Goal: Use online tool/utility: Utilize a website feature to perform a specific function

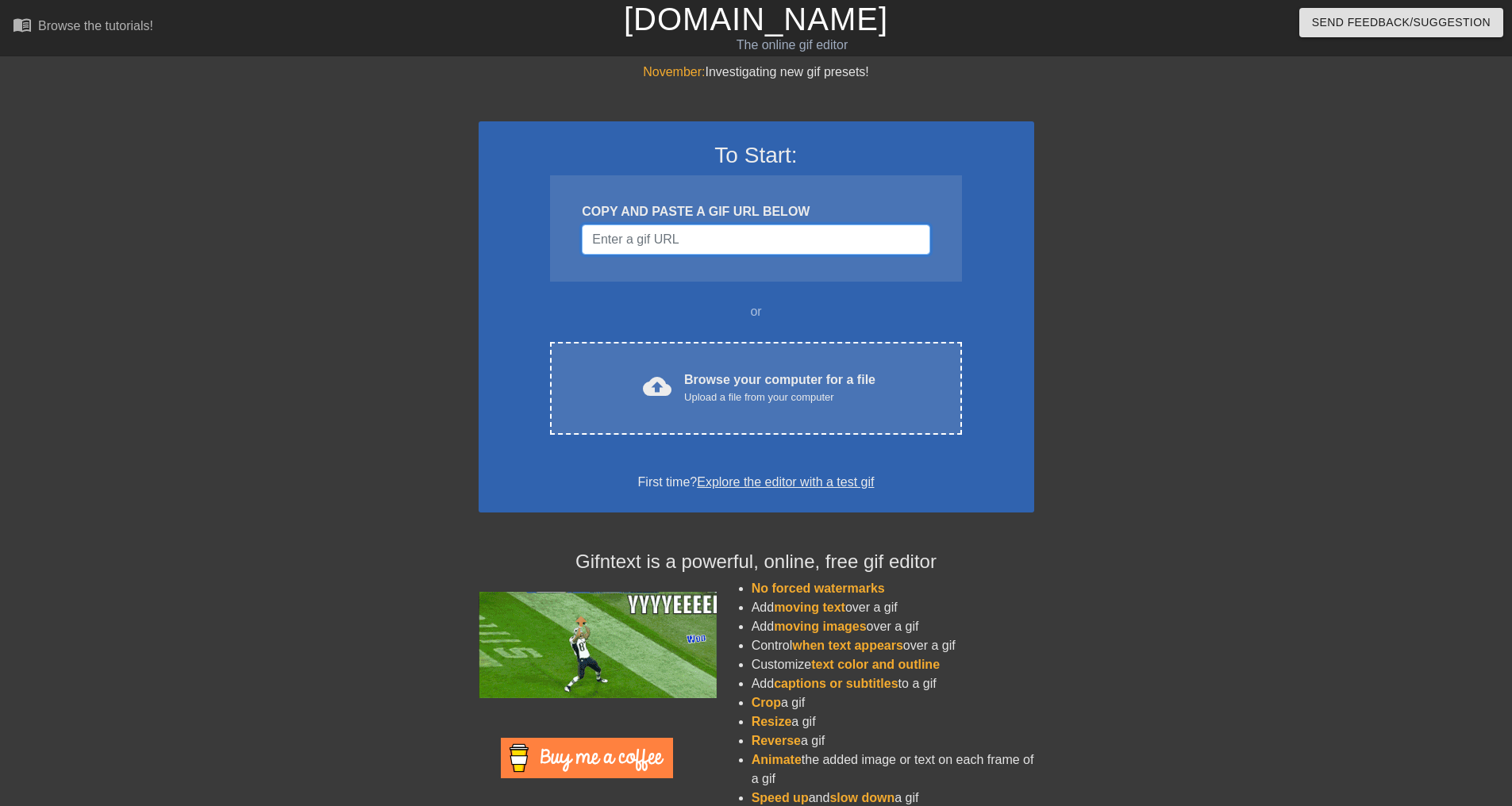
click at [648, 237] on input "Username" at bounding box center [755, 239] width 347 height 30
paste input "[URL][DOMAIN_NAME][DOMAIN_NAME][PERSON_NAME]"
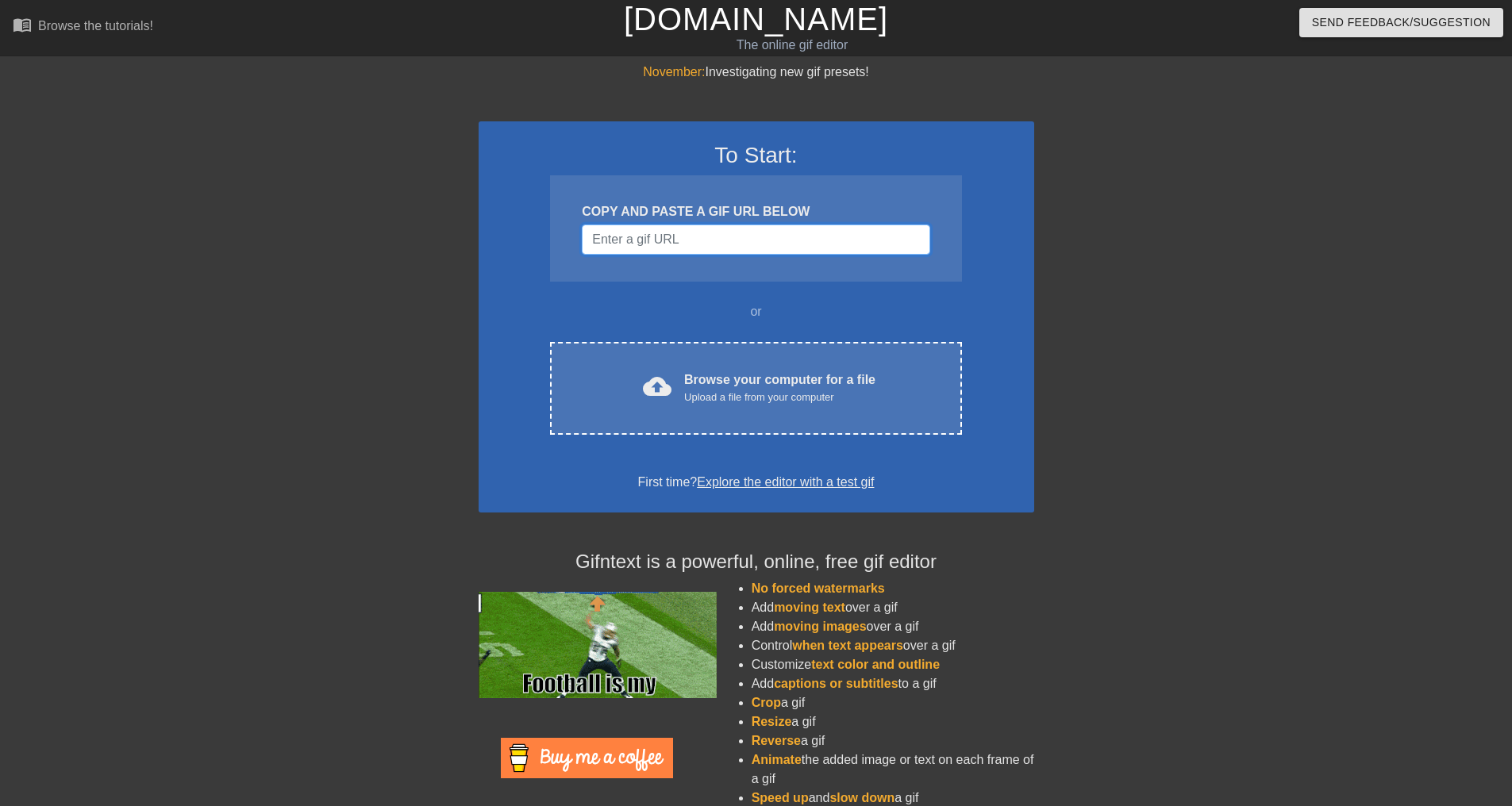
type input "[URL][DOMAIN_NAME][DOMAIN_NAME][PERSON_NAME]"
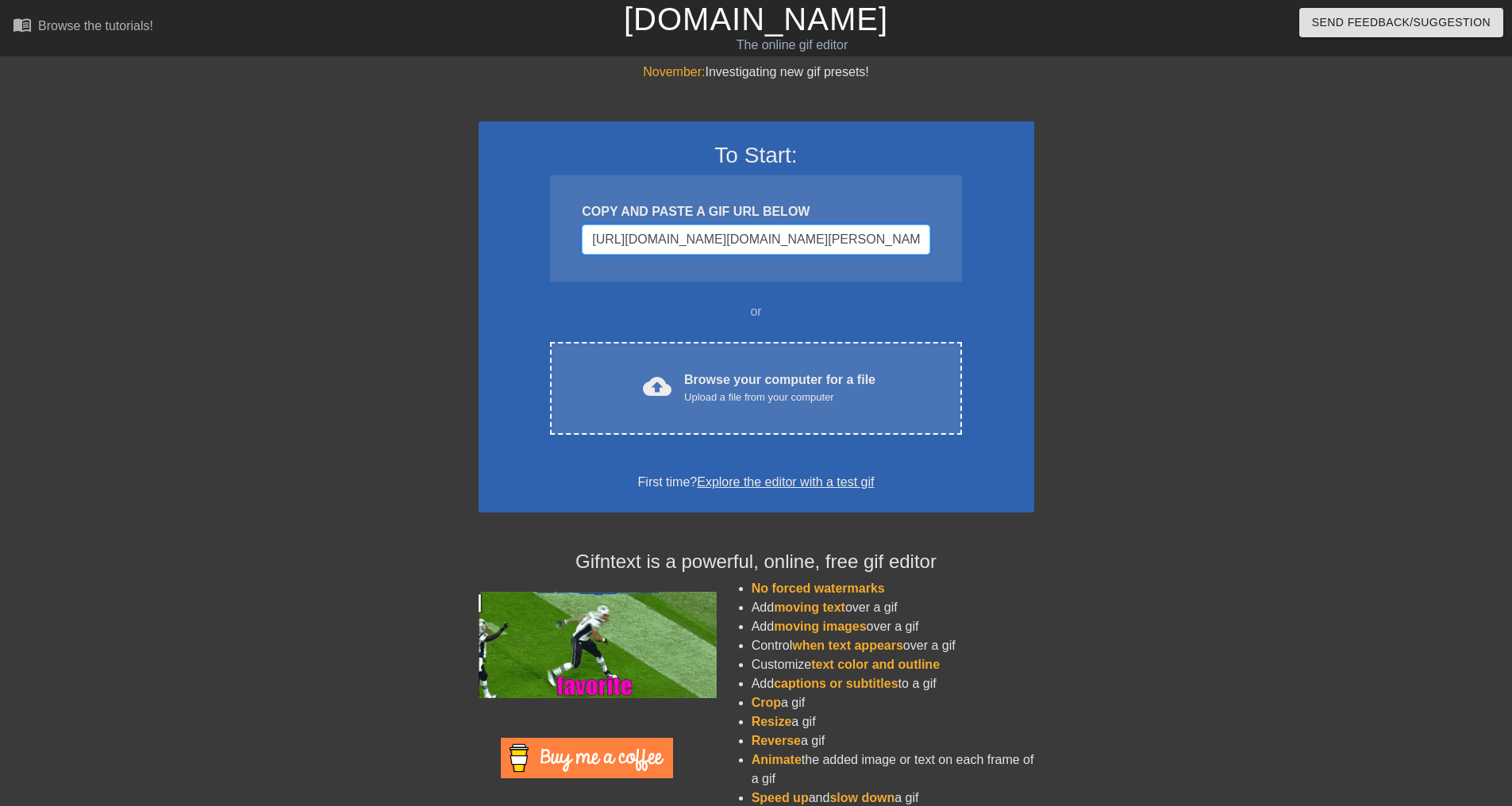
scroll to position [0, 965]
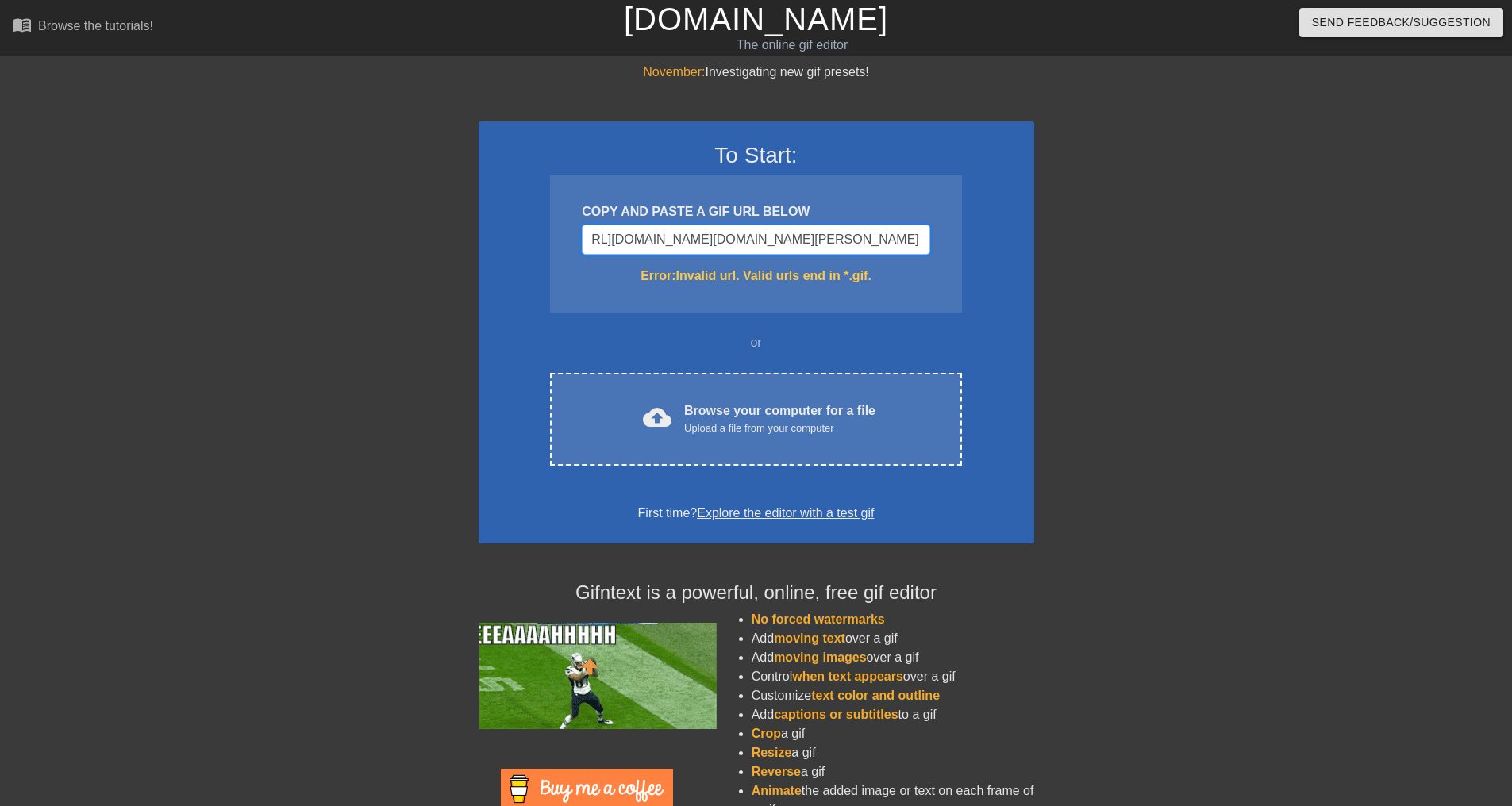
click at [738, 241] on input "[URL][DOMAIN_NAME][DOMAIN_NAME][PERSON_NAME]" at bounding box center [755, 239] width 347 height 30
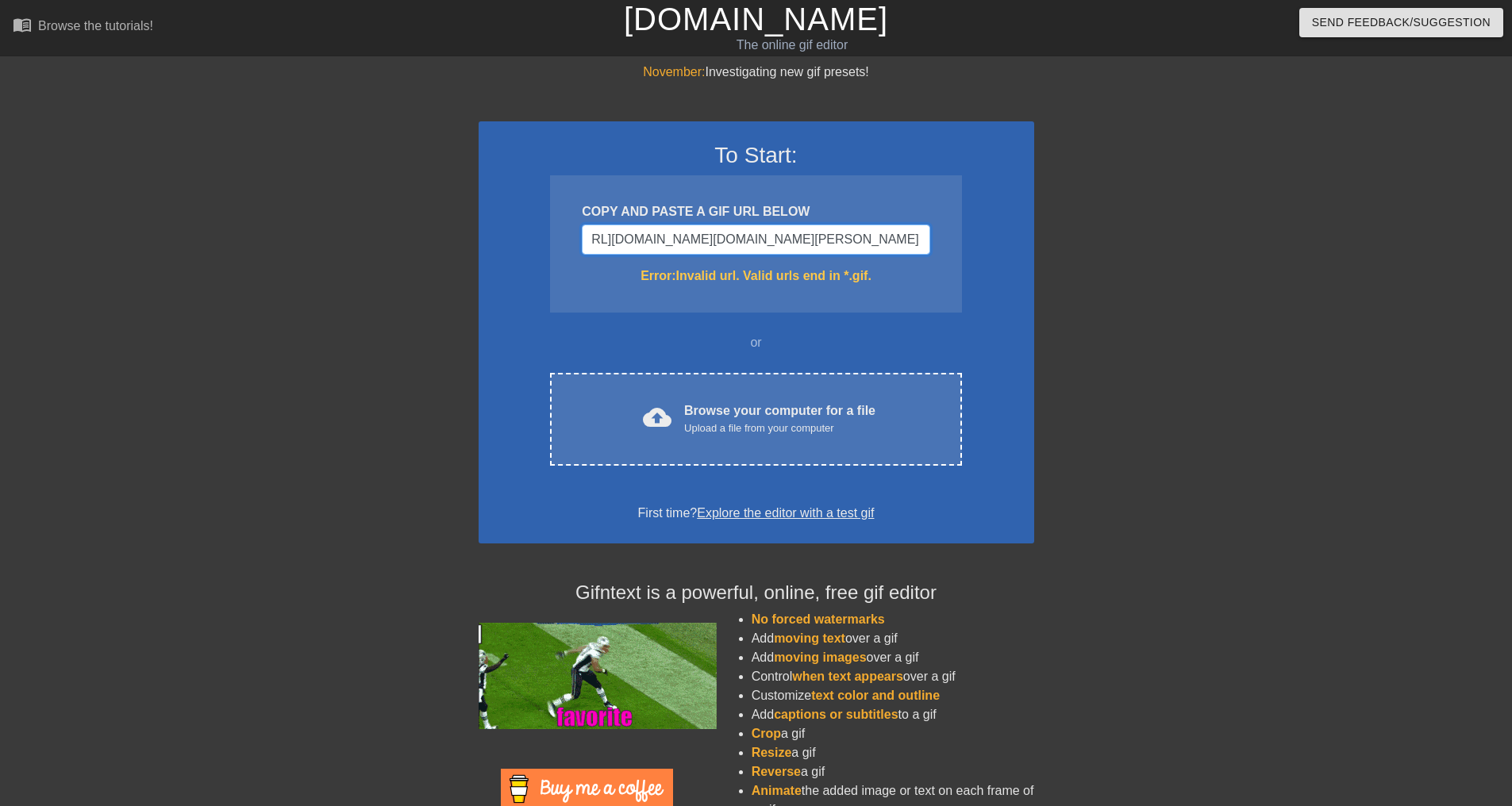
click at [738, 241] on input "[URL][DOMAIN_NAME][DOMAIN_NAME][PERSON_NAME]" at bounding box center [755, 239] width 347 height 30
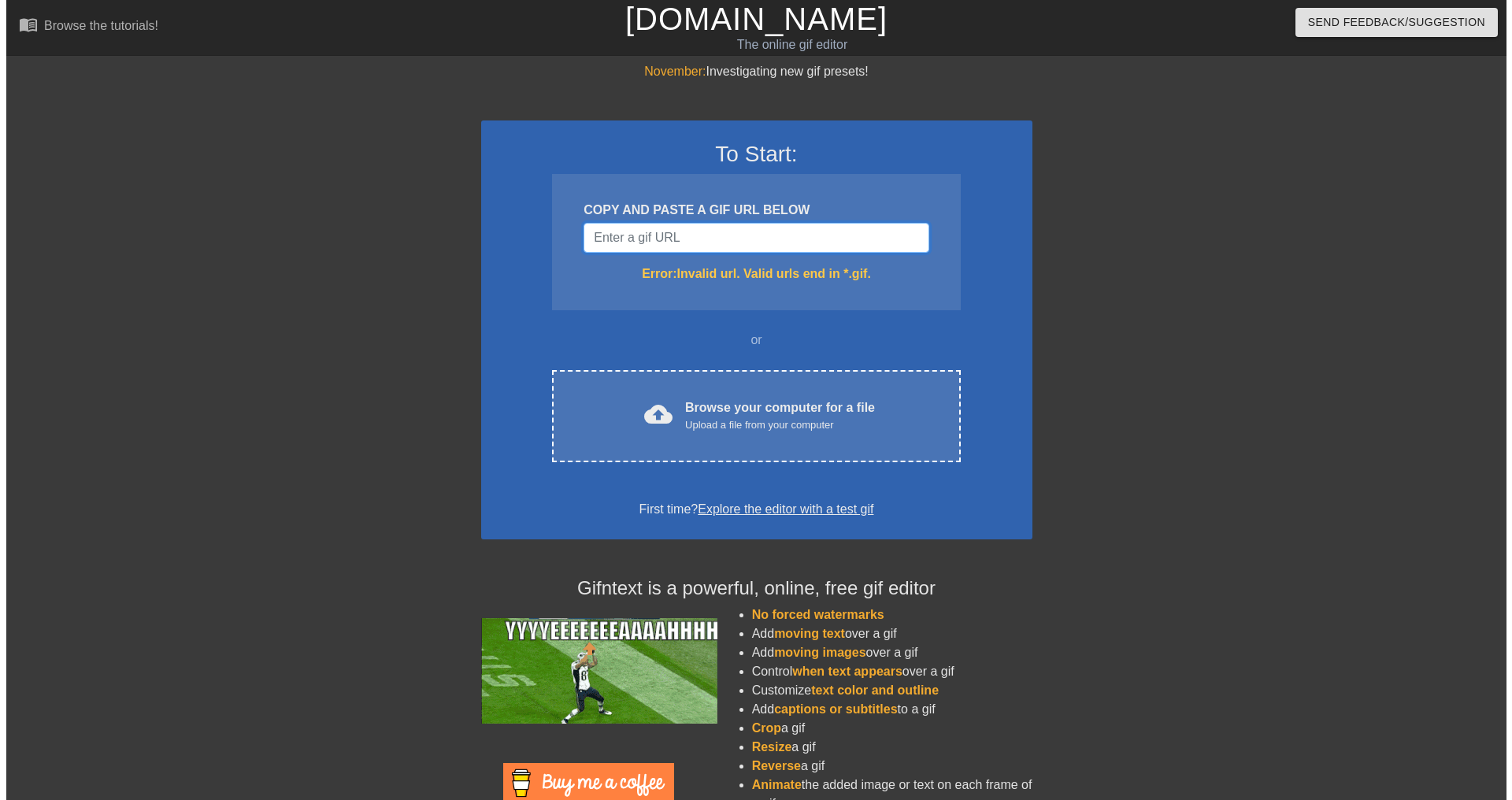
scroll to position [0, 0]
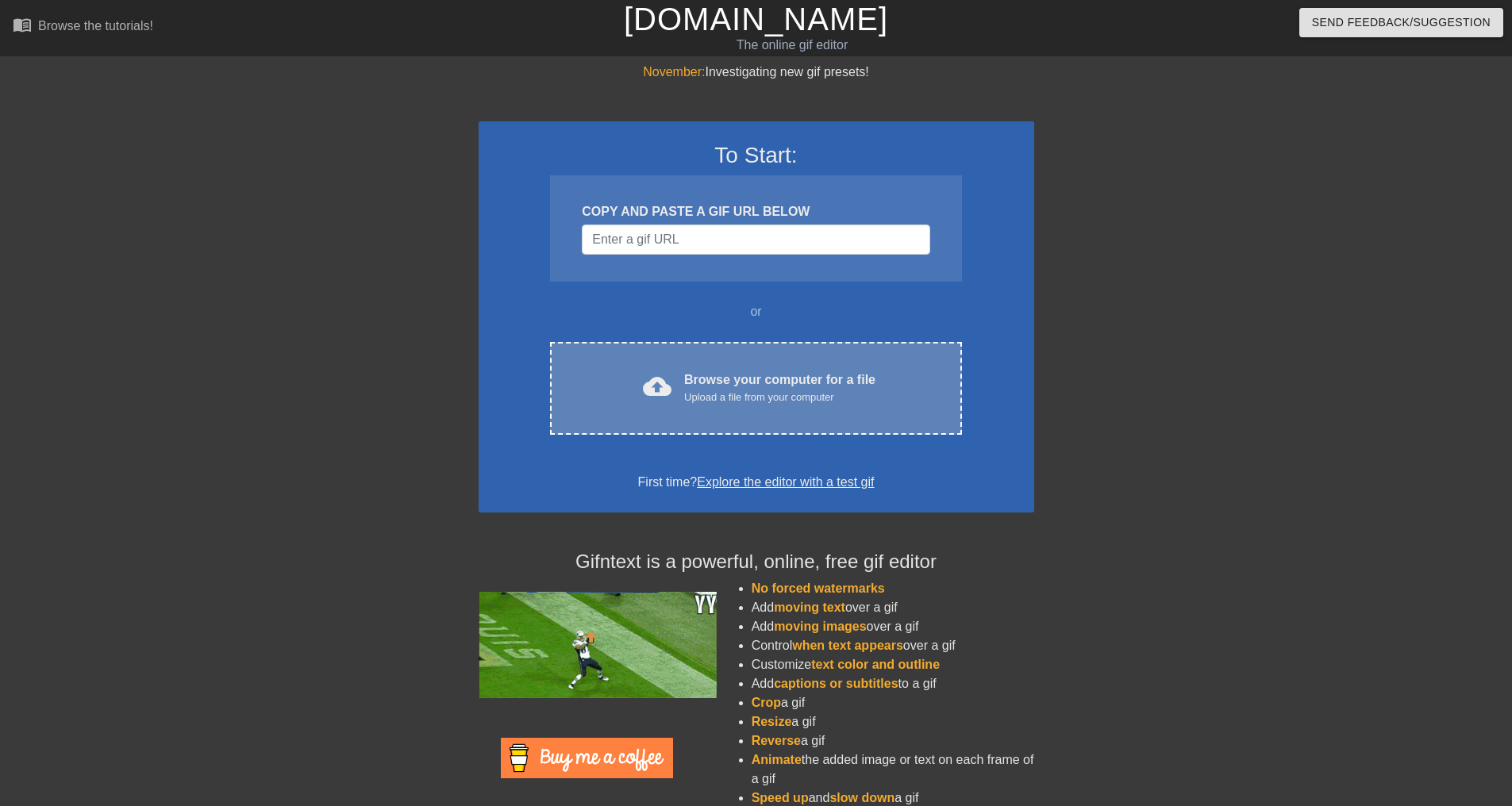
click at [744, 379] on div "Browse your computer for a file Upload a file from your computer" at bounding box center [780, 388] width 191 height 35
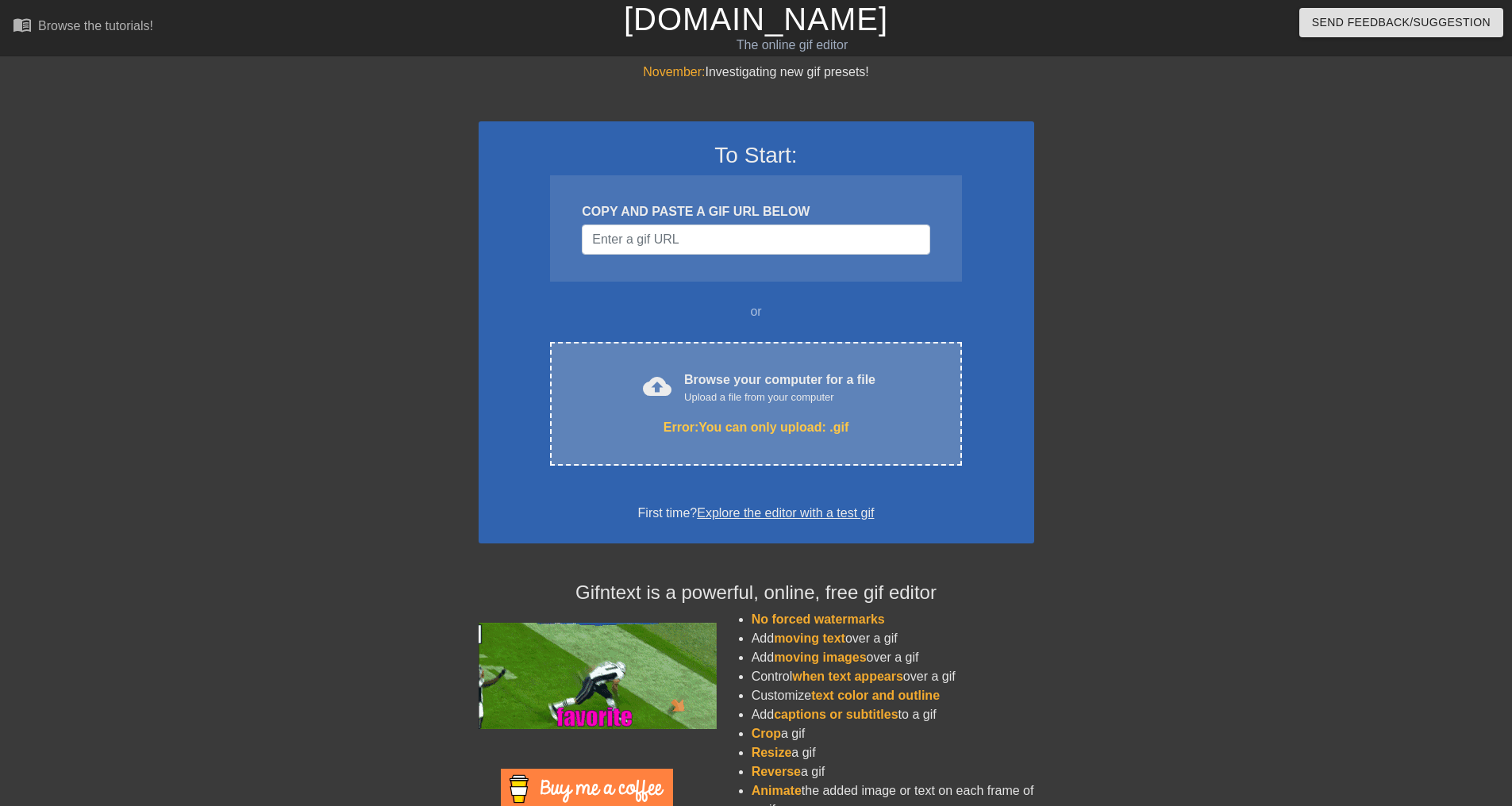
click at [760, 411] on div "cloud_upload Browse your computer for a file Upload a file from your computer E…" at bounding box center [756, 403] width 411 height 123
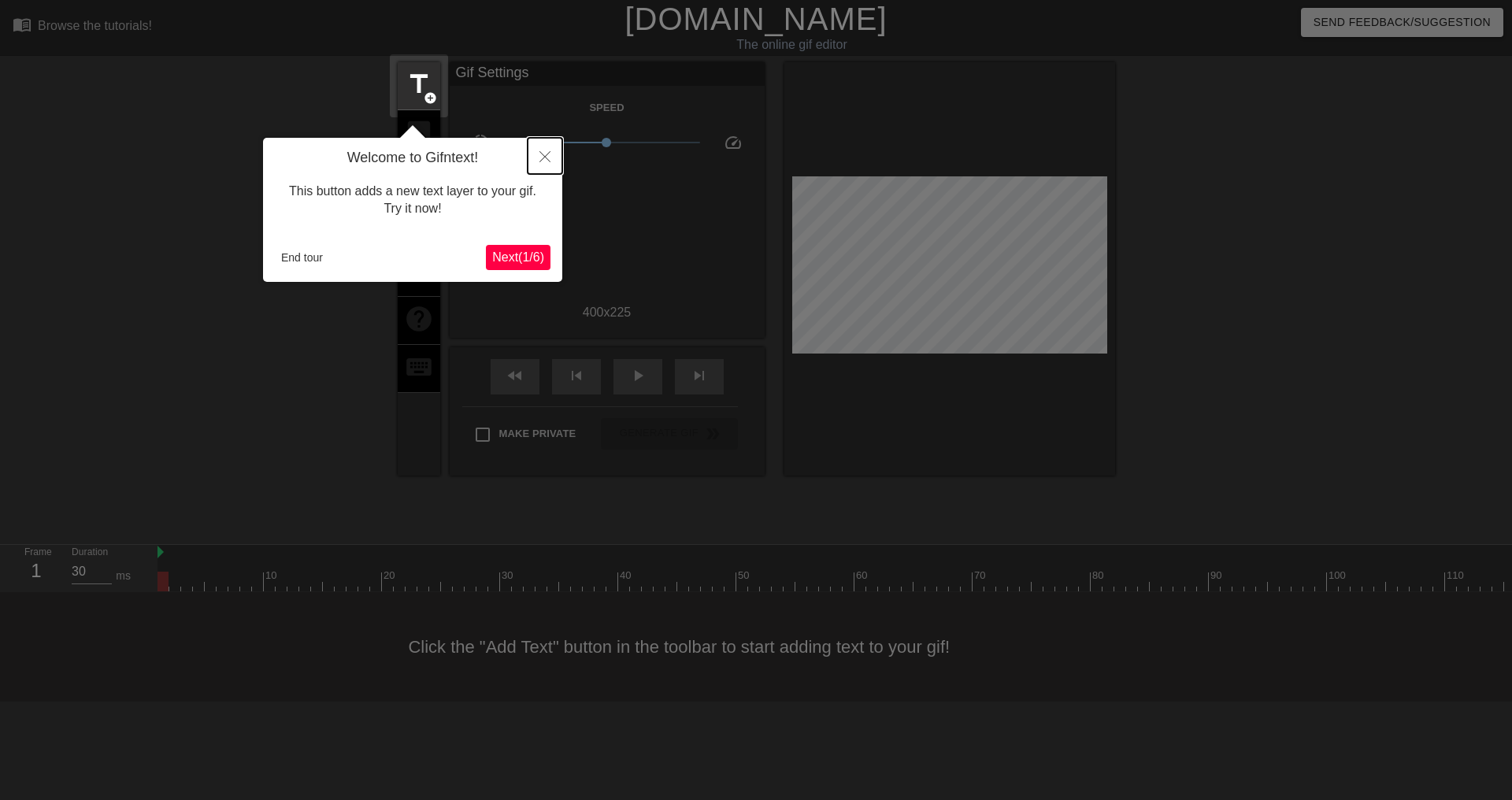
click at [545, 149] on button "Close" at bounding box center [545, 156] width 35 height 36
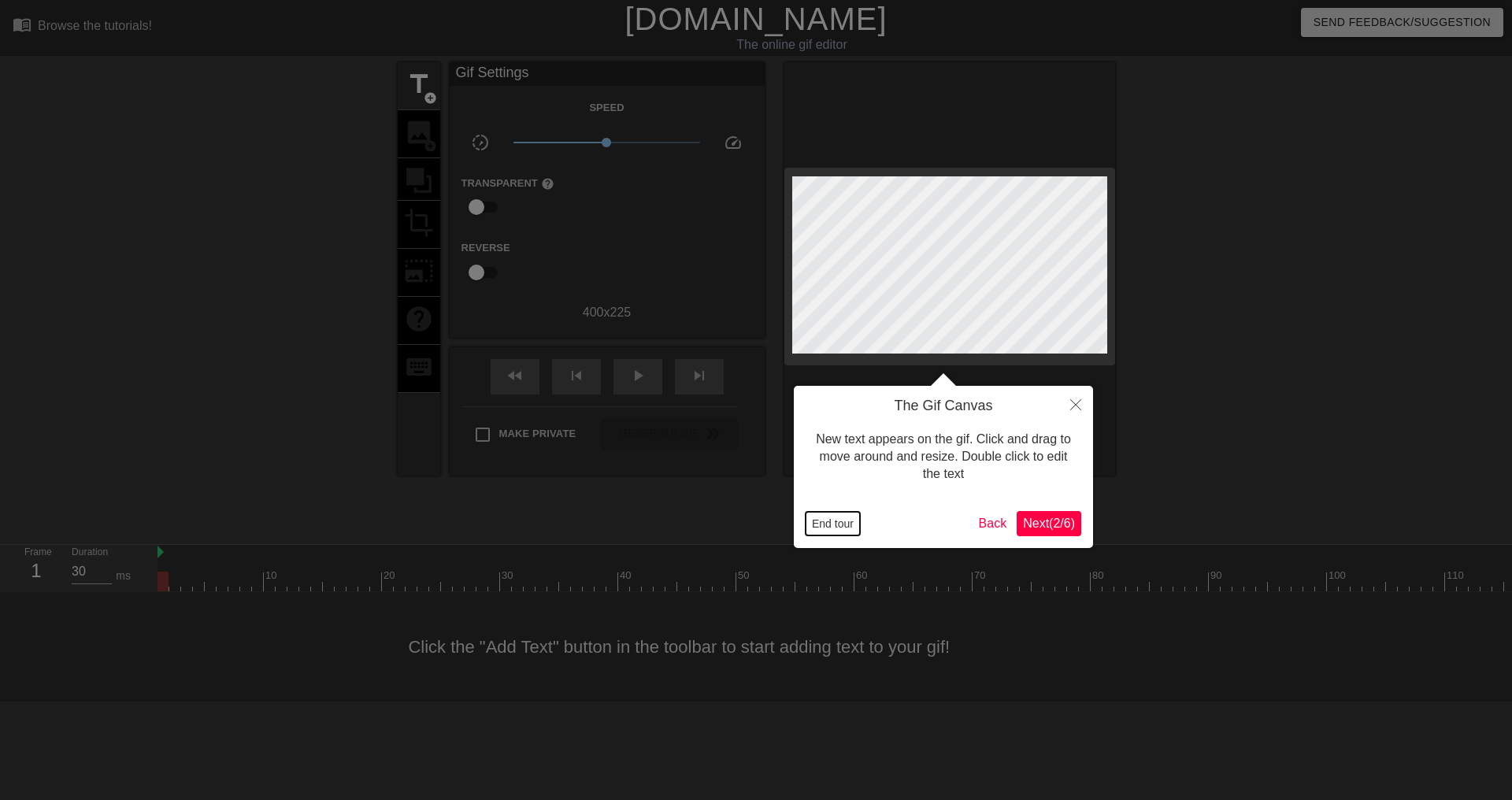
click at [825, 526] on button "End tour" at bounding box center [833, 524] width 54 height 24
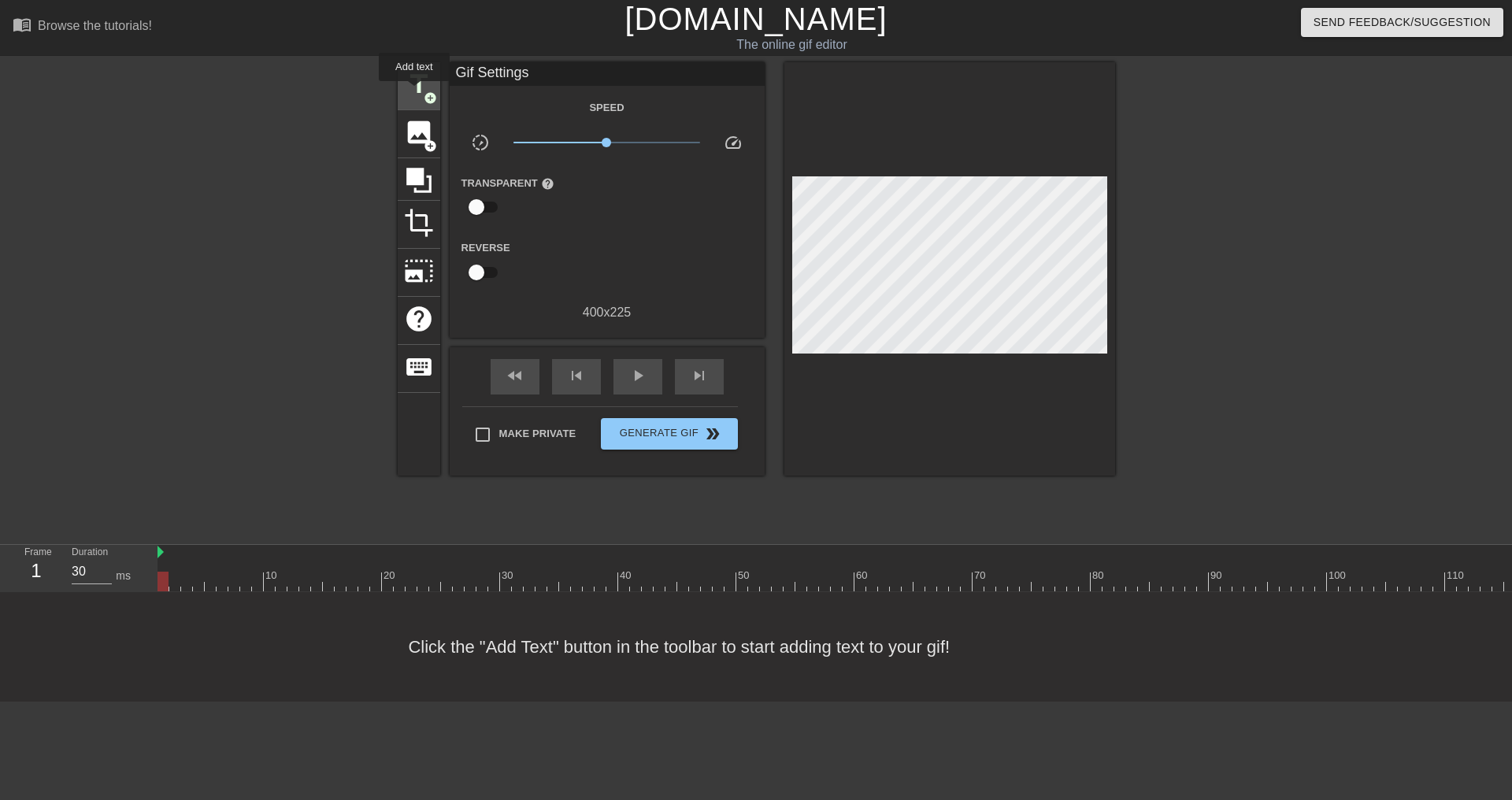
click at [414, 92] on span "title" at bounding box center [418, 84] width 30 height 30
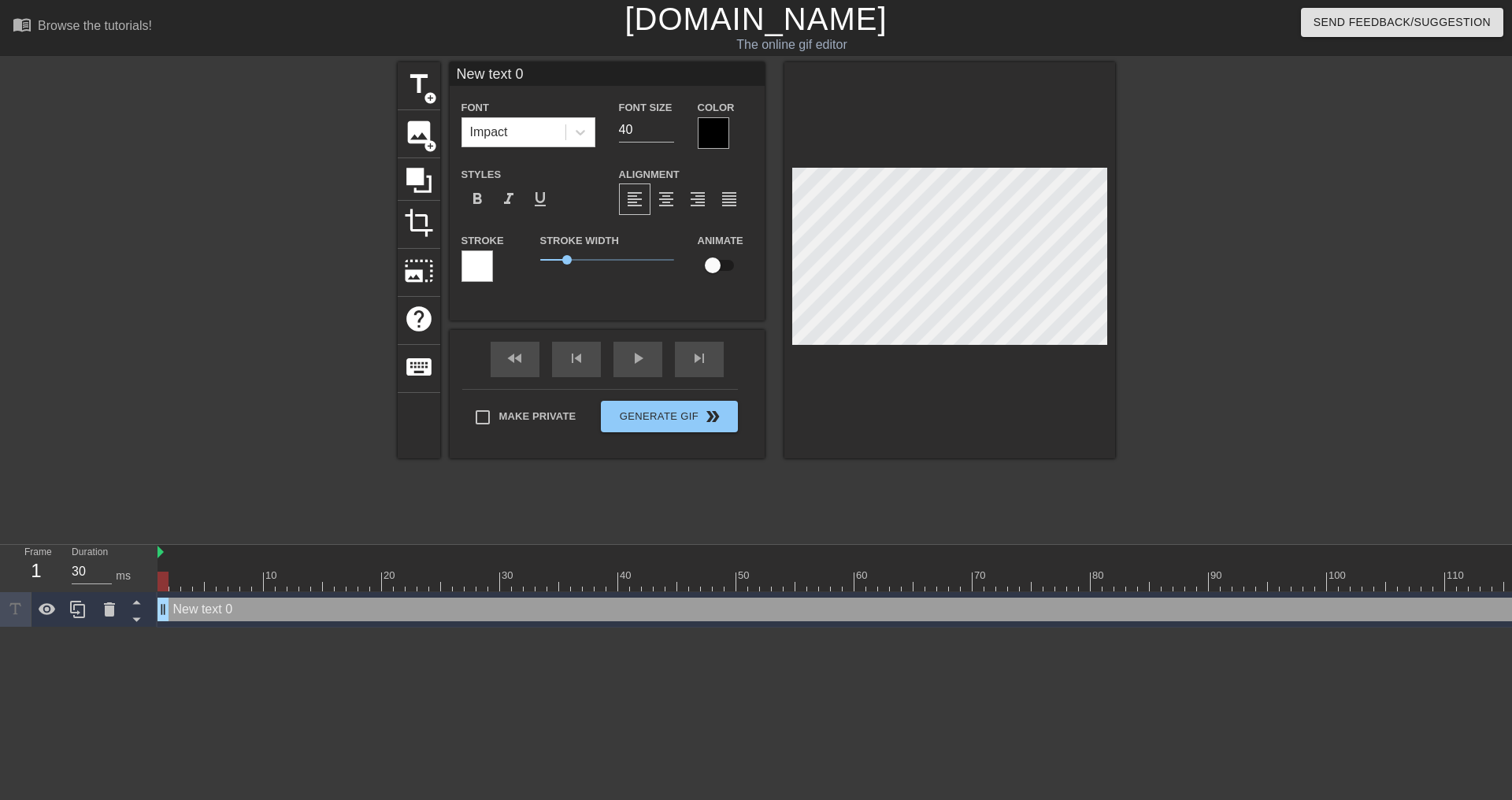
scroll to position [2, 4]
type input "U"
type textarea "U"
type input "US"
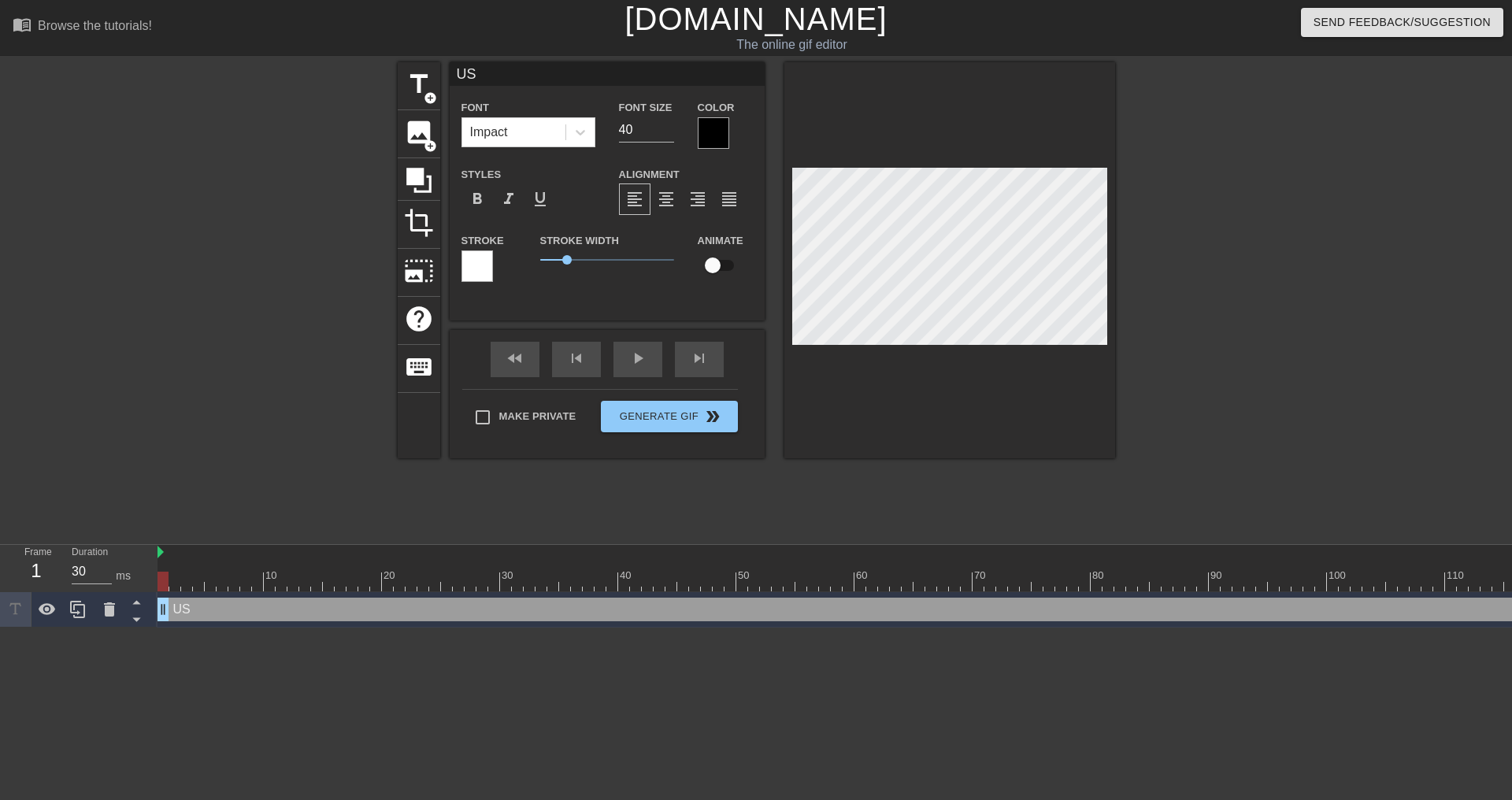
type textarea "US"
click at [479, 260] on div at bounding box center [477, 266] width 31 height 31
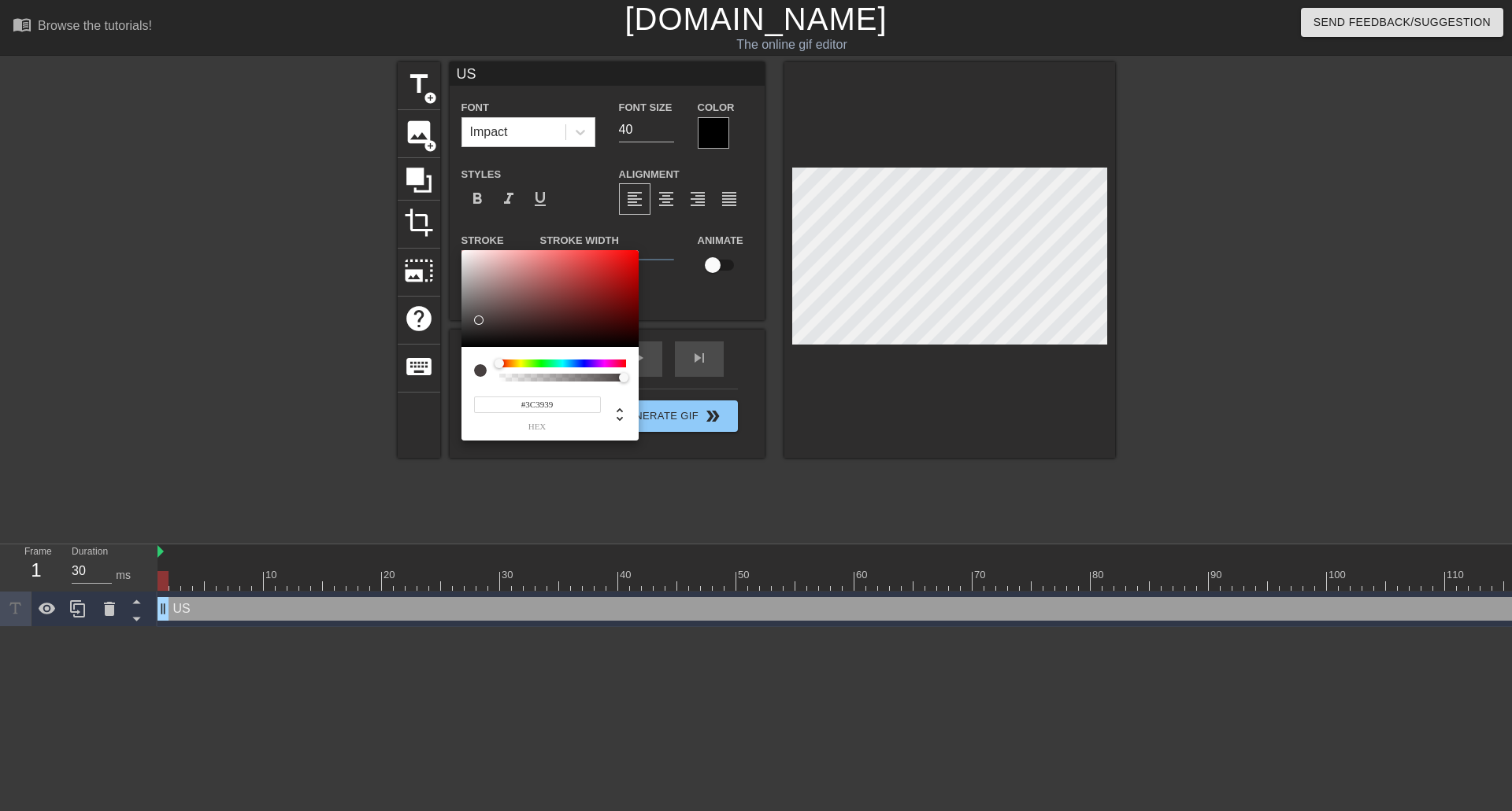
type input "#000000"
drag, startPoint x: 479, startPoint y: 320, endPoint x: 442, endPoint y: 381, distance: 71.3
click at [442, 381] on div "#000000 hex" at bounding box center [756, 405] width 1512 height 811
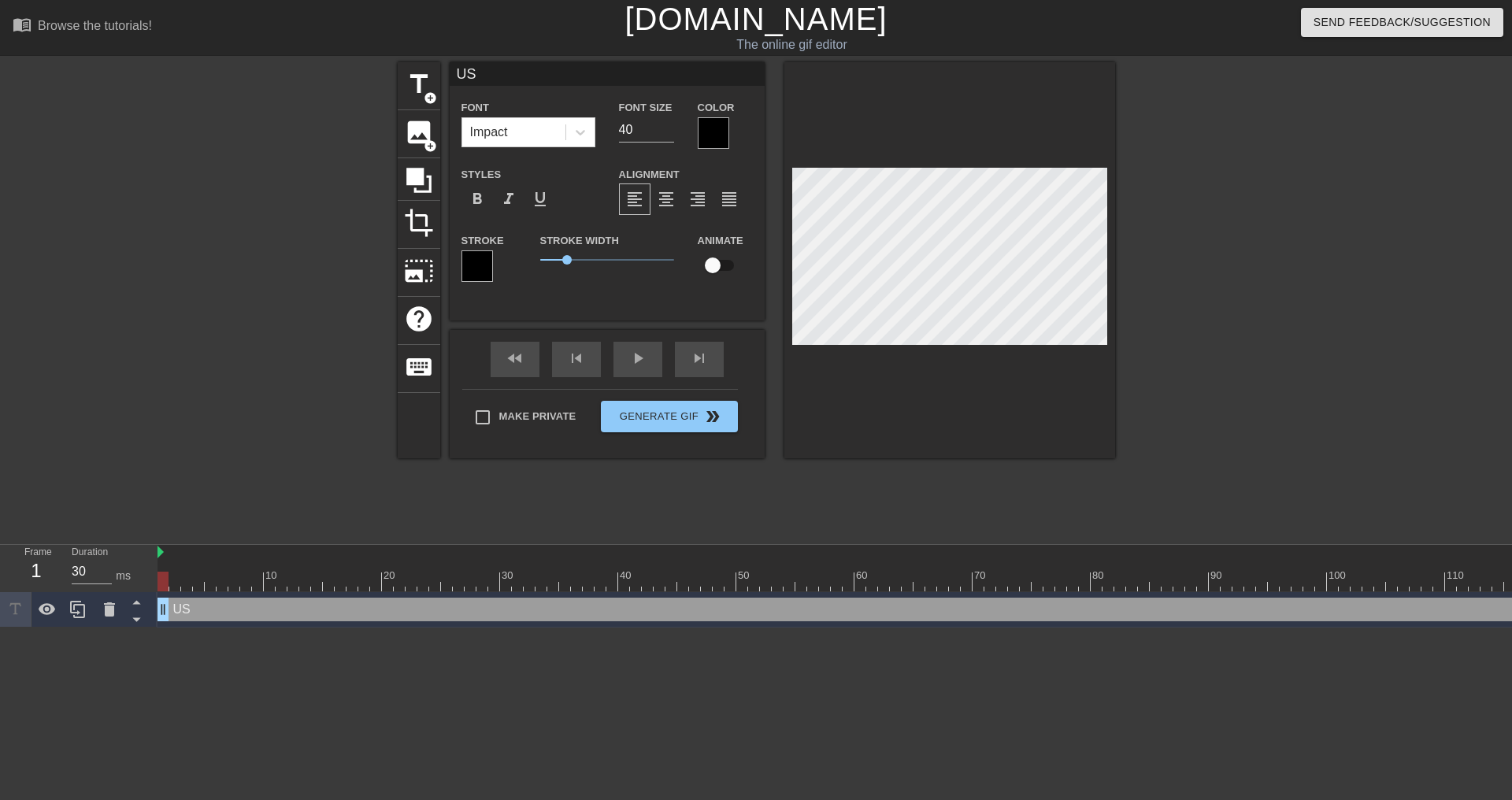
click at [712, 133] on div at bounding box center [714, 133] width 31 height 31
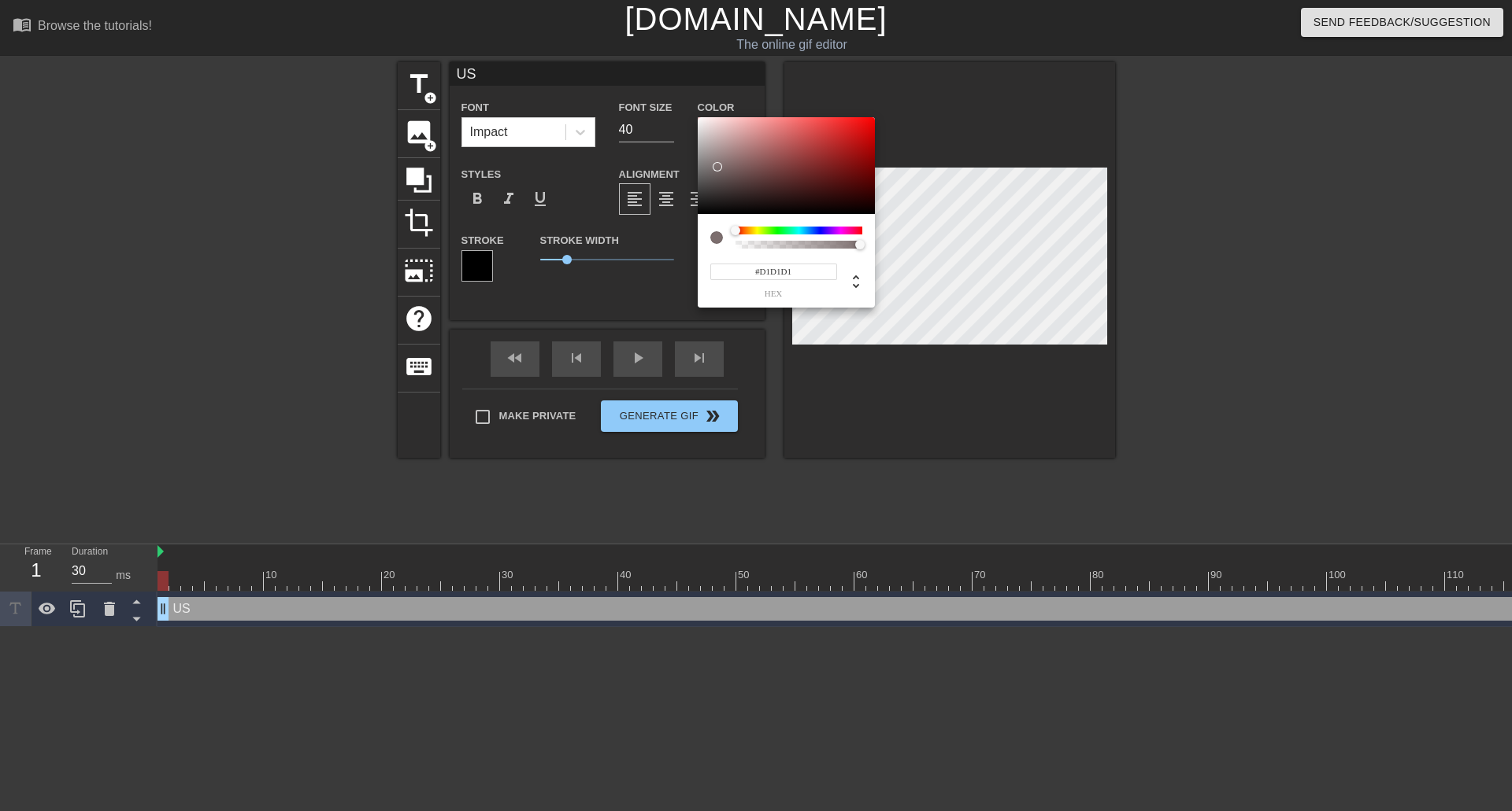
type input "#FFFFFF"
drag, startPoint x: 718, startPoint y: 167, endPoint x: 653, endPoint y: 76, distance: 111.8
click at [653, 76] on div "#FFFFFF hex" at bounding box center [756, 405] width 1512 height 811
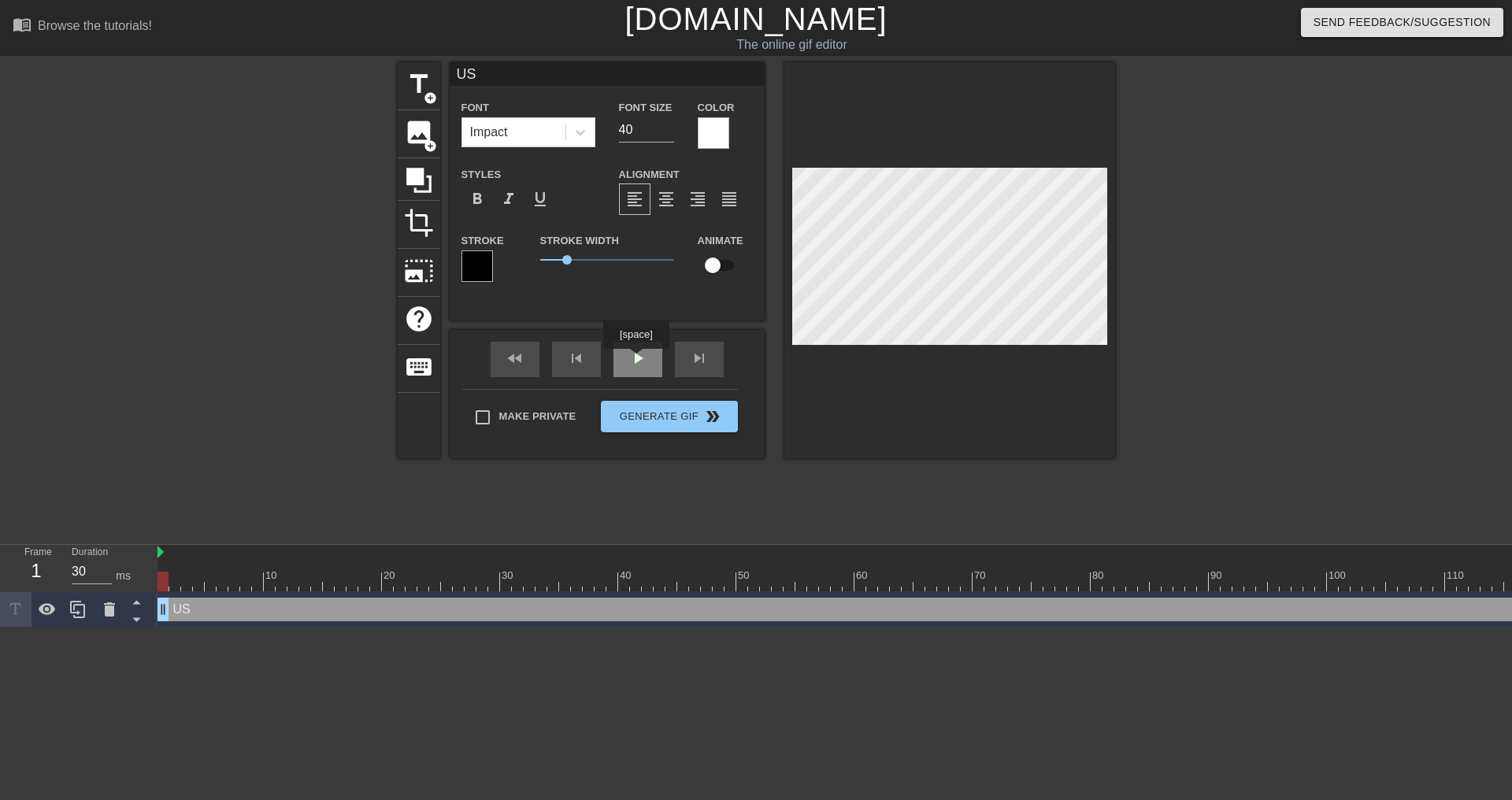
click at [636, 360] on div "play_arrow" at bounding box center [637, 359] width 49 height 35
drag, startPoint x: 1498, startPoint y: 608, endPoint x: 1469, endPoint y: 608, distance: 29.0
click at [1246, 617] on div "US drag_handle drag_handle" at bounding box center [132, 609] width 2693 height 24
click at [1242, 613] on div "US drag_handle drag_handle" at bounding box center [132, 609] width 2693 height 24
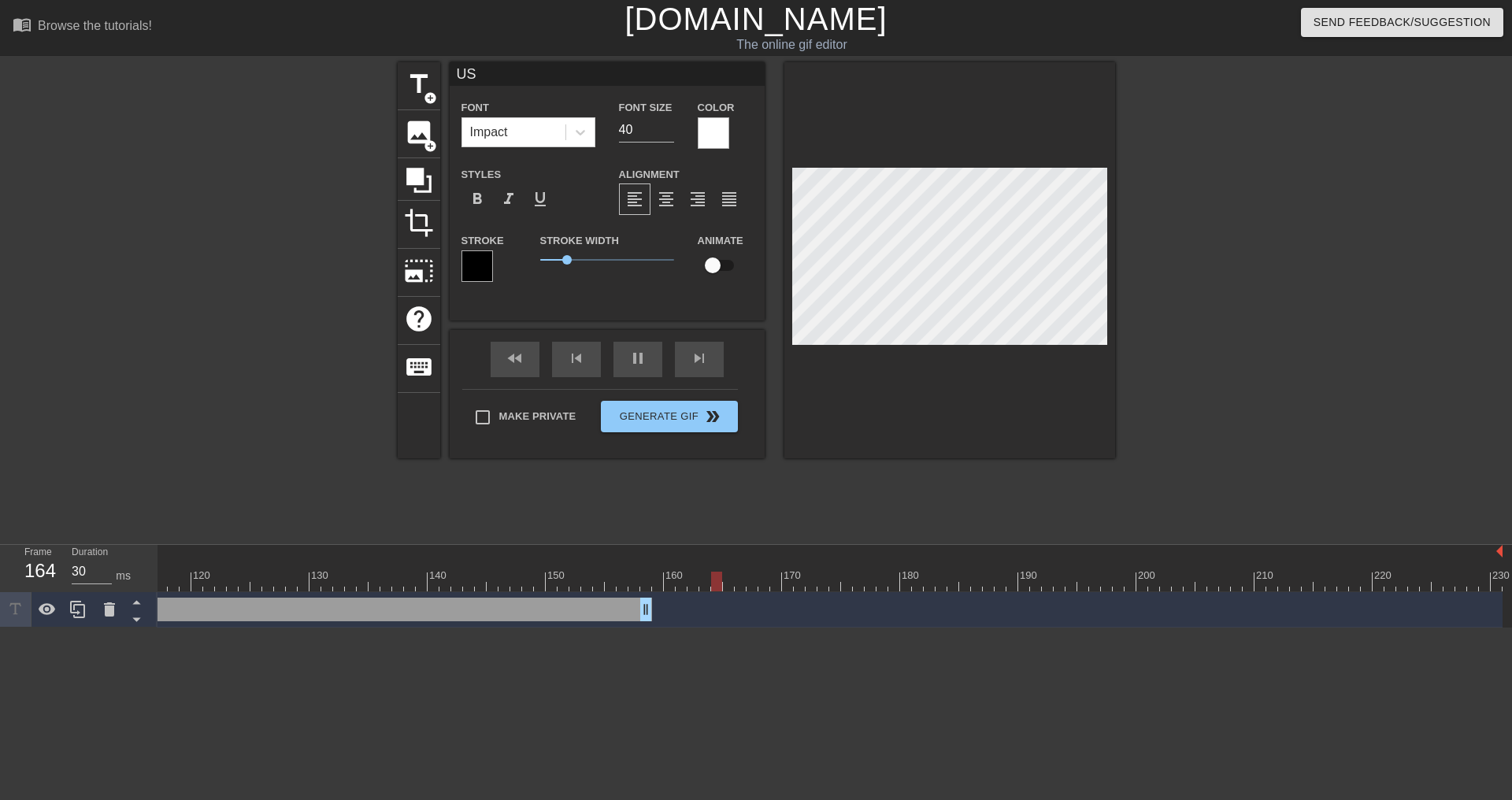
drag, startPoint x: 1469, startPoint y: 610, endPoint x: 643, endPoint y: 607, distance: 826.0
drag, startPoint x: 643, startPoint y: 607, endPoint x: 685, endPoint y: 606, distance: 42.0
click at [583, 583] on div at bounding box center [144, 581] width 2717 height 20
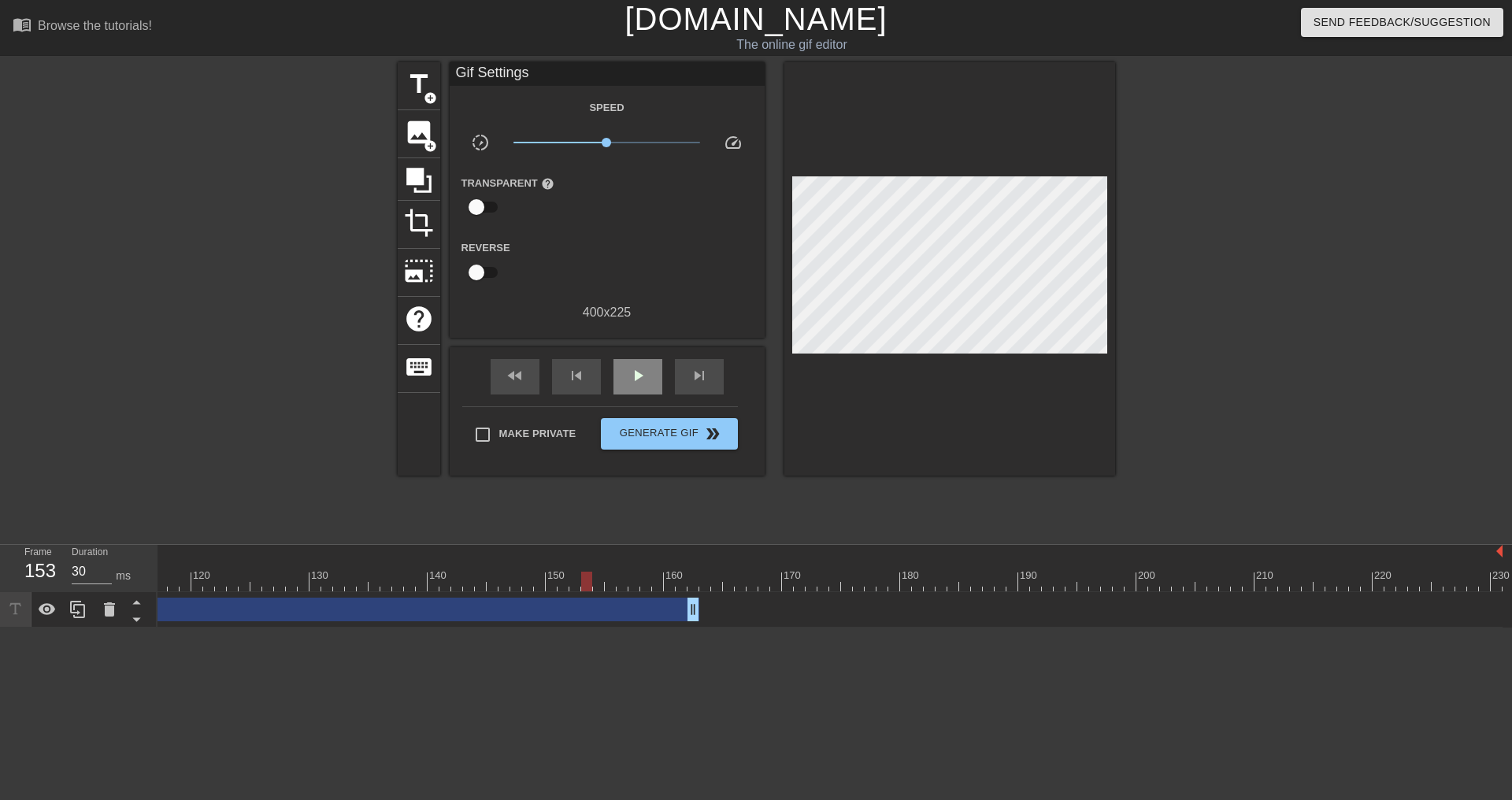
click at [634, 355] on div "fast_rewind skip_previous play_arrow skip_next" at bounding box center [607, 377] width 257 height 59
click at [639, 373] on span "play_arrow" at bounding box center [637, 375] width 19 height 19
drag, startPoint x: 696, startPoint y: 614, endPoint x: 716, endPoint y: 608, distance: 20.9
click at [654, 579] on div at bounding box center [144, 581] width 2717 height 20
click at [648, 376] on div "play_arrow" at bounding box center [637, 377] width 49 height 35
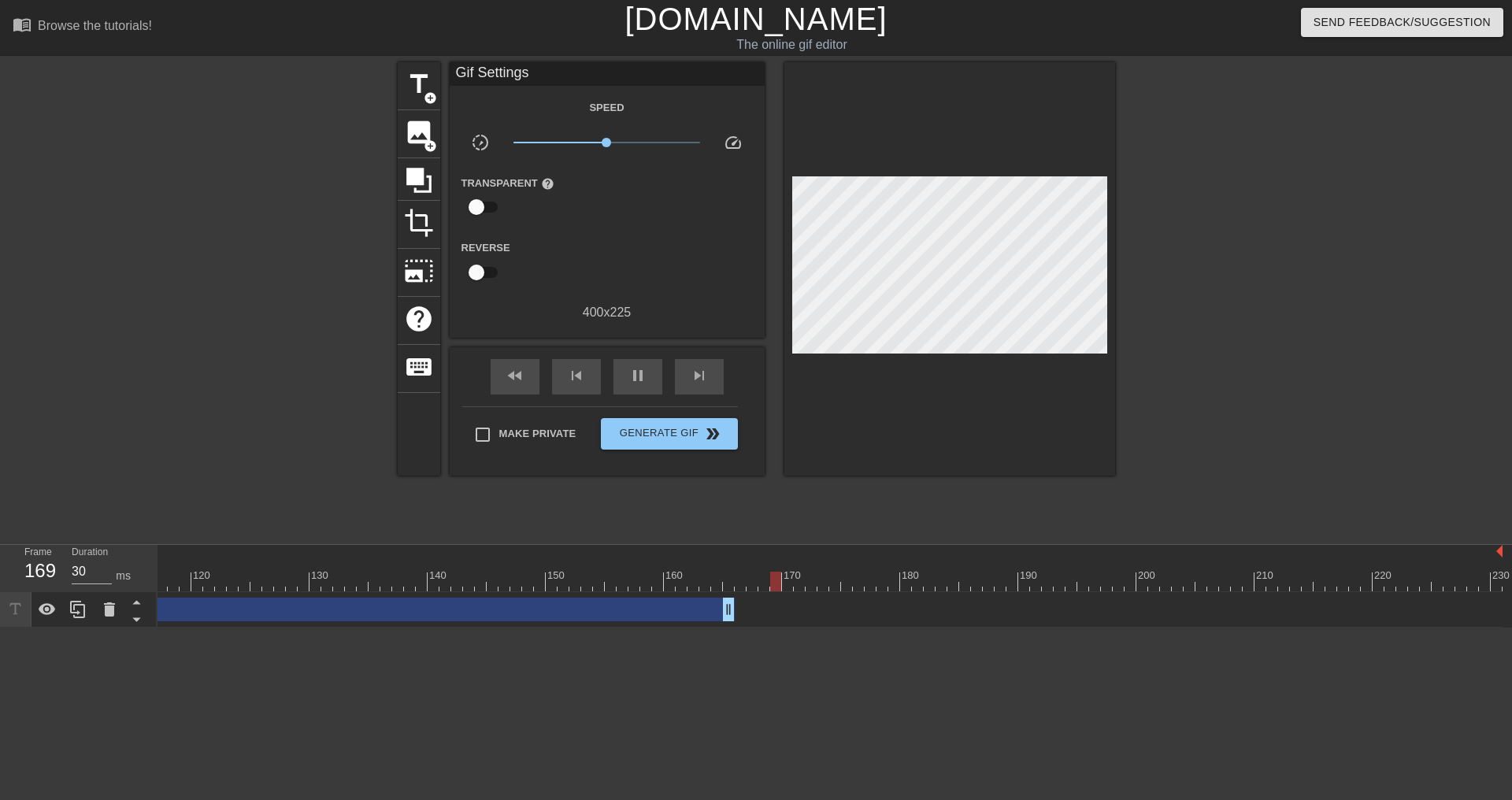
drag, startPoint x: 717, startPoint y: 613, endPoint x: 734, endPoint y: 612, distance: 17.0
click at [639, 369] on span "pause" at bounding box center [637, 375] width 19 height 19
click at [680, 592] on div "US drag_handle drag_handle" at bounding box center [144, 609] width 2717 height 35
click at [682, 586] on div at bounding box center [144, 581] width 2717 height 20
click at [632, 375] on span "play_arrow" at bounding box center [637, 375] width 19 height 19
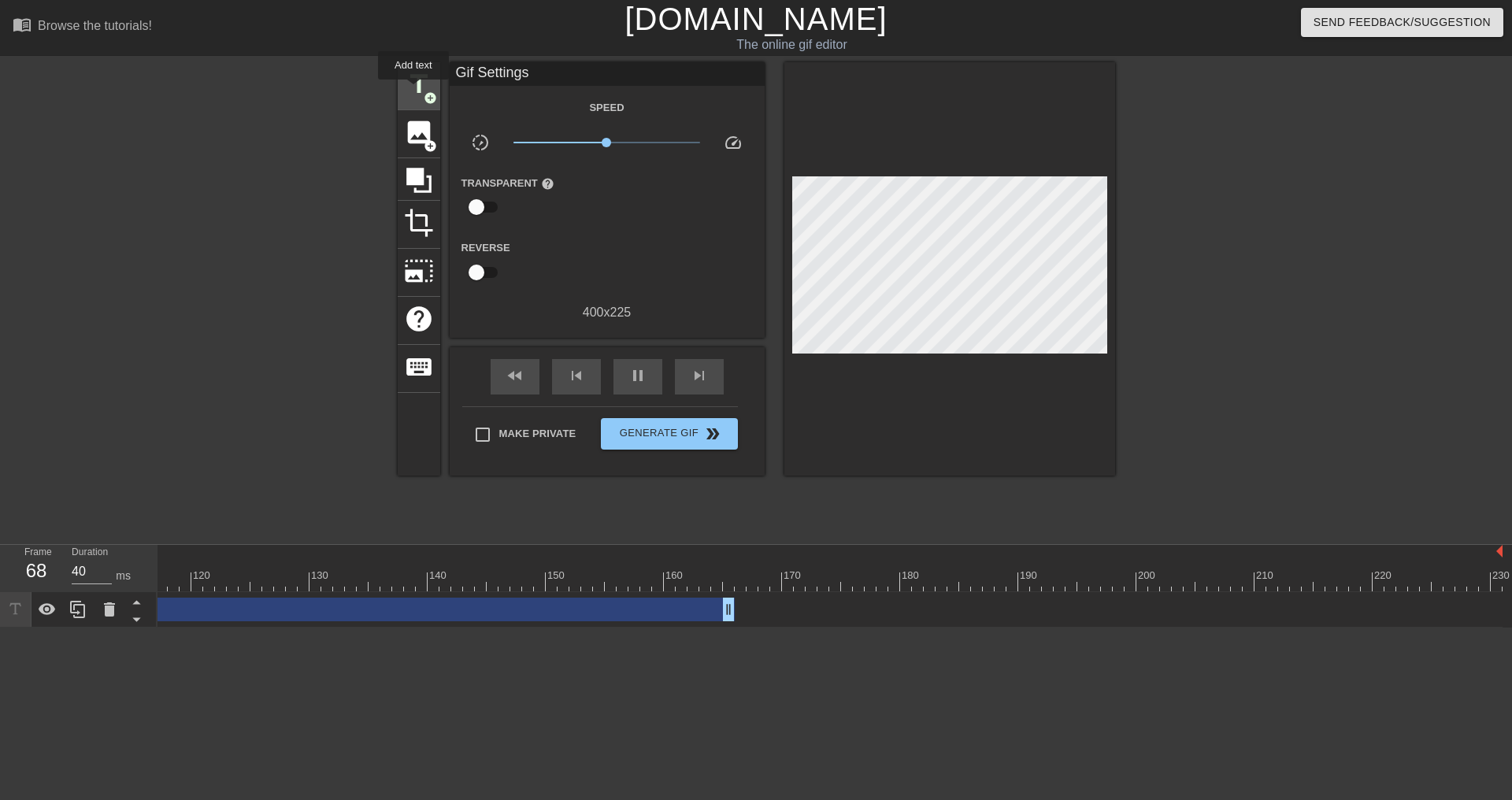
click at [414, 90] on span "title" at bounding box center [418, 84] width 30 height 30
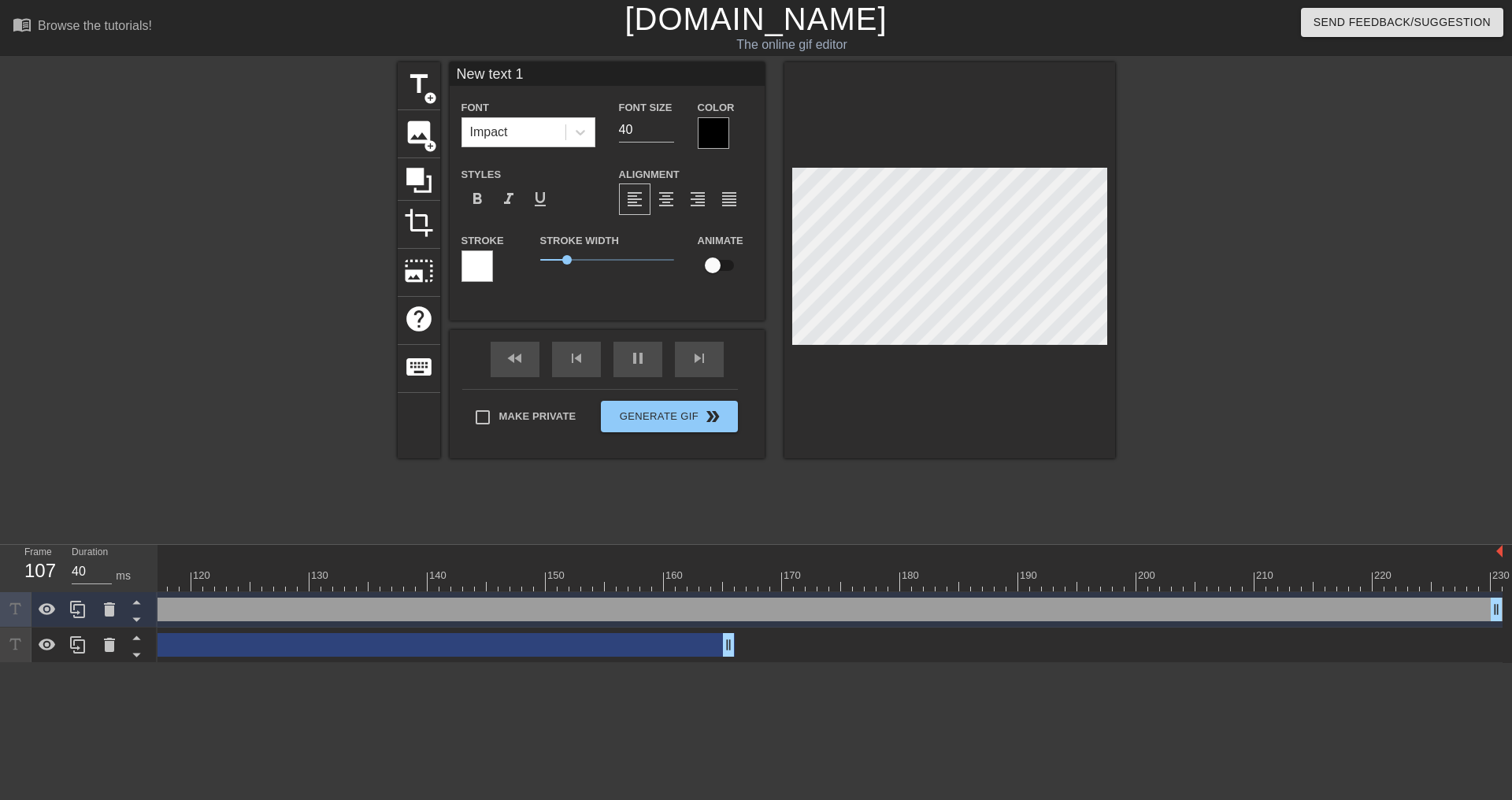
scroll to position [2, 4]
type input "40"
type input "M"
type textarea "M"
type input "40"
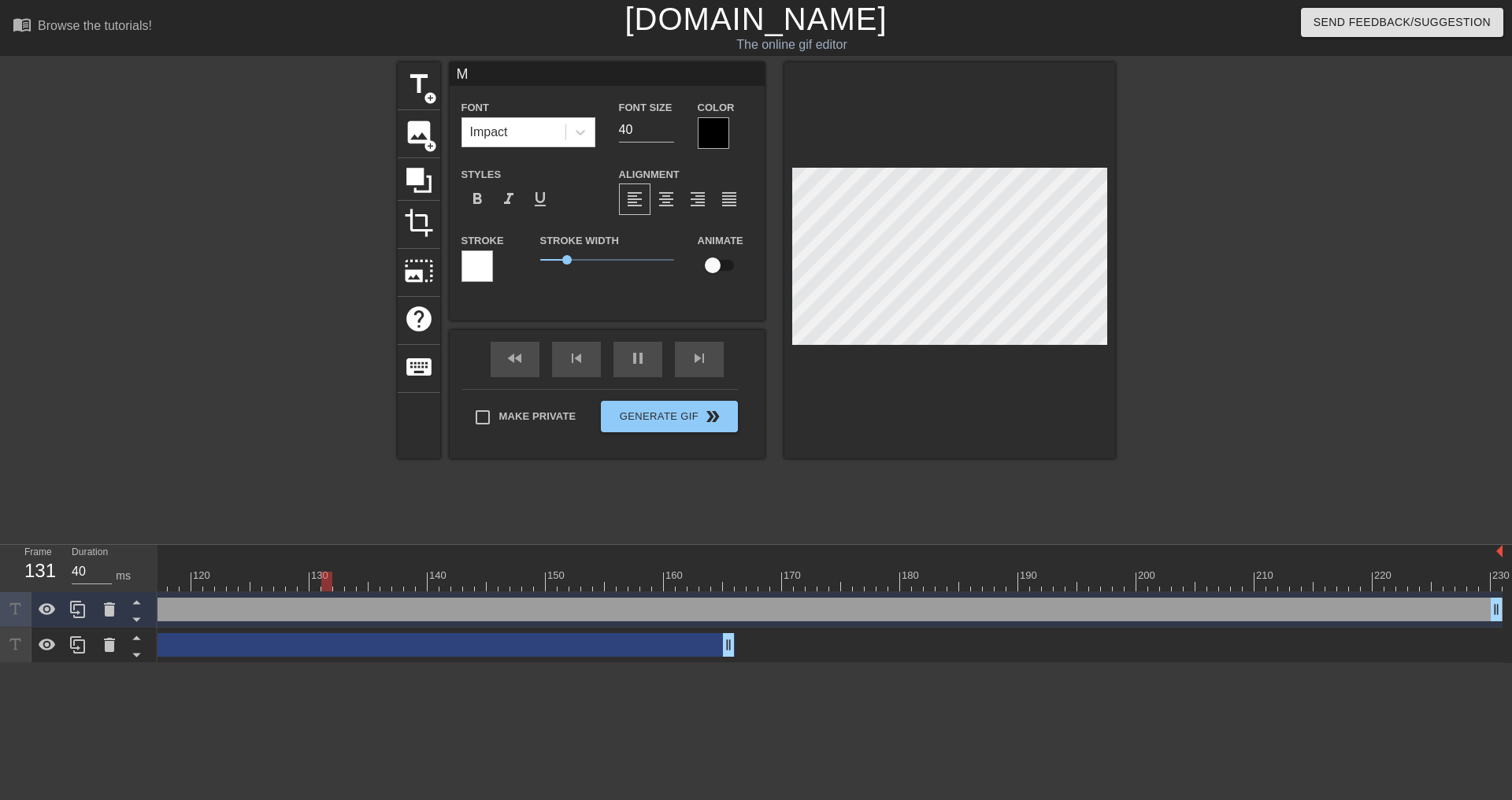
type input "Mo"
type textarea "Mo"
type input "30"
type input "Mon"
type textarea "Mon"
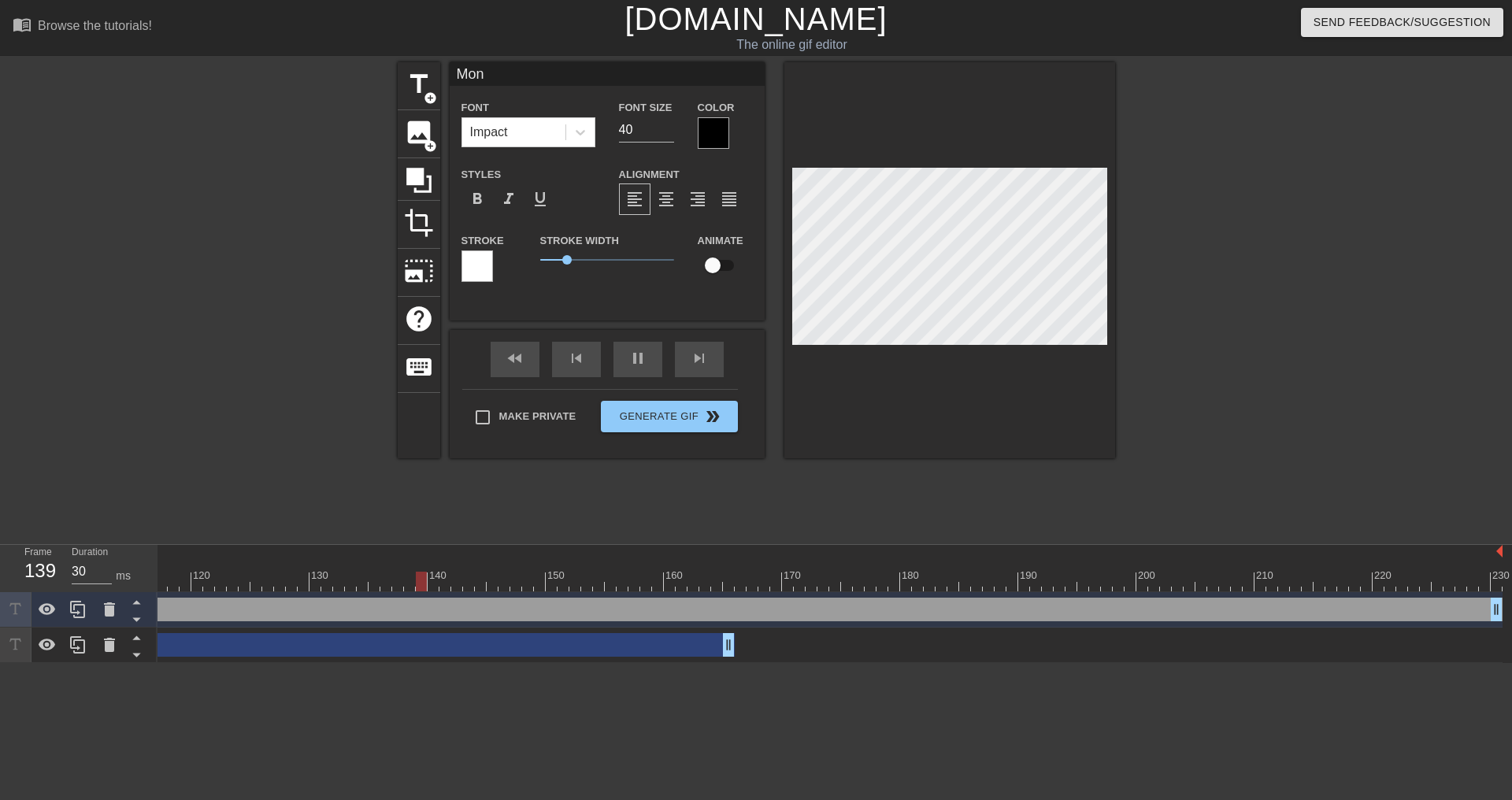
type input "Mond"
type textarea "Mond"
type input "30"
type input "[PERSON_NAME]"
type textarea "[PERSON_NAME]"
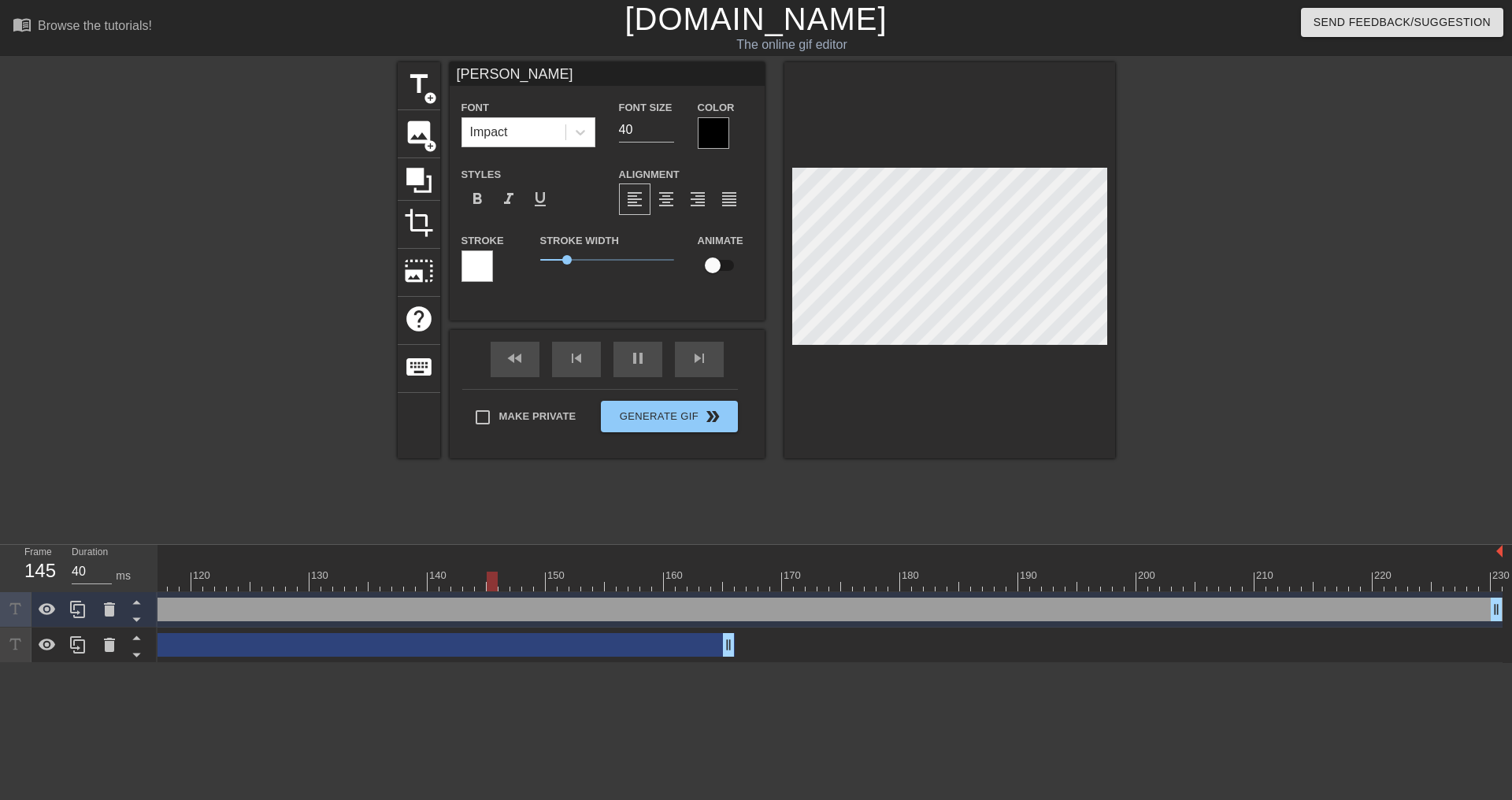
type input "30"
type input "[DATE]"
type textarea "[DATE]"
type input "30"
type input "Mondays"
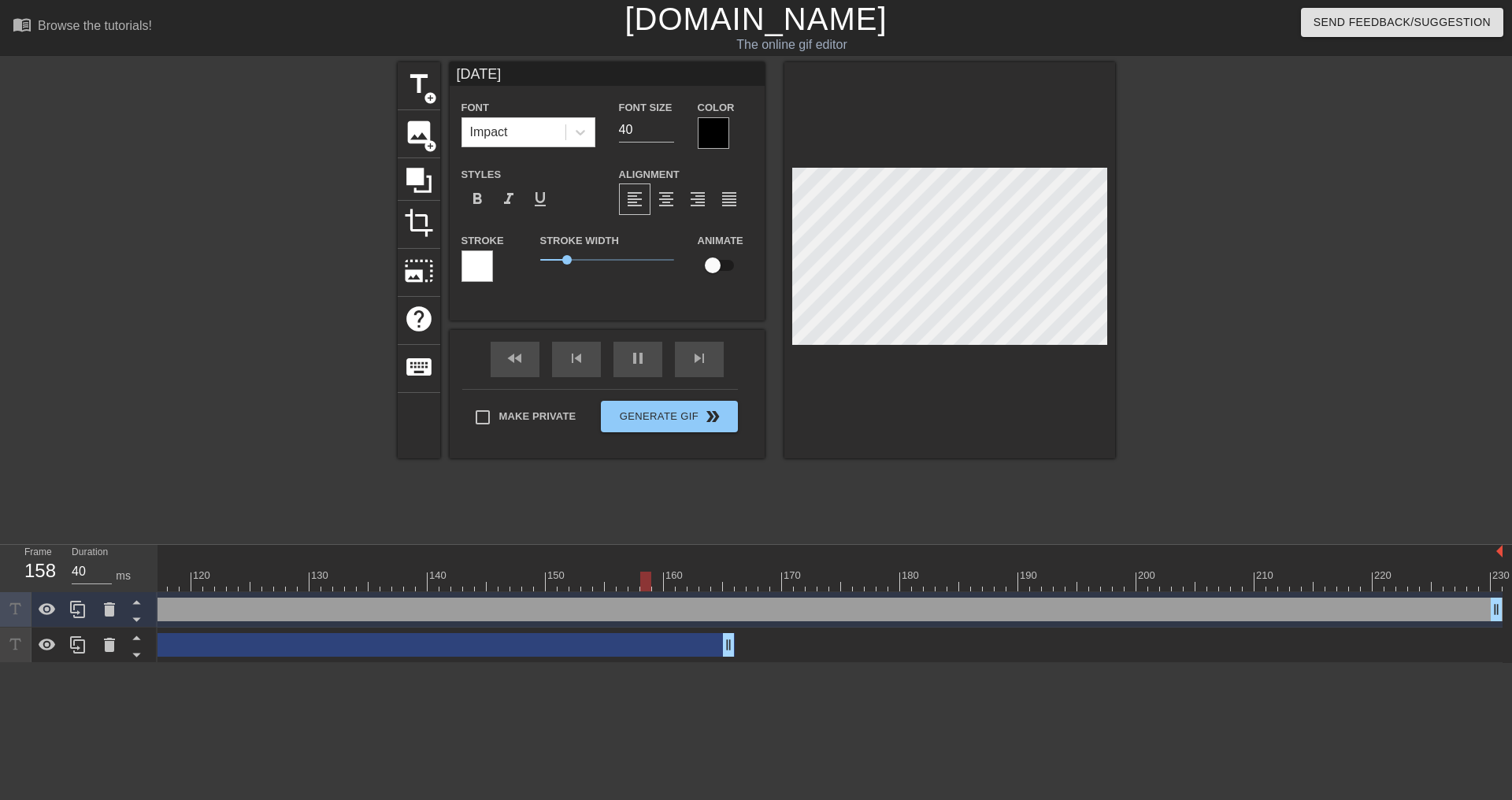
type textarea "Mondays"
type input "30"
type input "[DATE]"
type textarea "[DATE]"
type input "30"
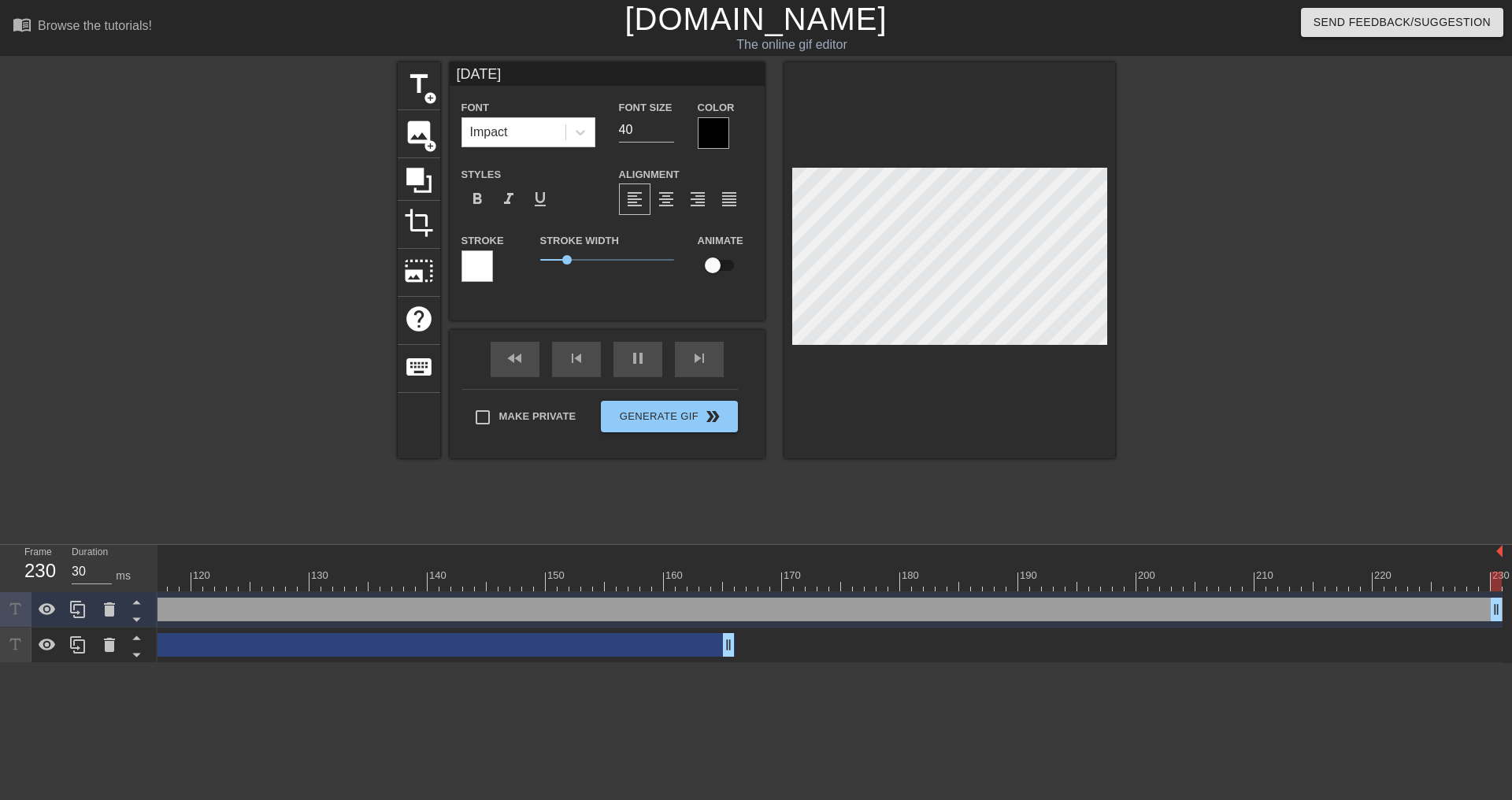
type textarea "[DATE]"
click at [720, 137] on div at bounding box center [714, 133] width 31 height 31
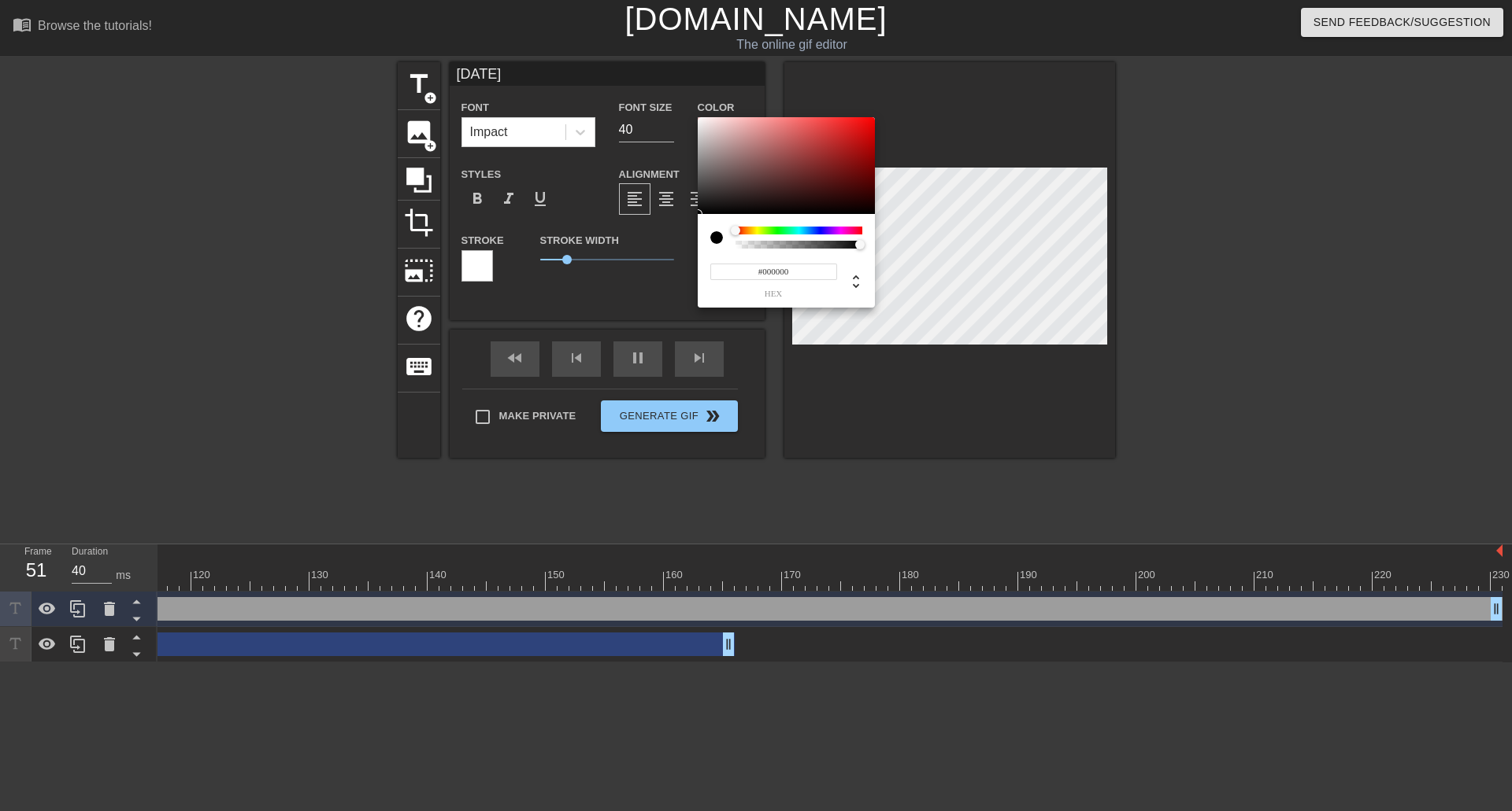
type input "30"
type input "#7C7373"
type input "40"
type input "#938D8D"
type input "30"
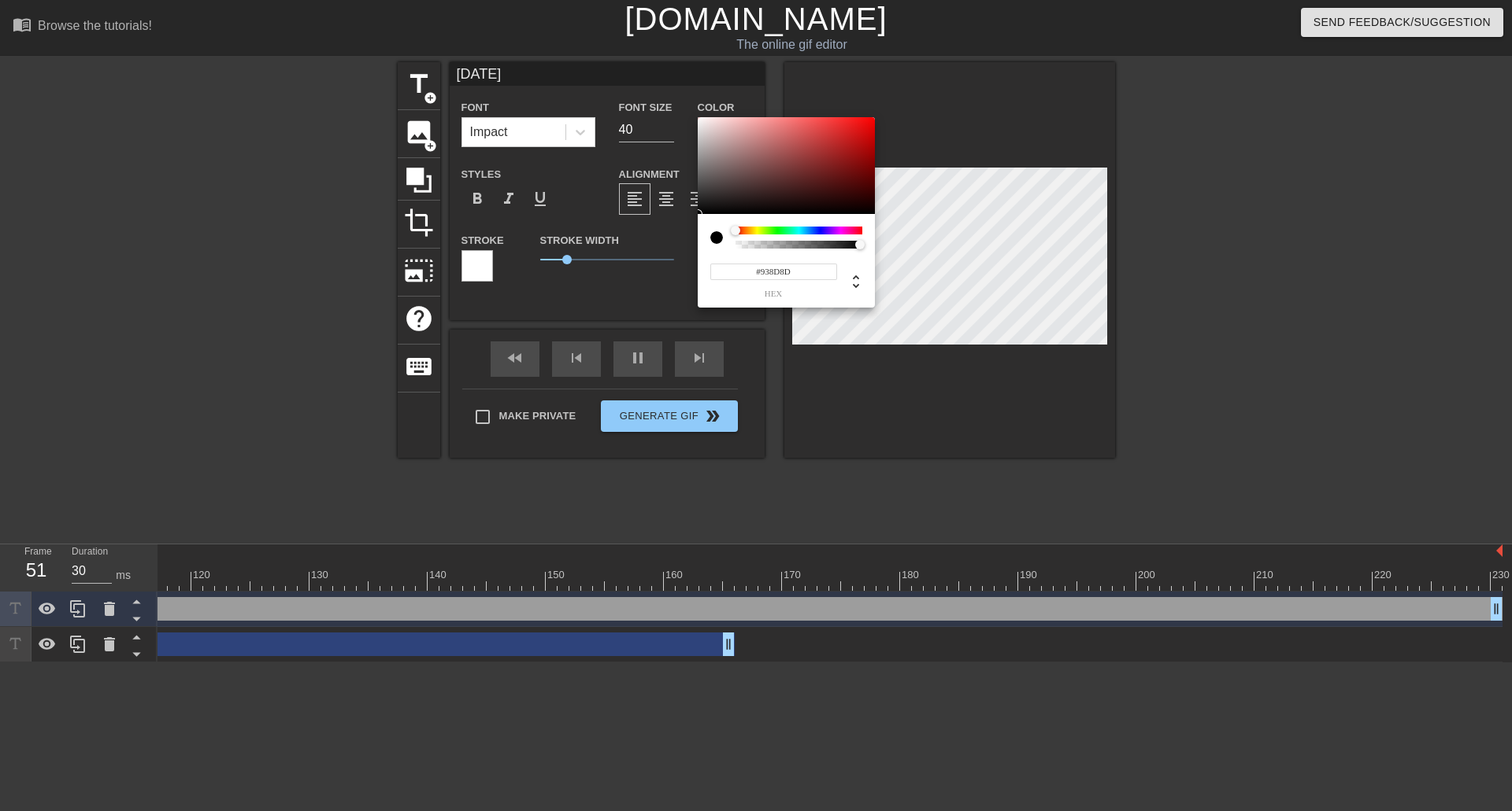
type input "#E1E1E1"
type input "40"
type input "#FFFFFF"
drag, startPoint x: 705, startPoint y: 159, endPoint x: 677, endPoint y: 90, distance: 74.5
click at [677, 90] on div "#FFFFFF hex" at bounding box center [756, 405] width 1512 height 811
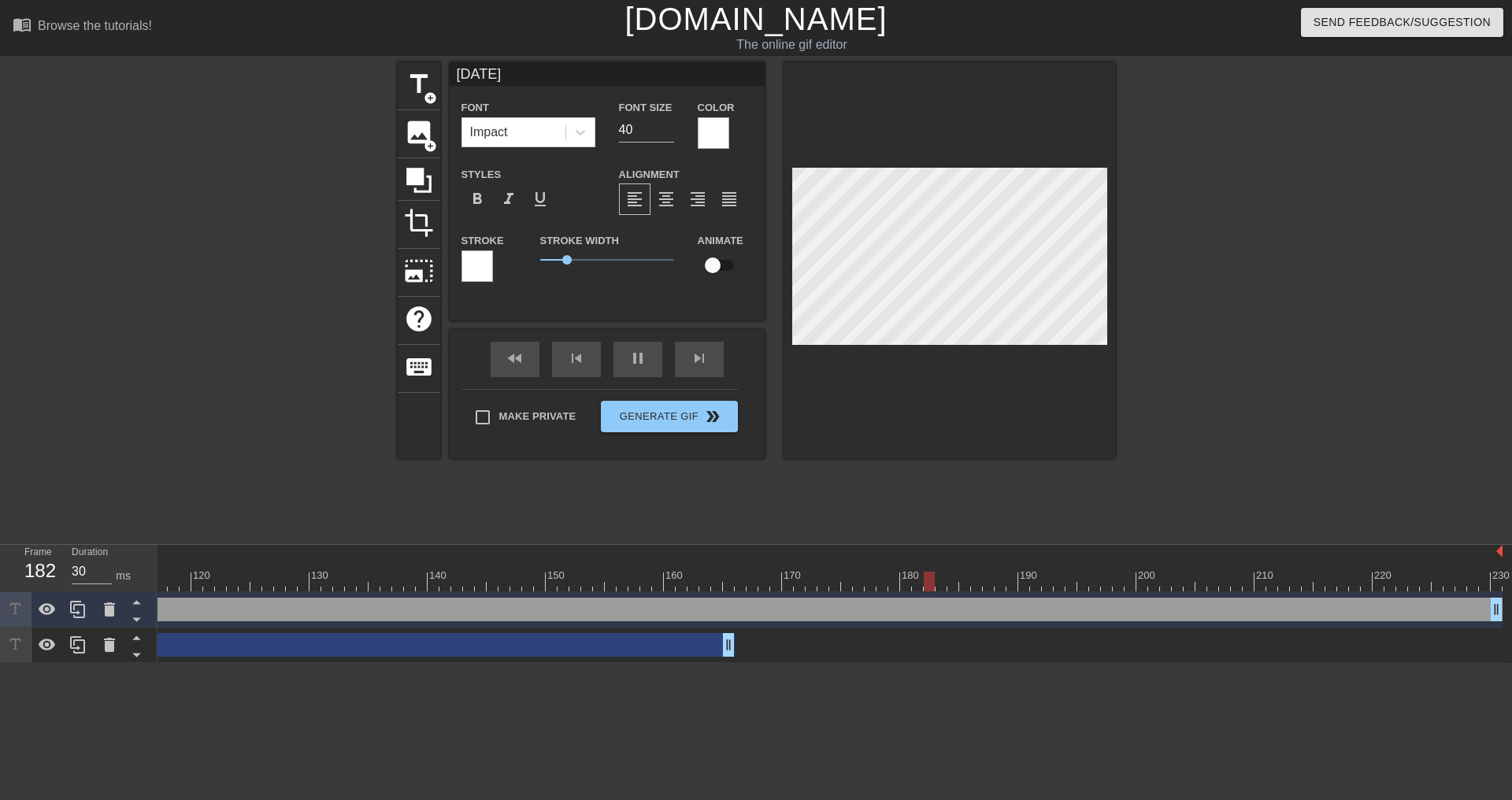
click at [479, 271] on div at bounding box center [477, 266] width 31 height 31
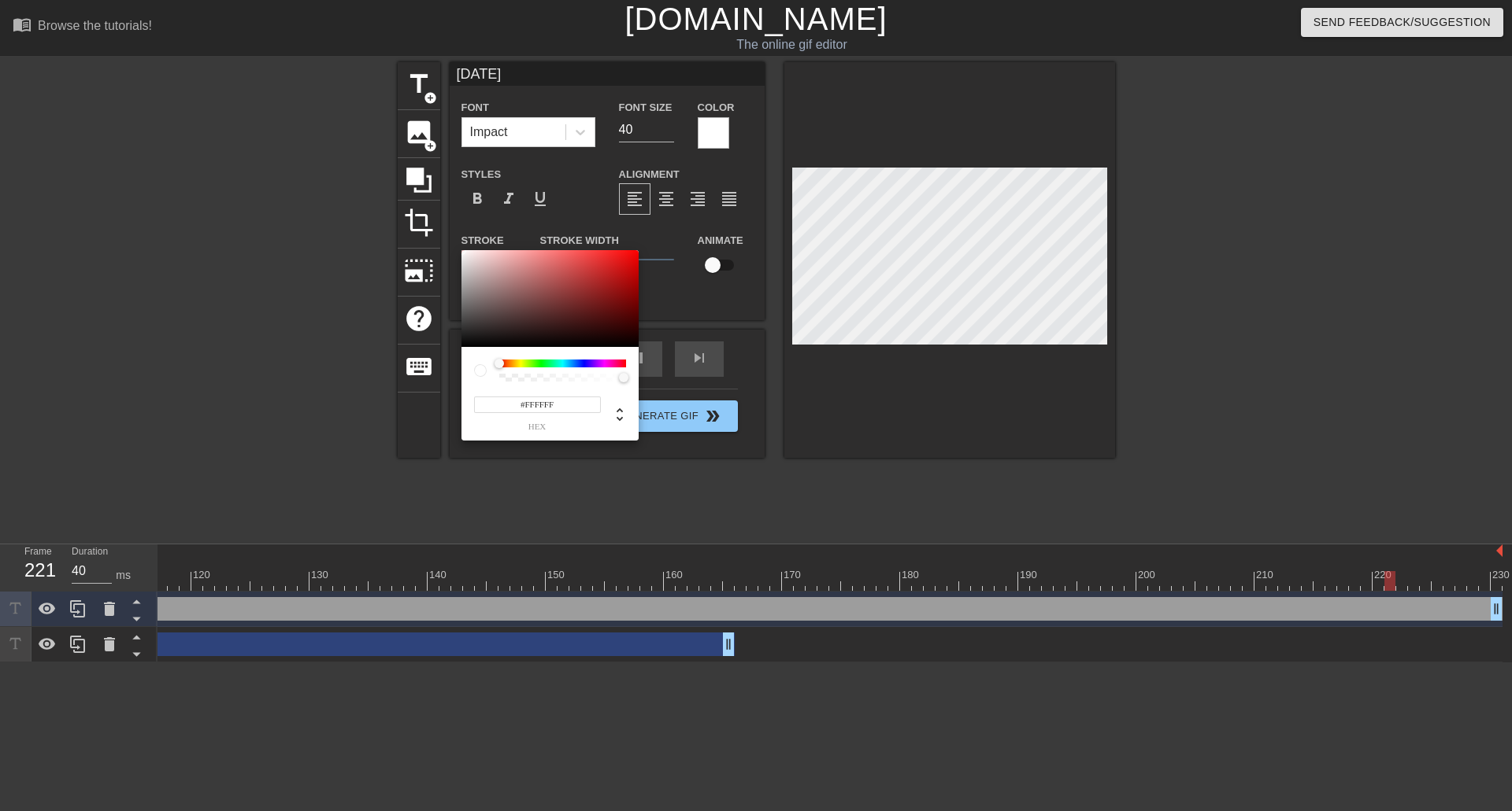
type input "30"
type input "#534343"
type input "40"
type input "#473B3B"
type input "30"
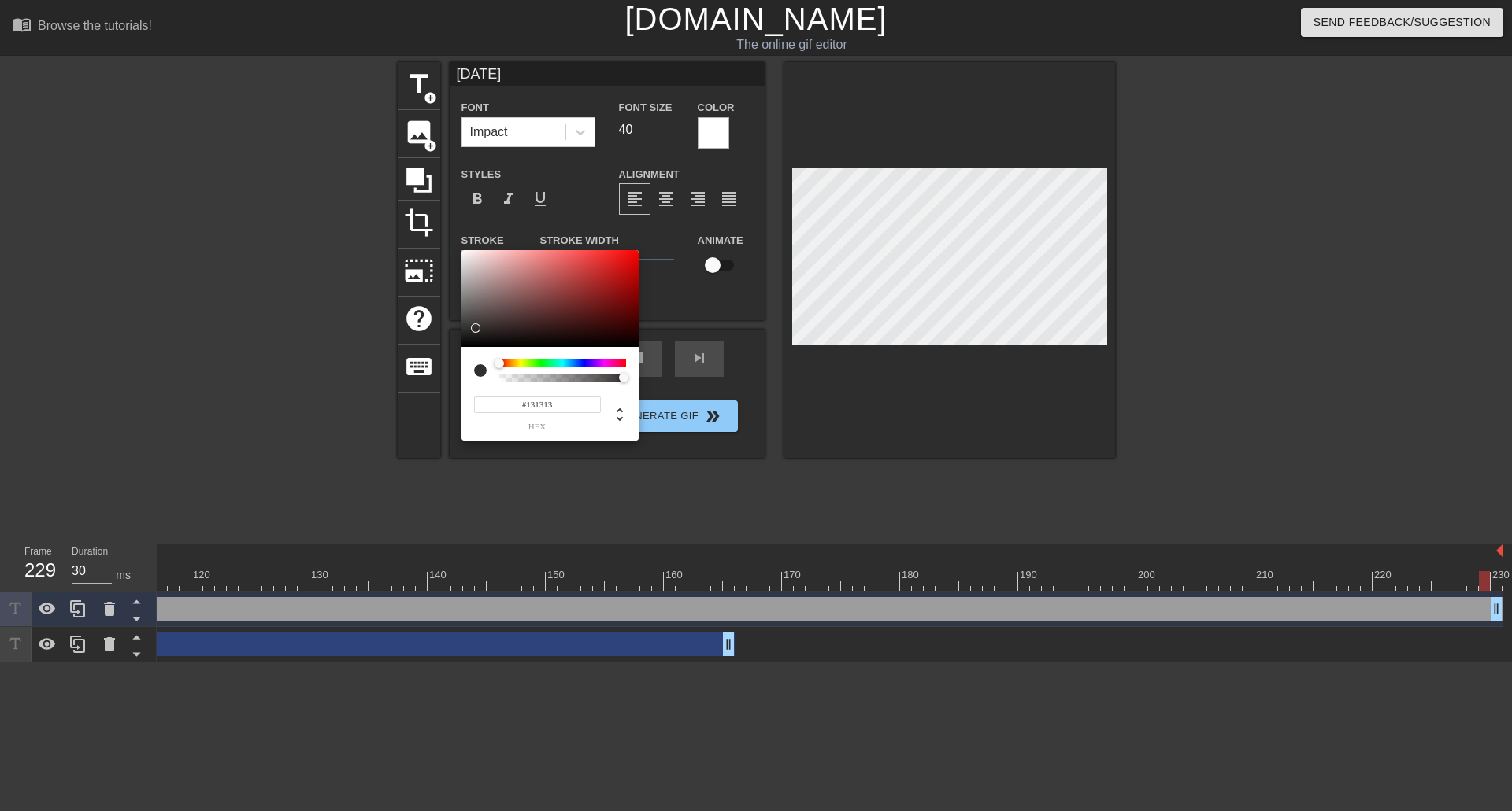
type input "#343434"
type input "40"
type input "#000000"
drag, startPoint x: 491, startPoint y: 320, endPoint x: 419, endPoint y: 376, distance: 91.2
click at [419, 376] on div "#000000 hex" at bounding box center [756, 405] width 1512 height 811
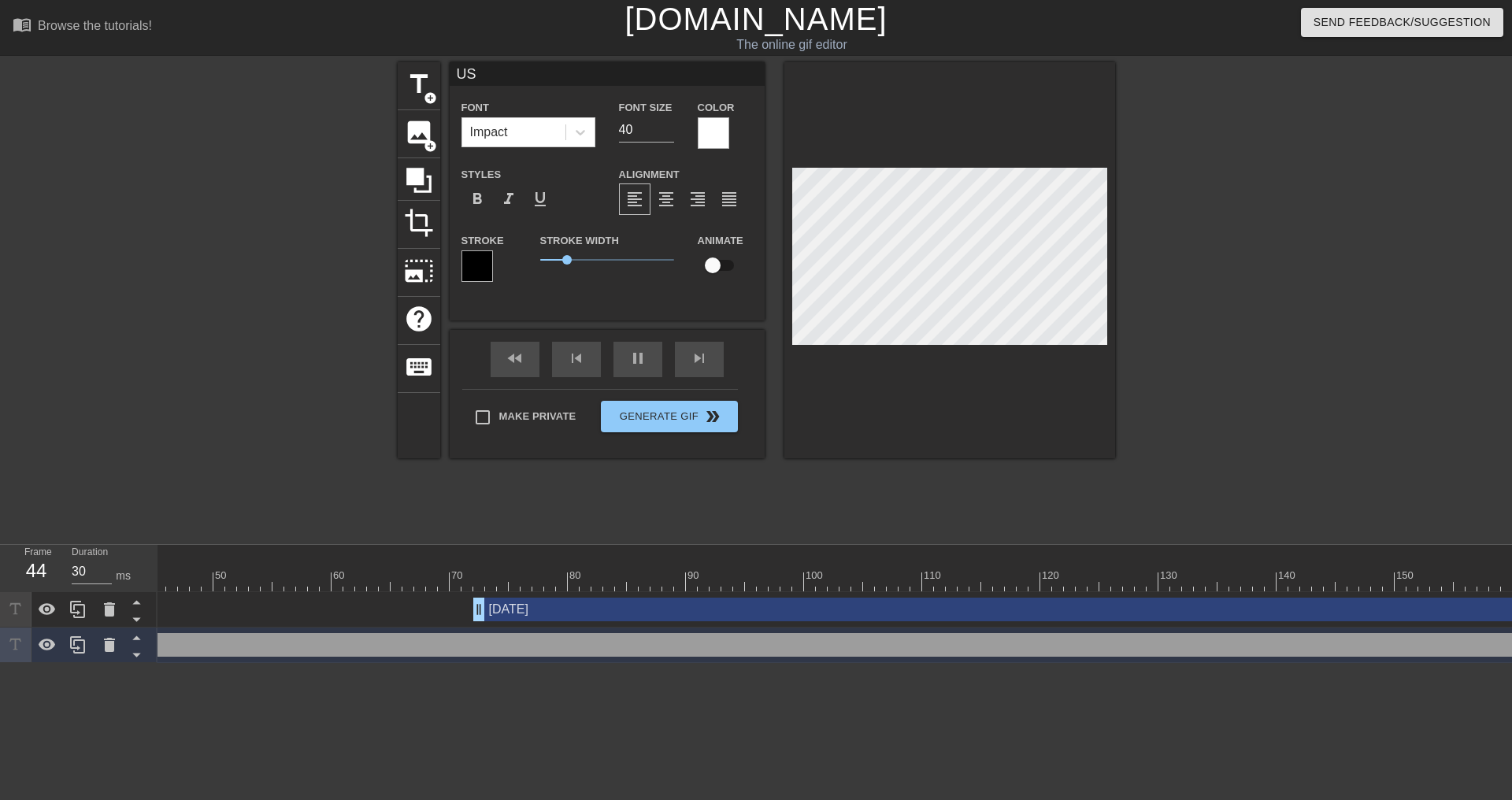
scroll to position [0, 551]
drag, startPoint x: 451, startPoint y: 609, endPoint x: 573, endPoint y: 601, distance: 122.3
type input "30"
type input "[DATE]"
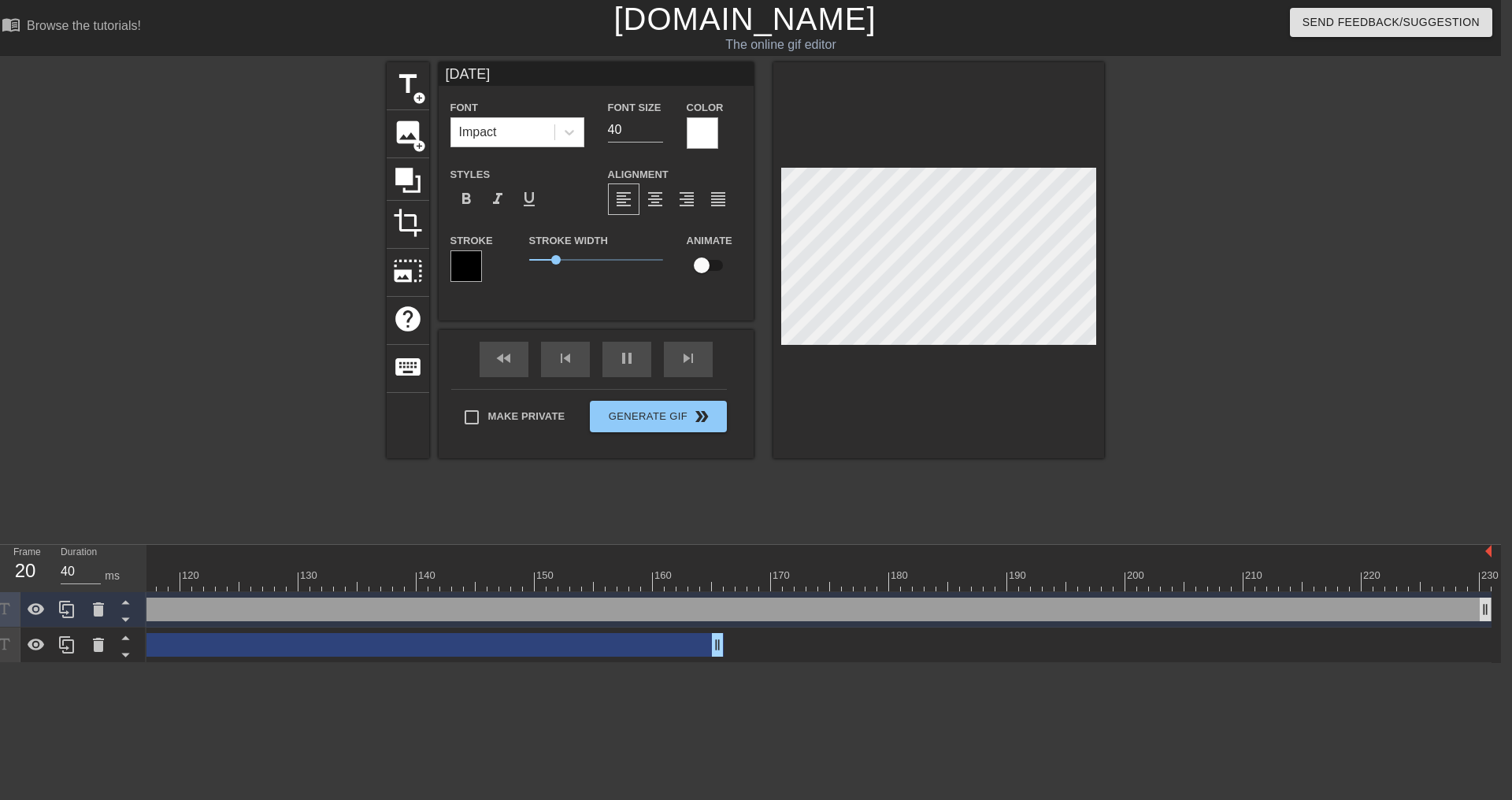
scroll to position [0, 12]
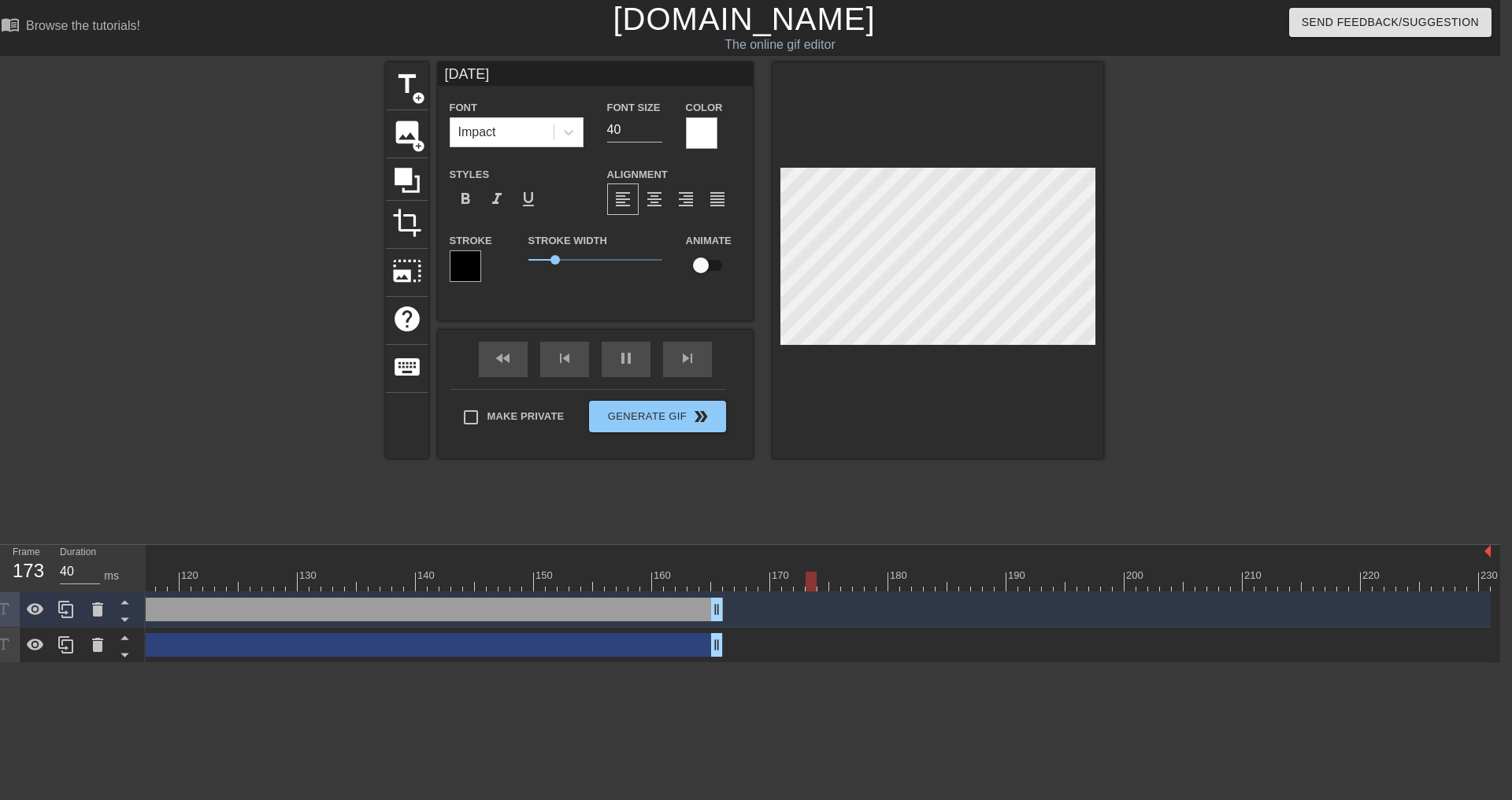
drag, startPoint x: 1486, startPoint y: 608, endPoint x: 714, endPoint y: 590, distance: 772.2
click at [714, 590] on div "10 20 30 40 50 60 70 80 90 100 110 120 130 140 150 160" at bounding box center [822, 604] width 1354 height 118
type input "30"
type input "US"
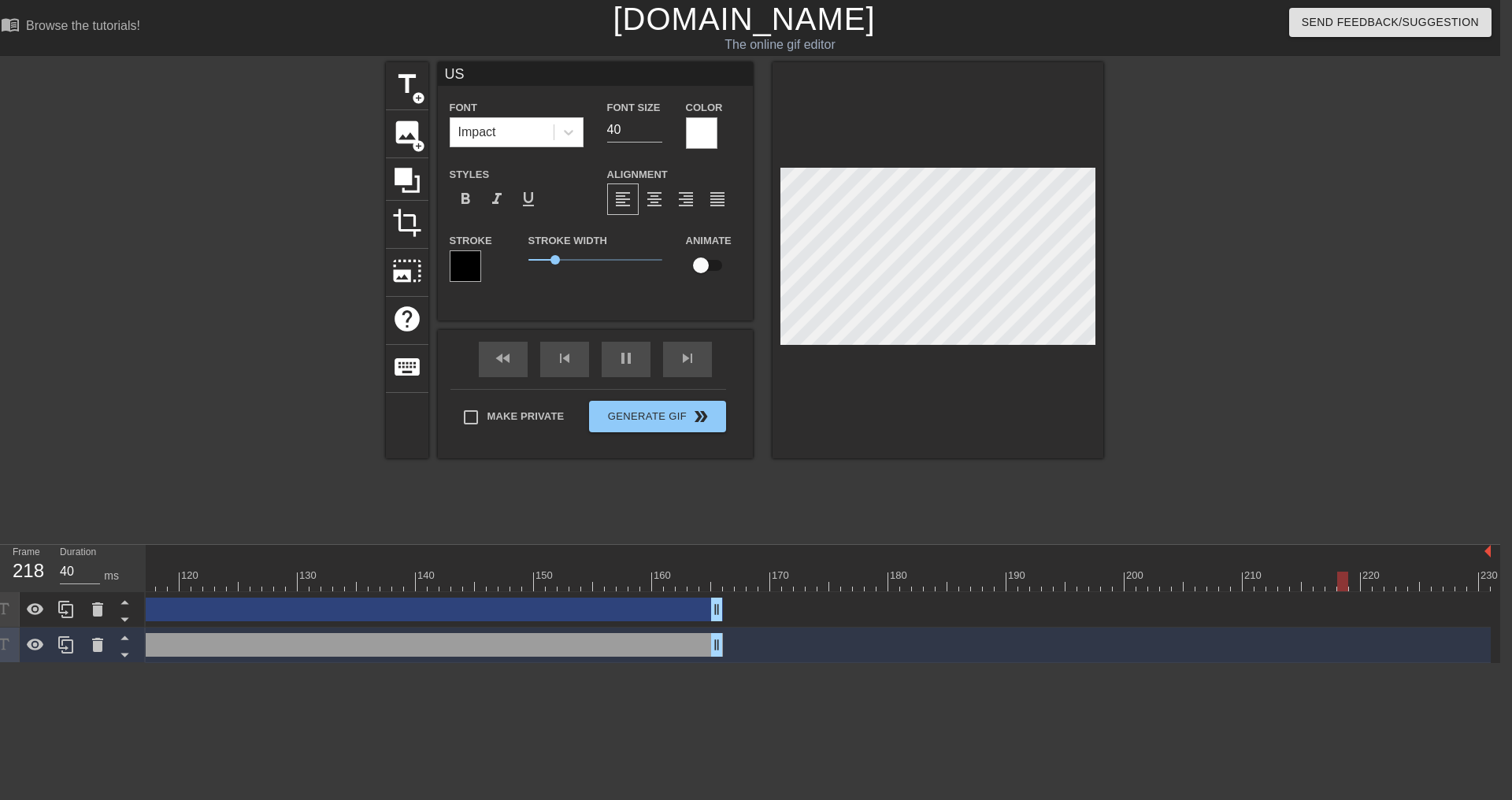
type input "30"
click at [252, 576] on div at bounding box center [132, 581] width 2717 height 20
type input "[DATE]"
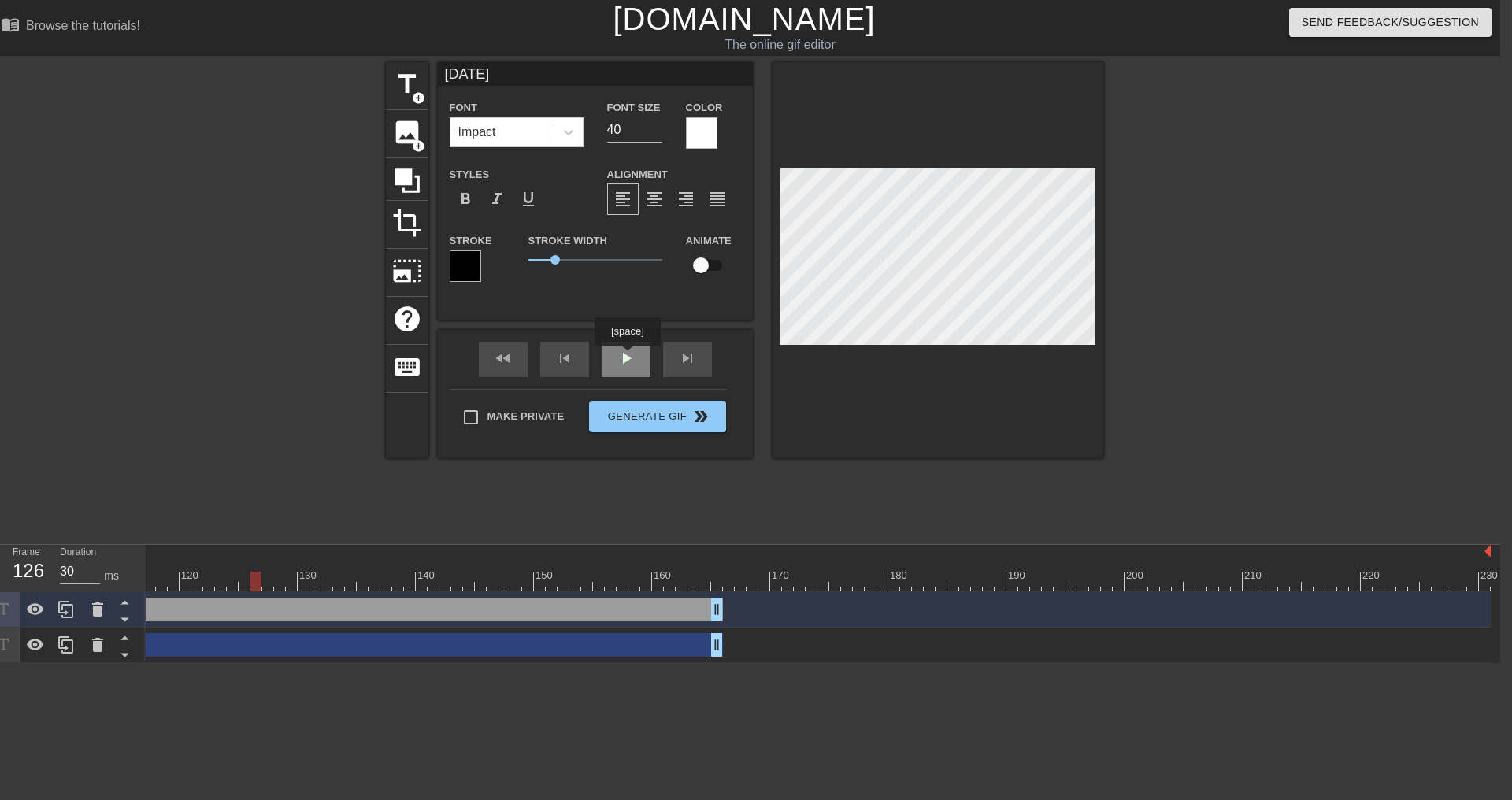
click at [624, 345] on div "[DATE] Font Impact Font Size 40 Color Styles format_bold format_italic format_u…" at bounding box center [595, 261] width 315 height 396
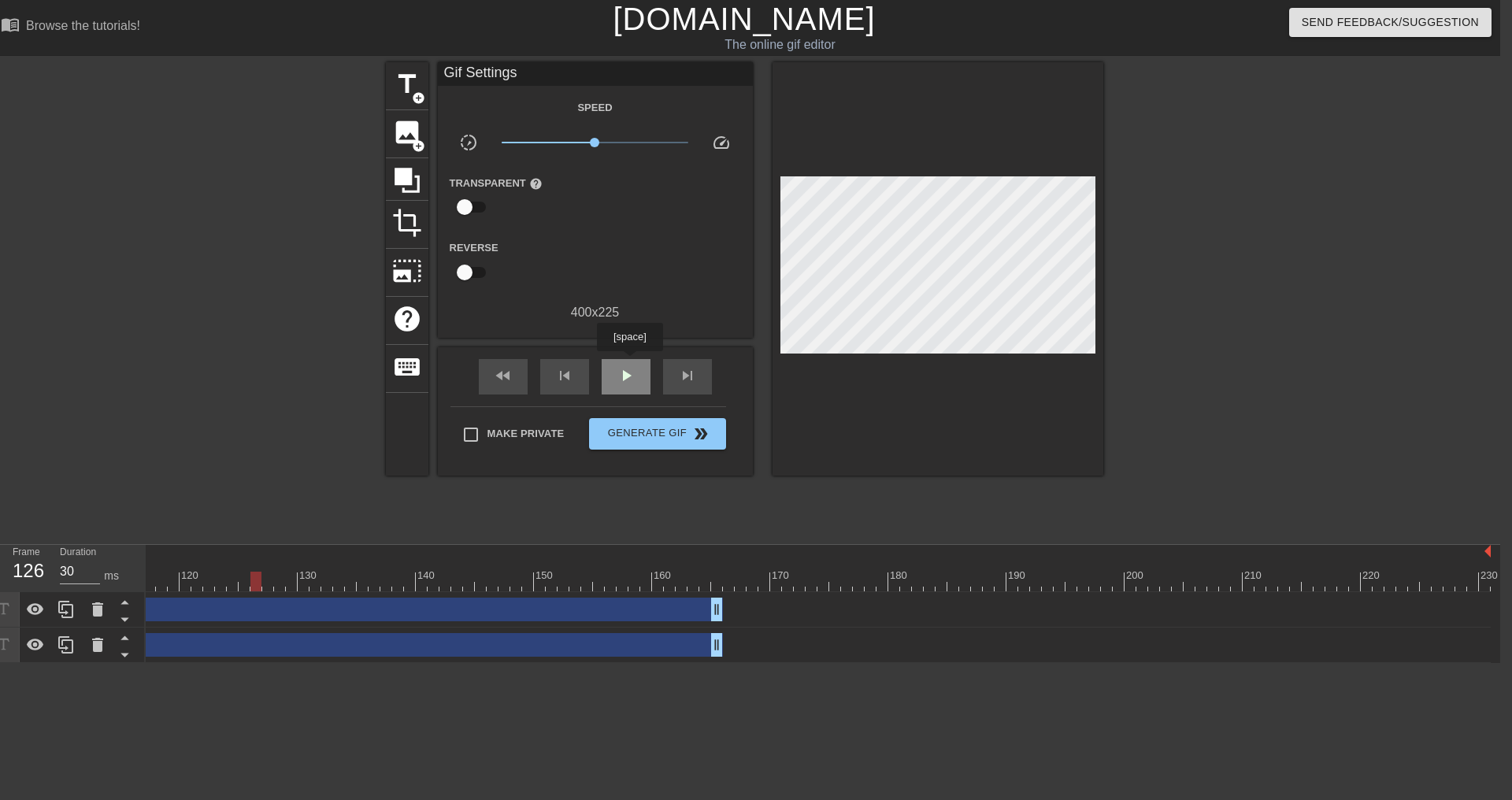
click at [629, 363] on div "play_arrow" at bounding box center [626, 377] width 49 height 35
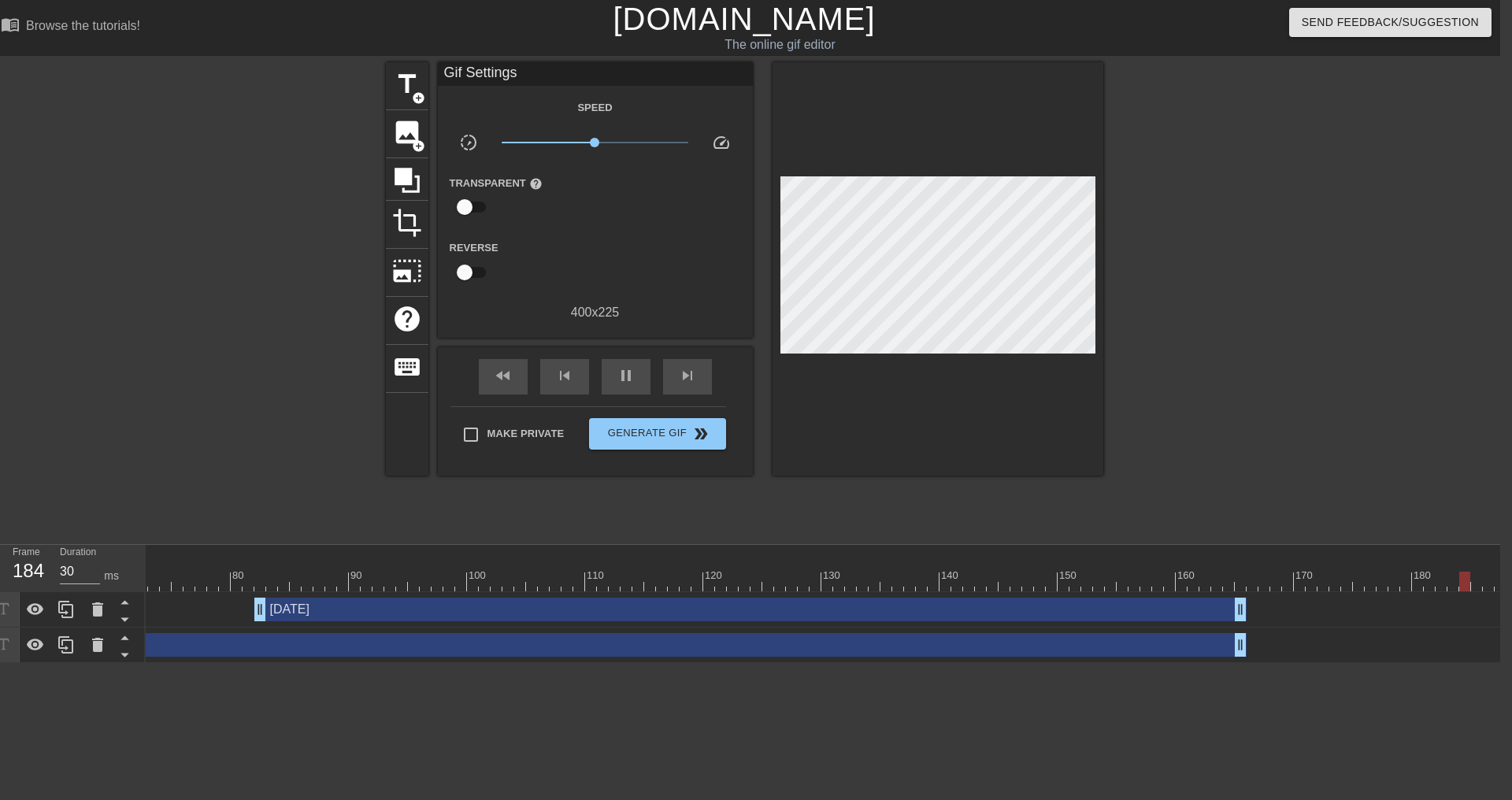
scroll to position [0, 742]
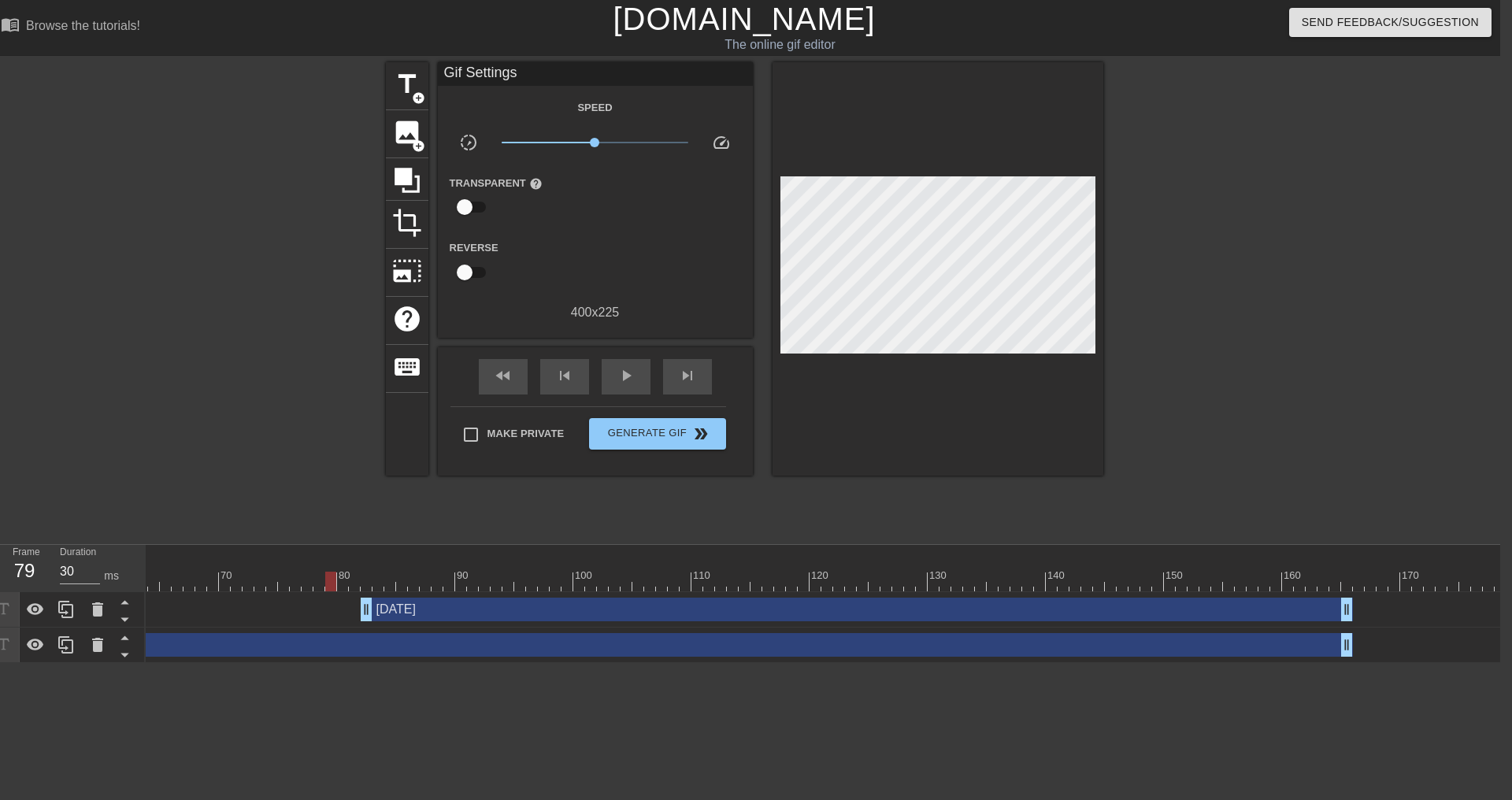
click at [335, 577] on div at bounding box center [762, 581] width 2717 height 20
click at [261, 573] on div at bounding box center [762, 581] width 2717 height 20
click at [610, 377] on div "play_arrow" at bounding box center [626, 377] width 49 height 35
click at [309, 579] on div at bounding box center [762, 581] width 2717 height 20
click at [324, 582] on div at bounding box center [762, 581] width 2717 height 20
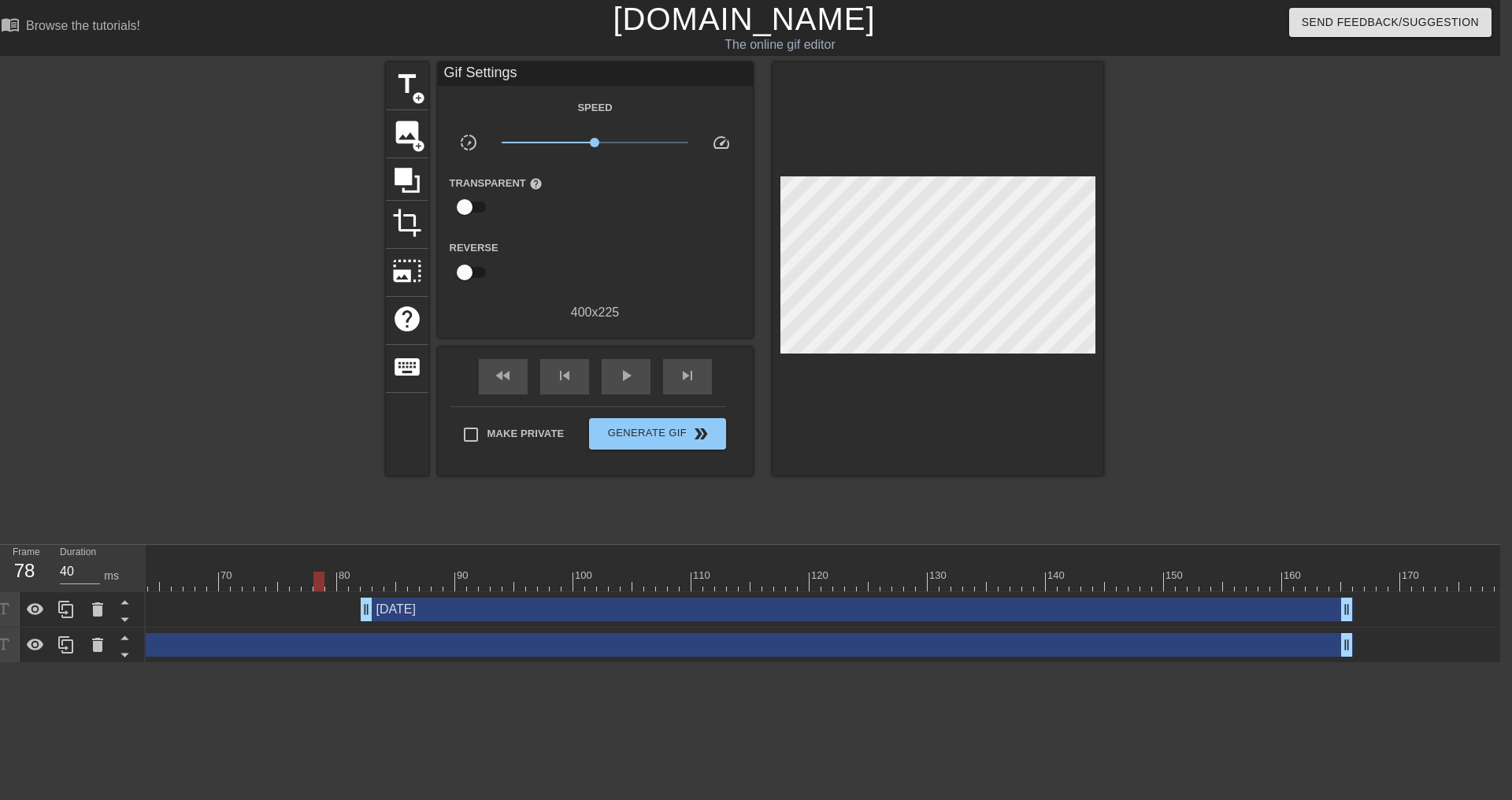
click at [348, 580] on div at bounding box center [762, 581] width 2717 height 20
click at [356, 580] on div at bounding box center [762, 581] width 2717 height 20
click at [363, 580] on div at bounding box center [762, 581] width 2717 height 20
drag, startPoint x: 371, startPoint y: 613, endPoint x: 487, endPoint y: 612, distance: 116.0
click at [618, 382] on span "play_arrow" at bounding box center [626, 375] width 19 height 19
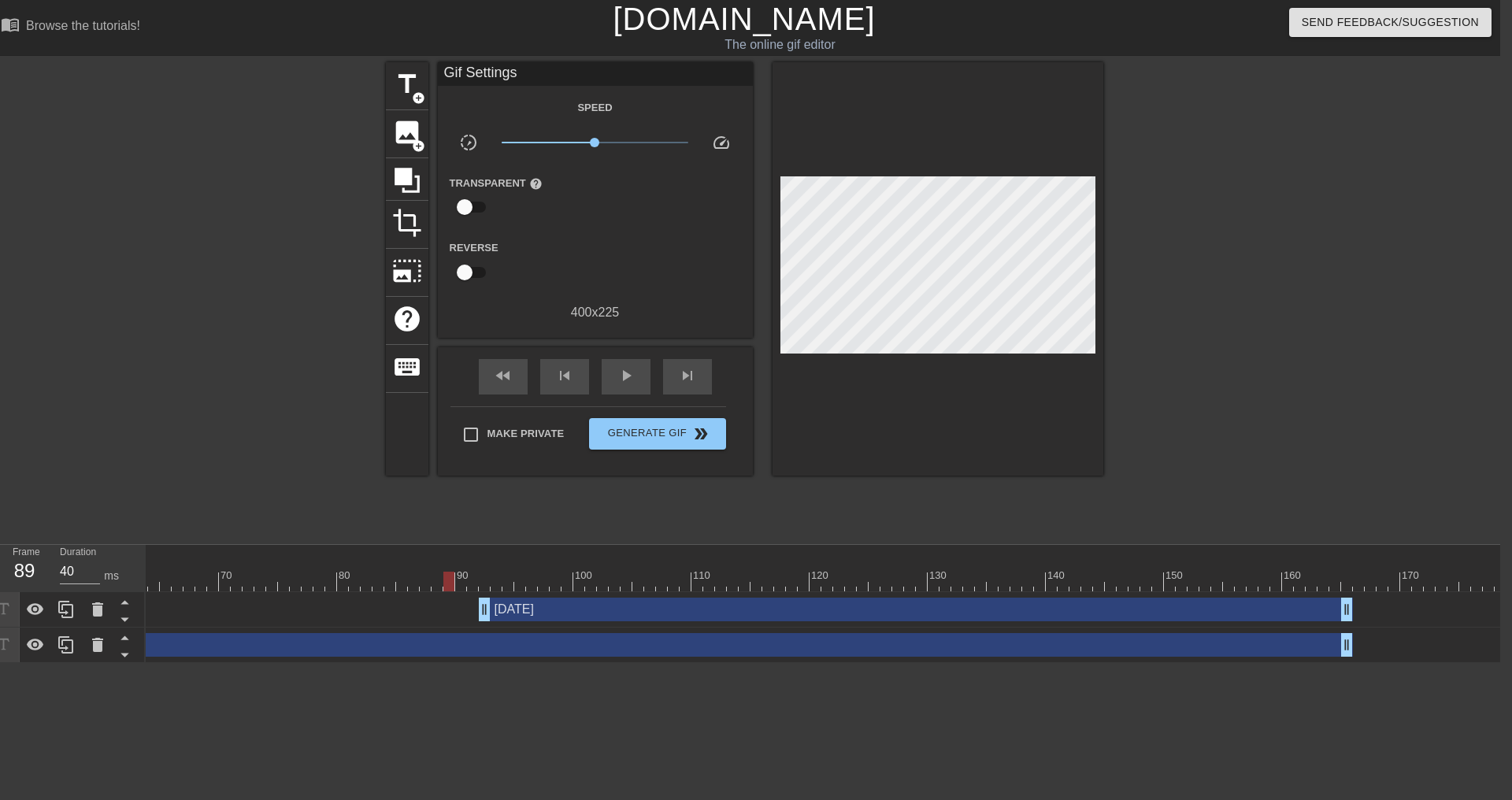
click at [453, 577] on div at bounding box center [762, 581] width 2717 height 20
click at [635, 372] on span "play_arrow" at bounding box center [626, 375] width 19 height 19
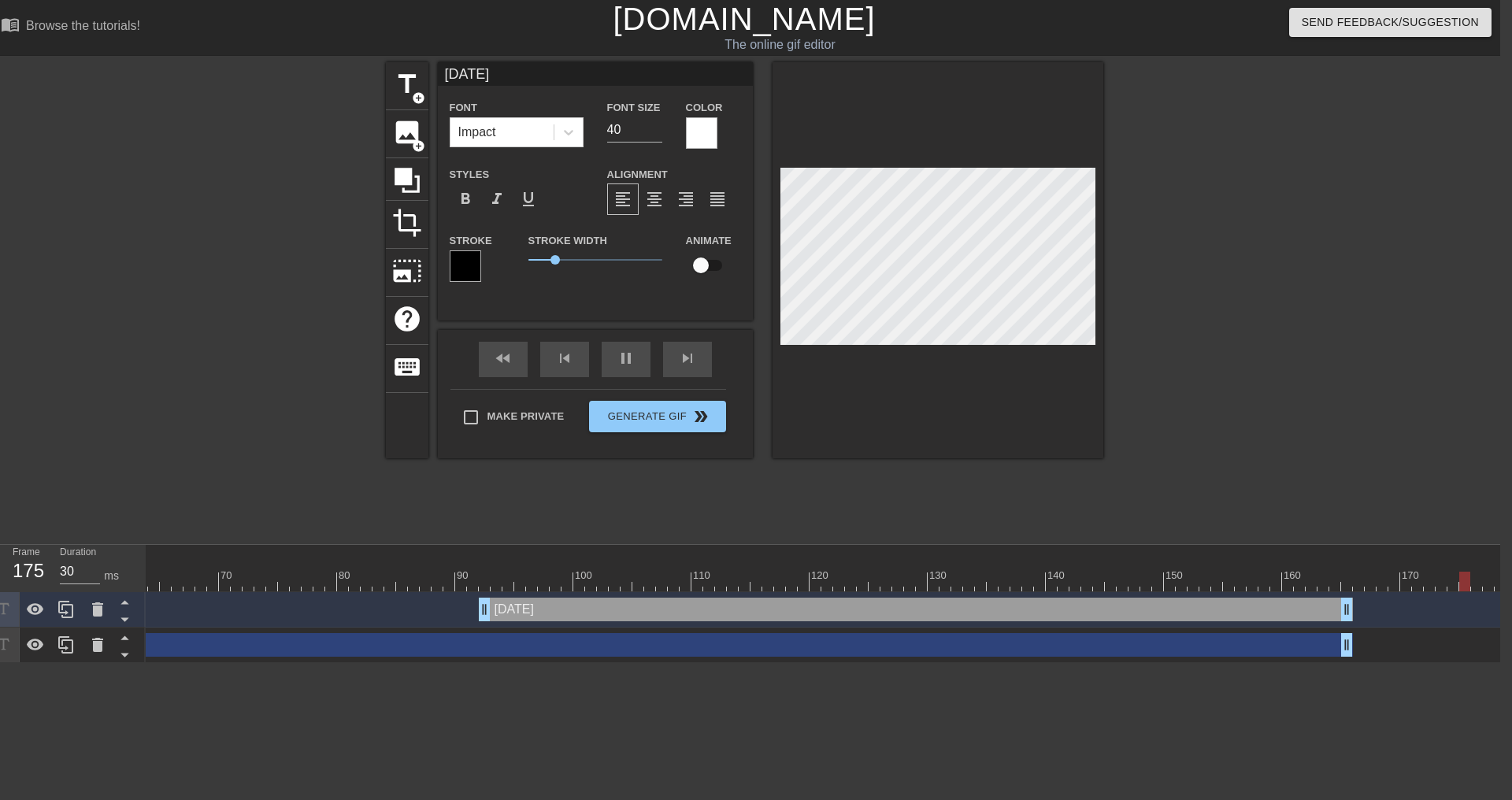
click at [1341, 353] on div at bounding box center [1240, 298] width 236 height 473
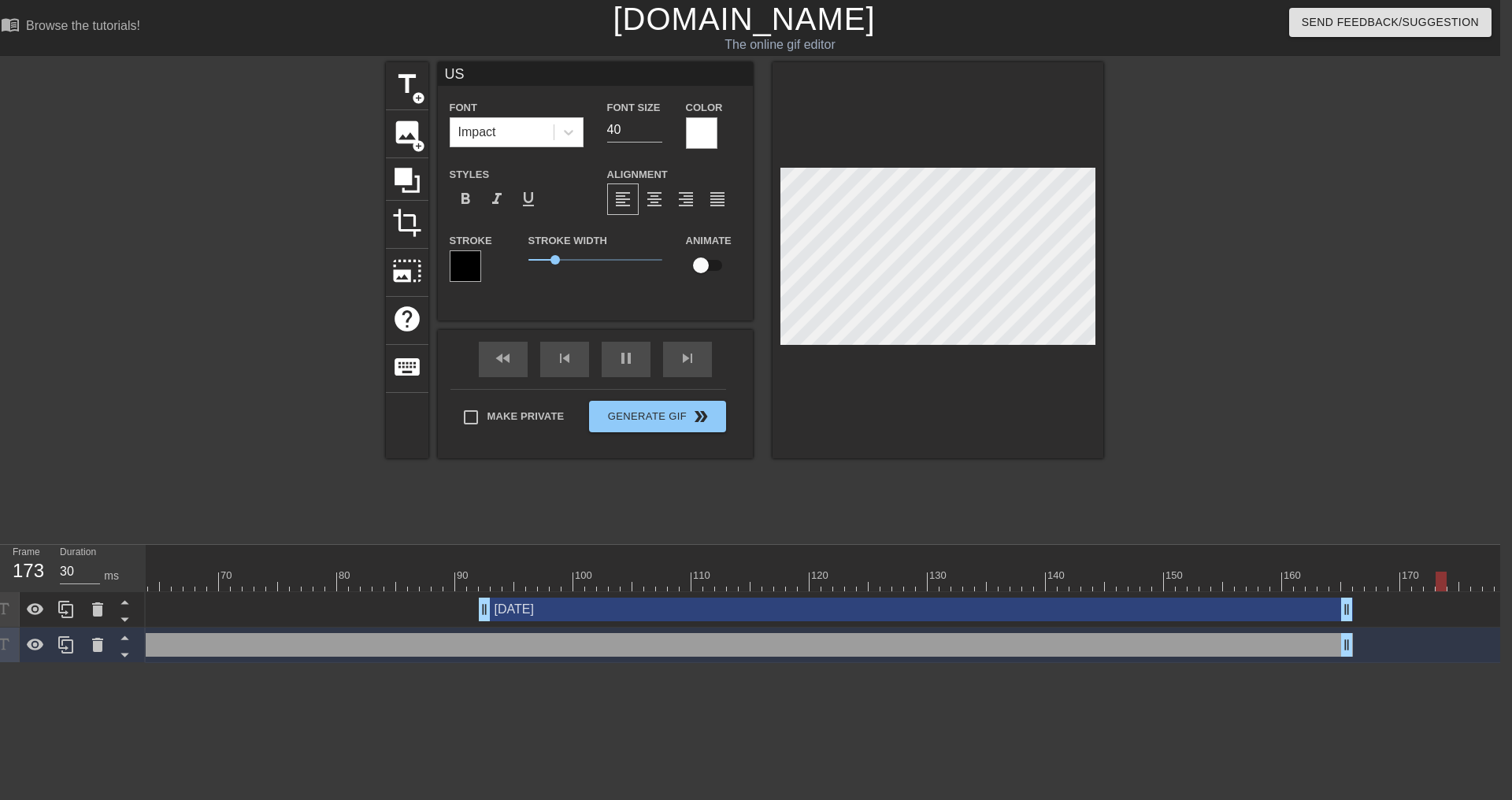
click at [299, 573] on div at bounding box center [762, 581] width 2717 height 20
click at [636, 361] on div "play_arrow" at bounding box center [626, 359] width 49 height 35
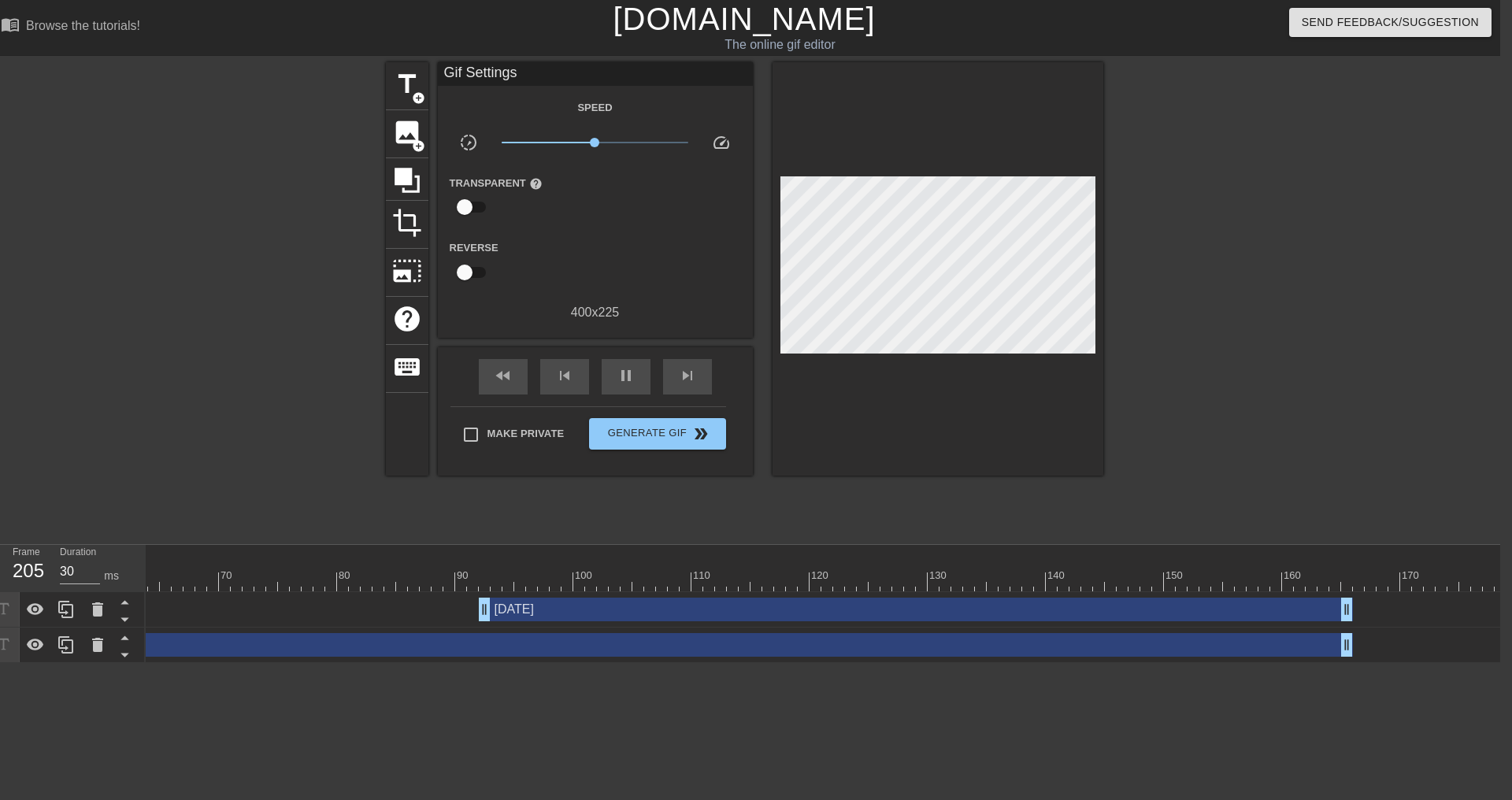
click at [258, 585] on div at bounding box center [762, 581] width 2717 height 20
click at [617, 359] on div "play_arrow" at bounding box center [626, 377] width 49 height 35
type input "40"
click at [650, 427] on span "Generate Gif double_arrow" at bounding box center [657, 433] width 123 height 19
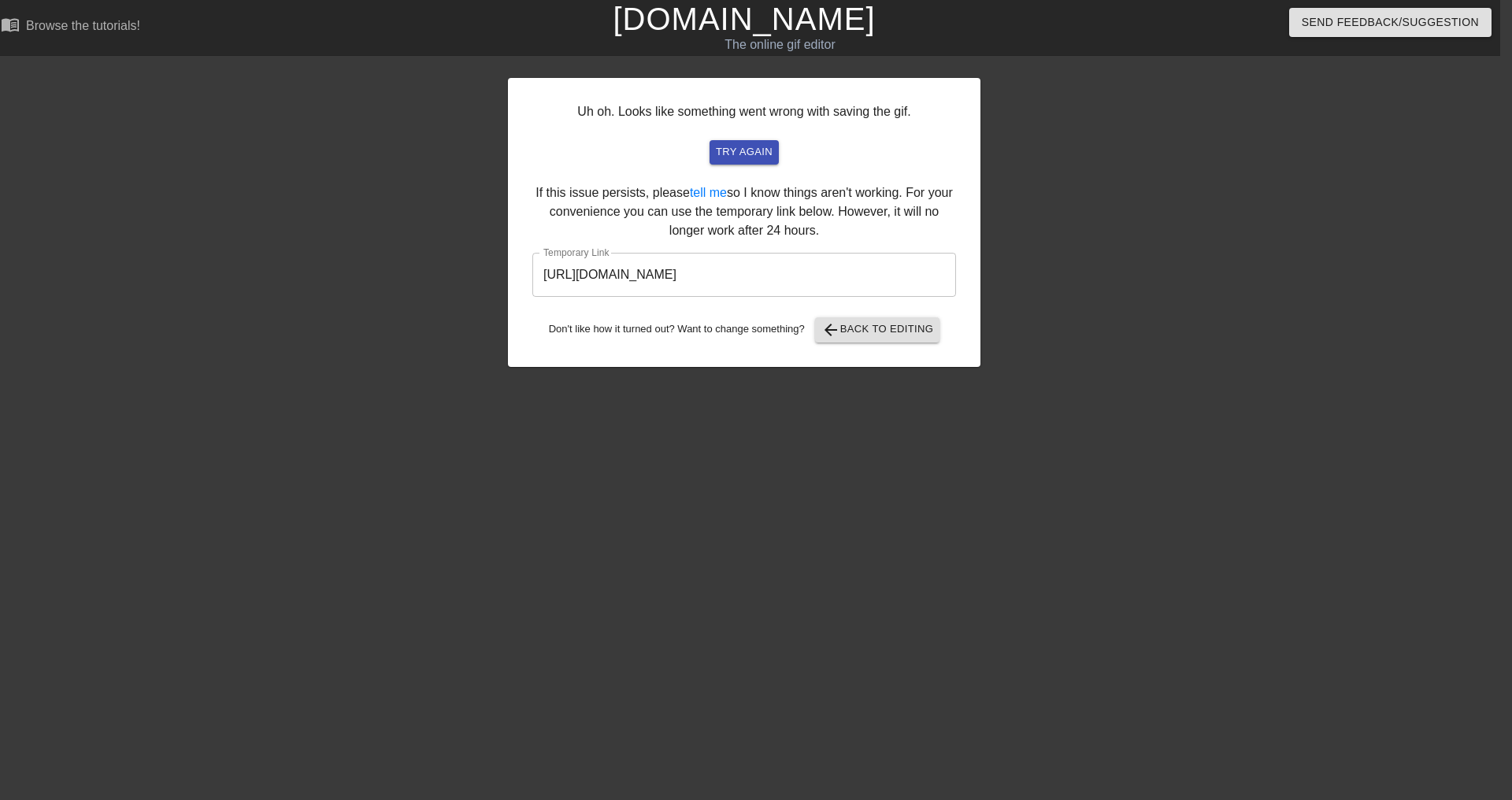
click at [848, 275] on input "[URL][DOMAIN_NAME]" at bounding box center [743, 275] width 423 height 44
click at [879, 325] on span "arrow_back Back to Editing" at bounding box center [877, 330] width 113 height 19
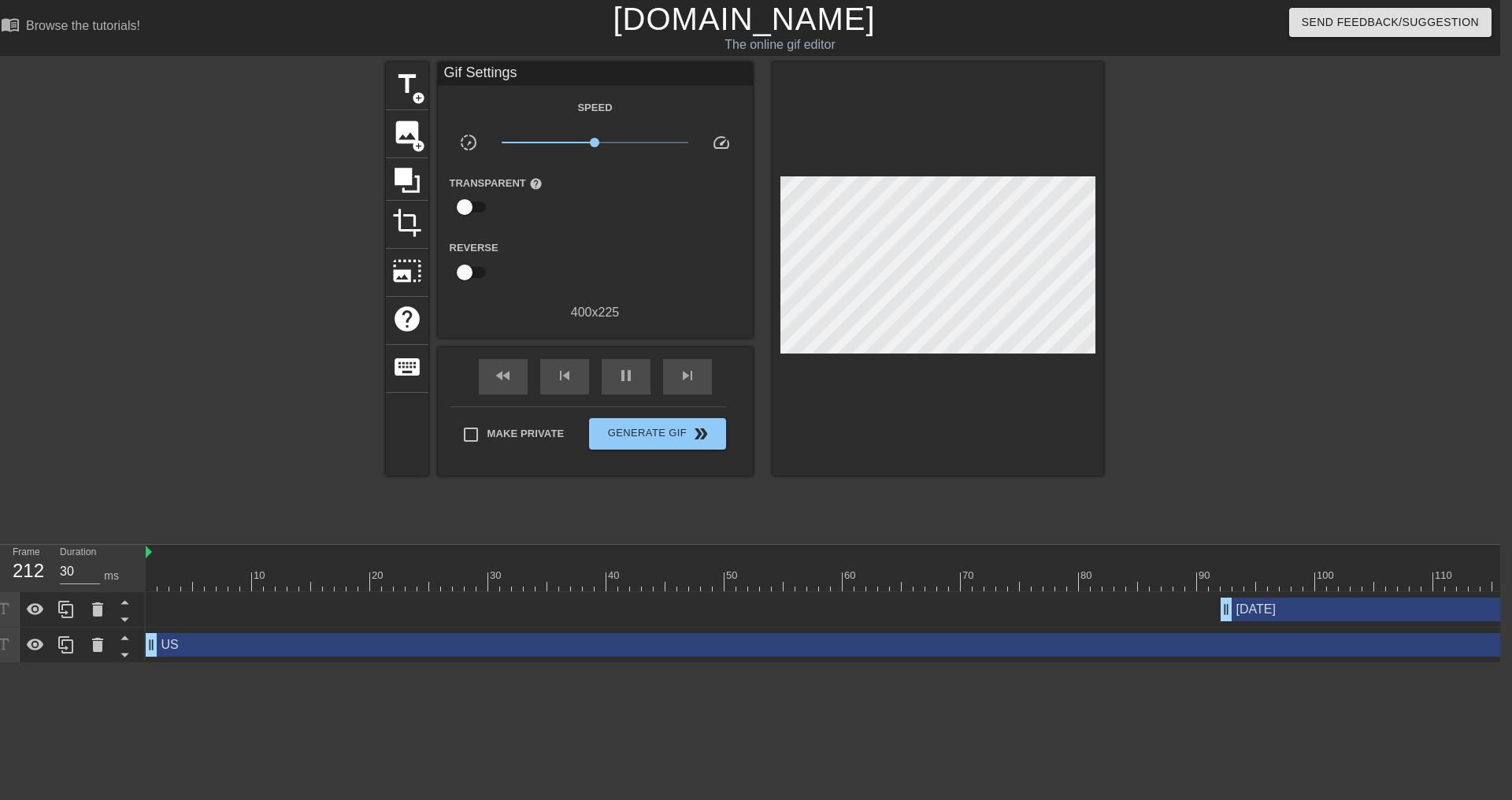
click at [196, 647] on div "US drag_handle drag_handle" at bounding box center [1120, 645] width 1949 height 24
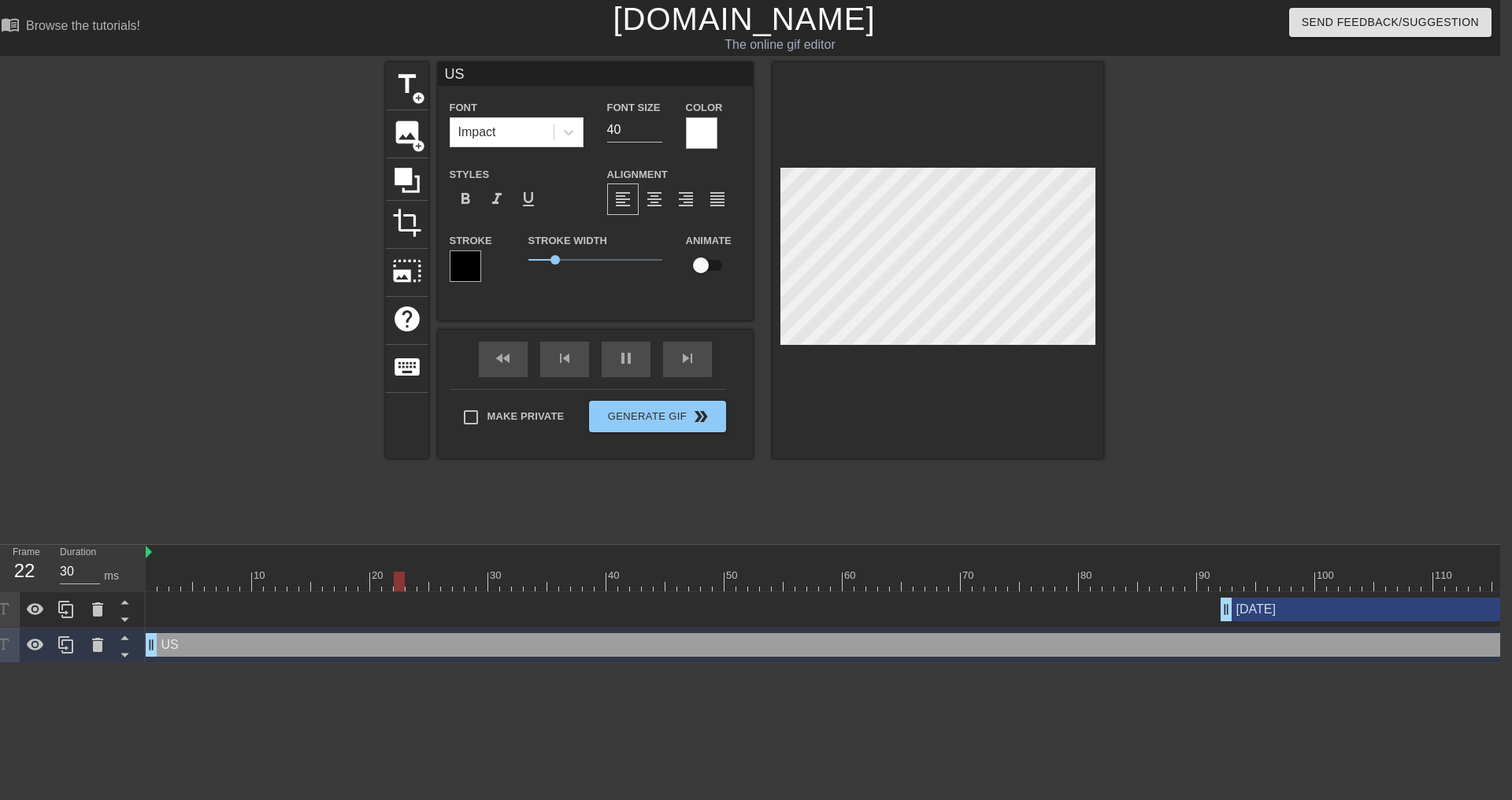
scroll to position [2, 2]
type input "30"
type input "M"
type textarea "M"
type input "40"
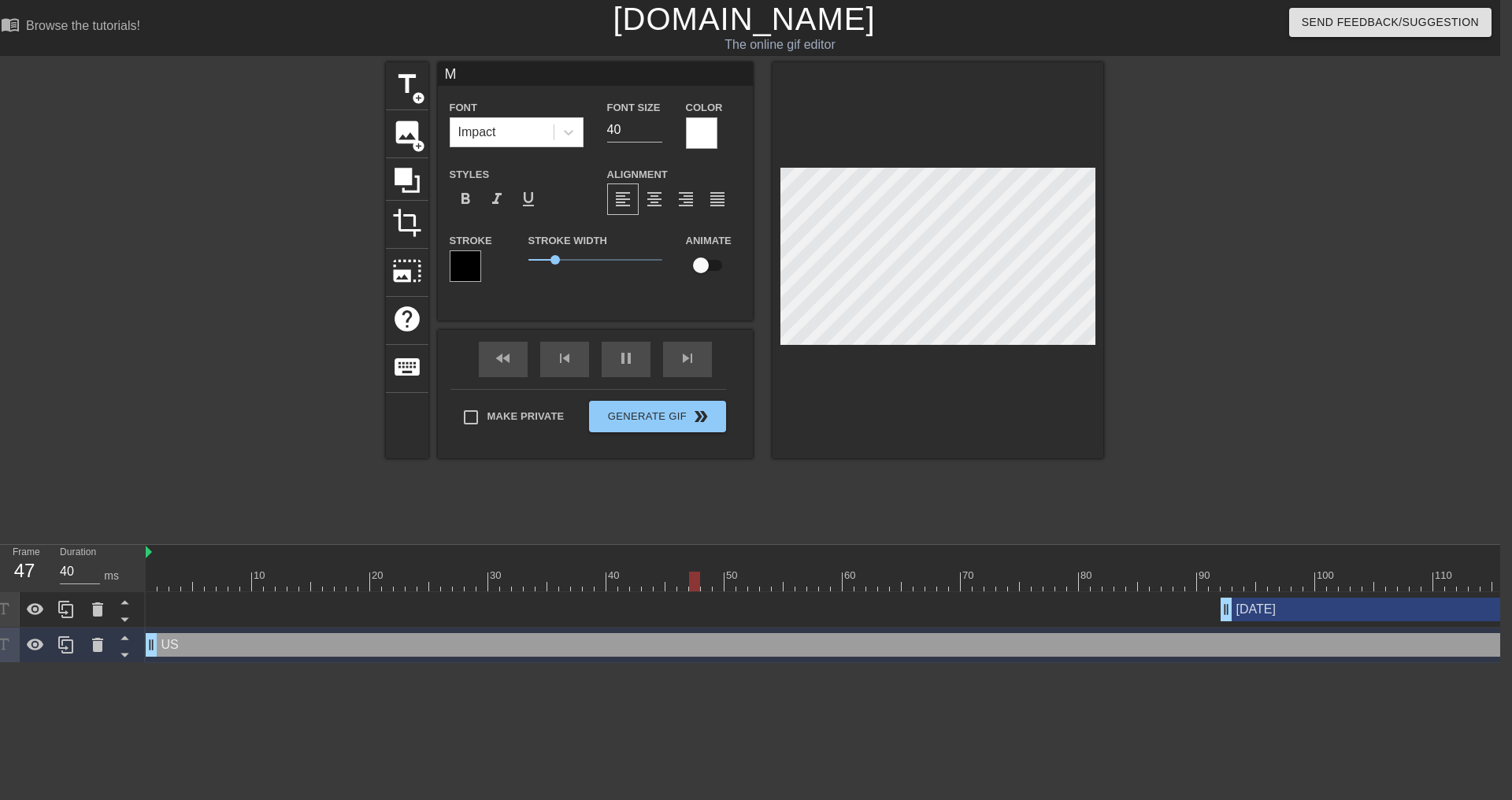
type input "Me"
type textarea "Me"
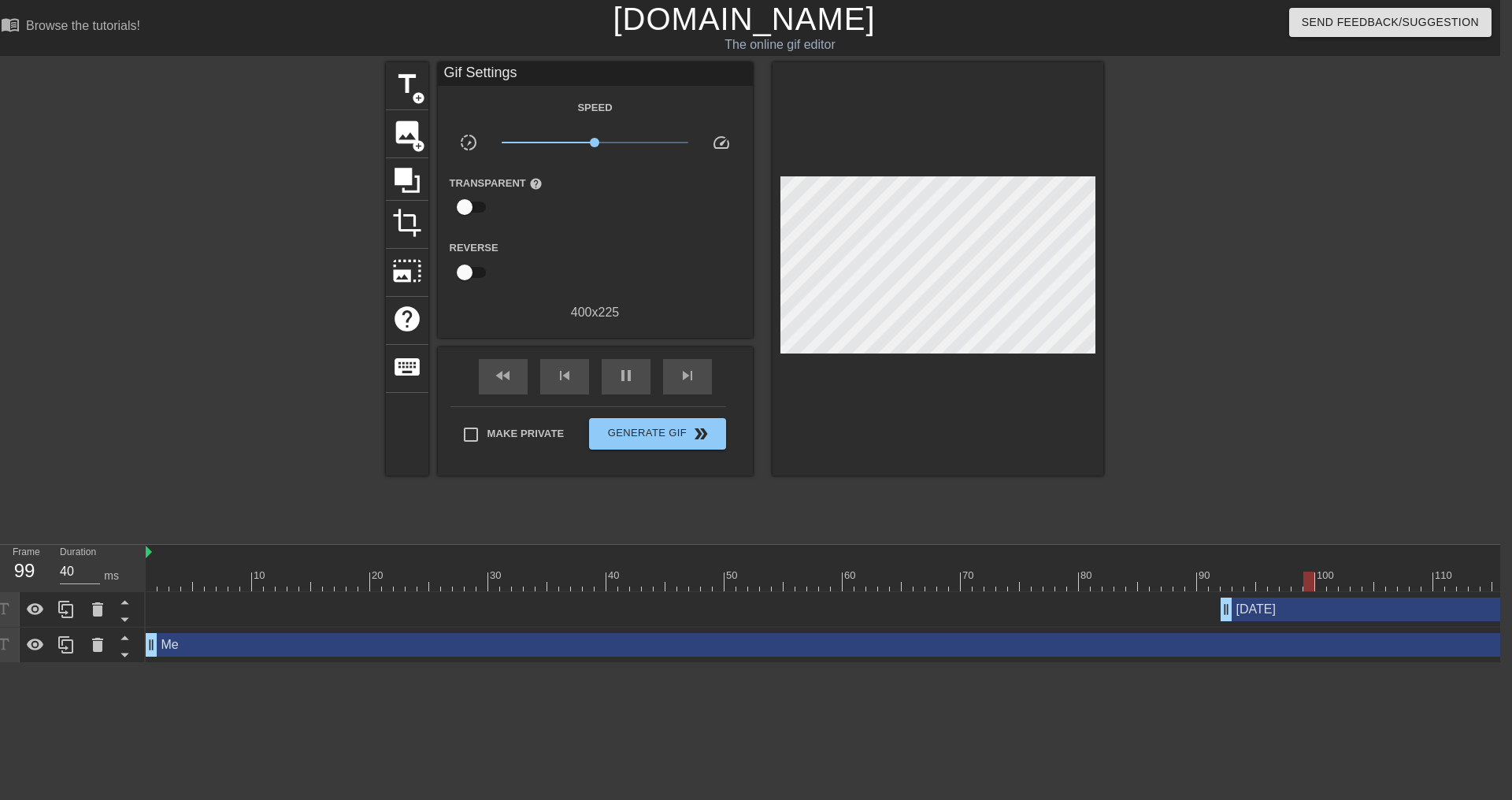
click at [1236, 372] on div at bounding box center [1240, 298] width 236 height 473
type input "30"
click at [626, 434] on span "Generate Gif double_arrow" at bounding box center [657, 433] width 123 height 19
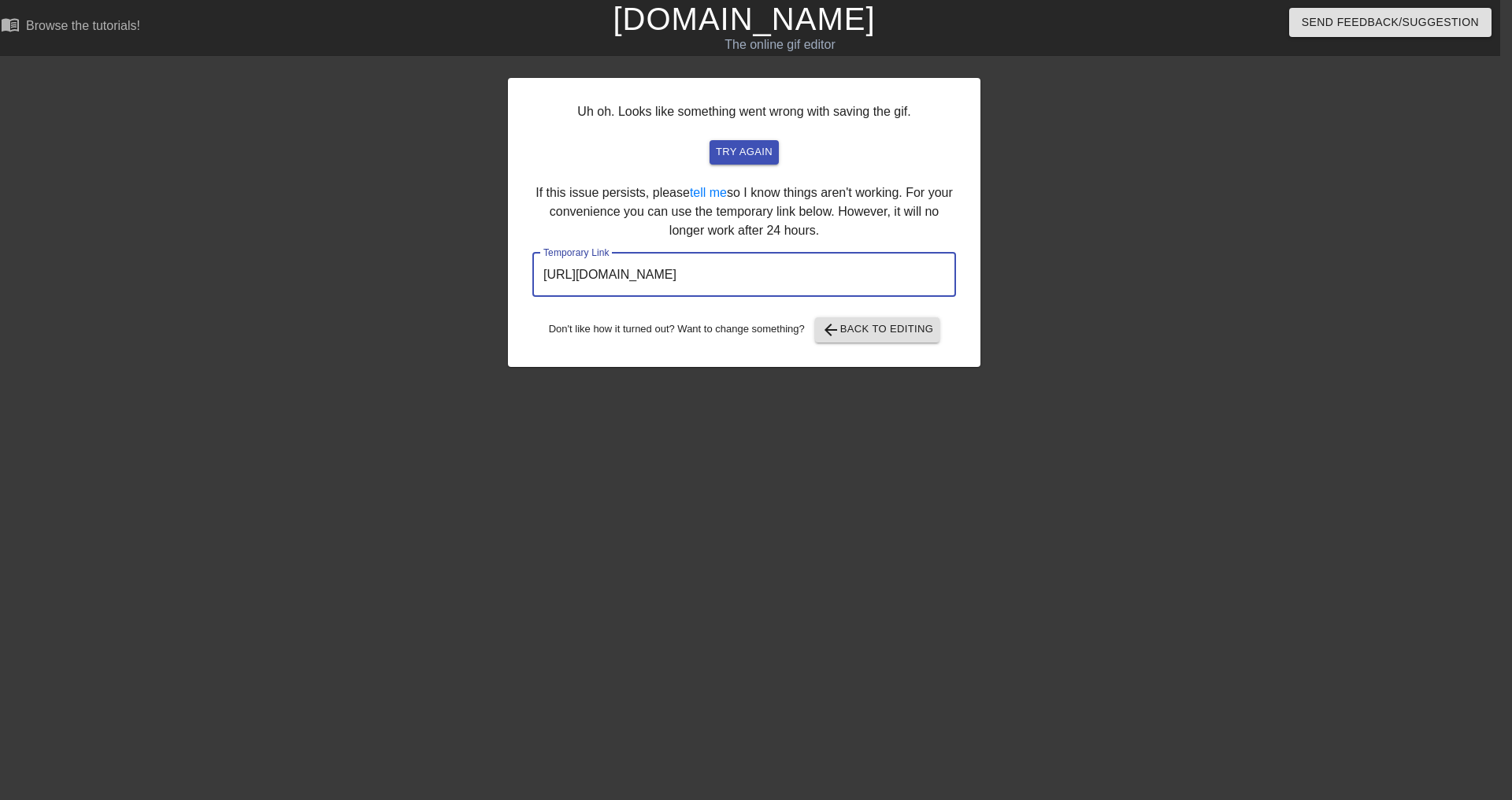
click at [774, 266] on input "[URL][DOMAIN_NAME]" at bounding box center [743, 275] width 423 height 44
click at [867, 334] on span "arrow_back Back to Editing" at bounding box center [877, 330] width 113 height 19
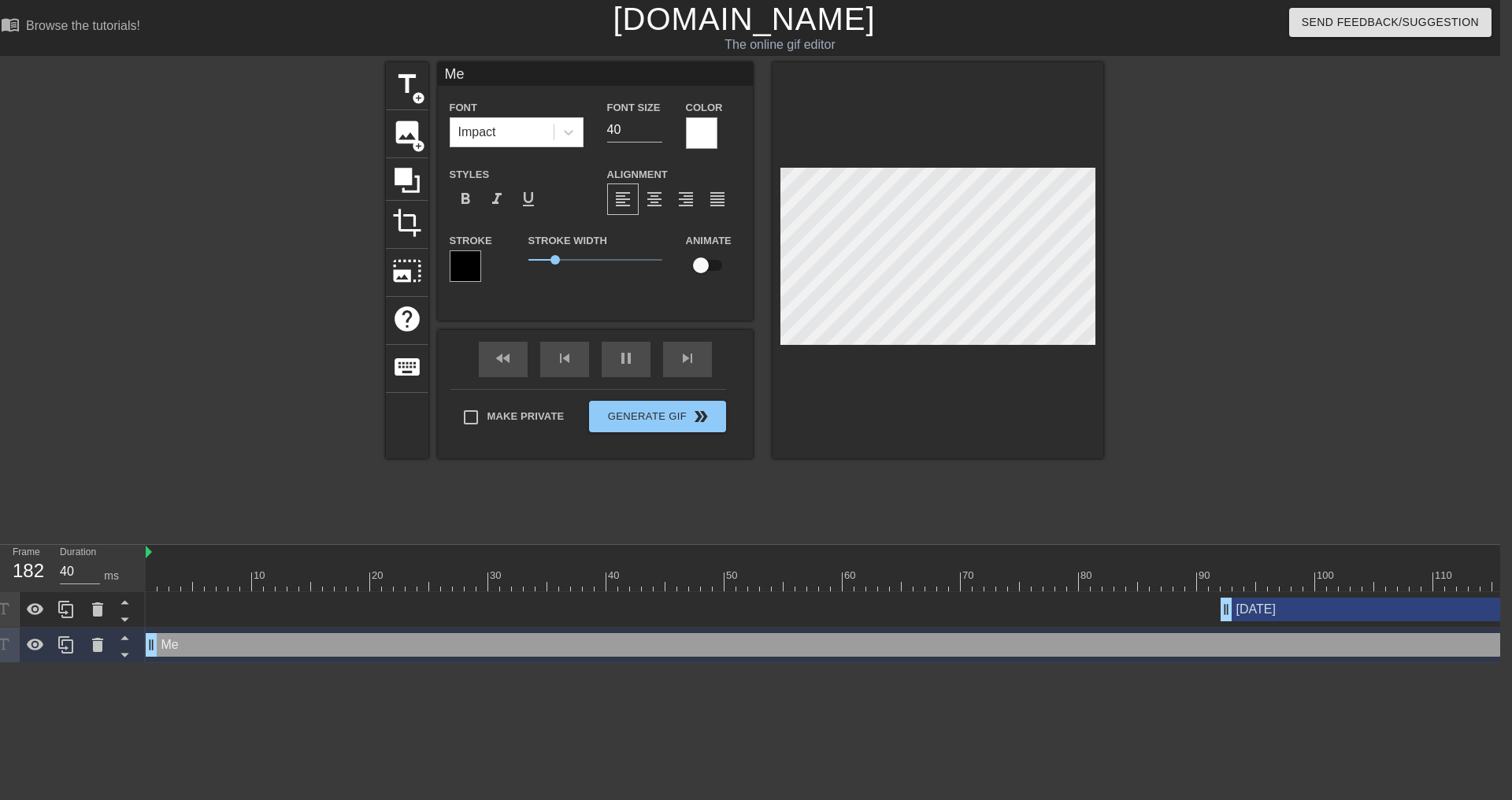
type input "30"
type input "M"
type textarea "M"
type input "30"
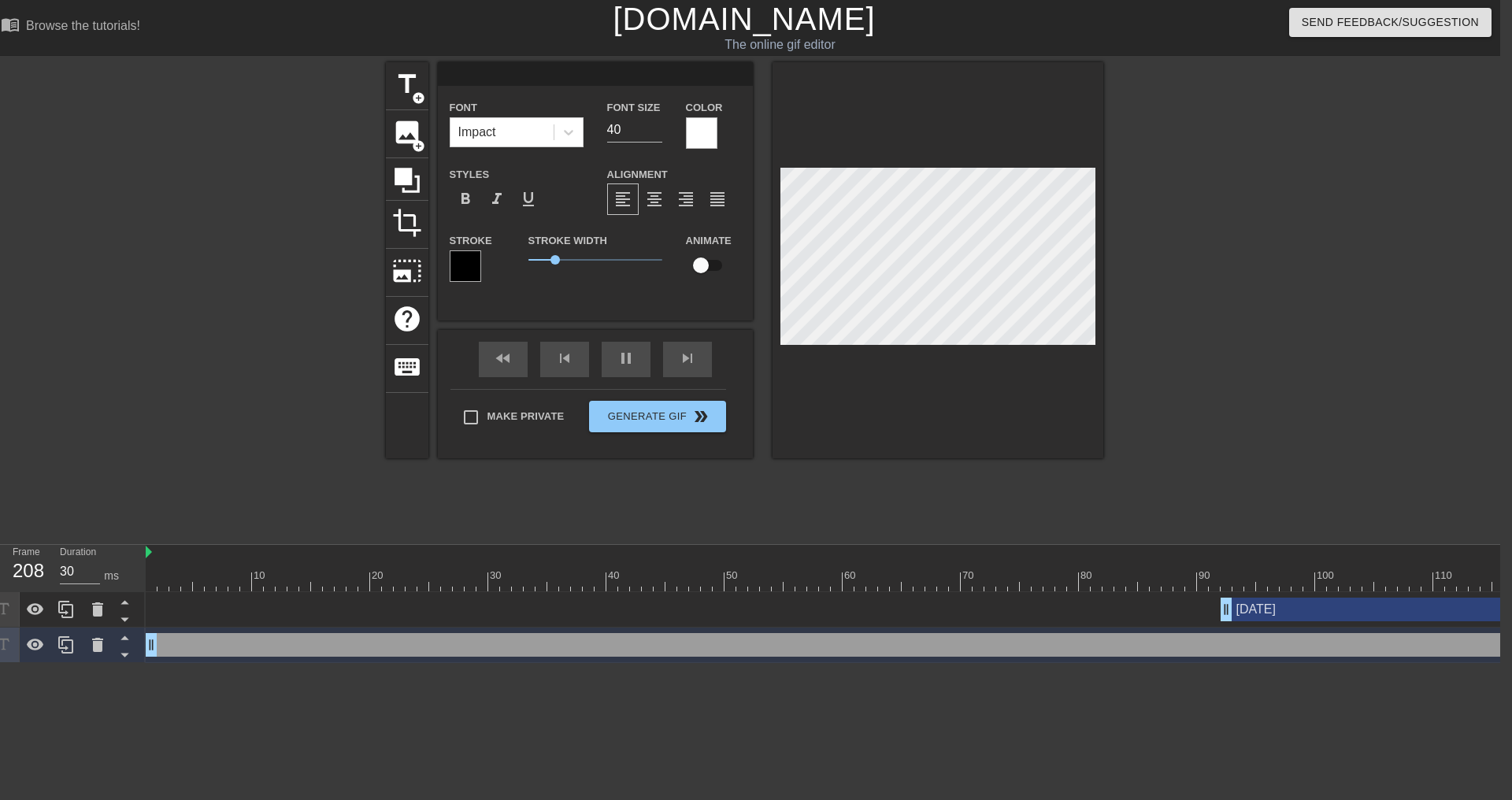
type input "U"
type textarea "U"
type input "30"
type input "Us"
type textarea "Us"
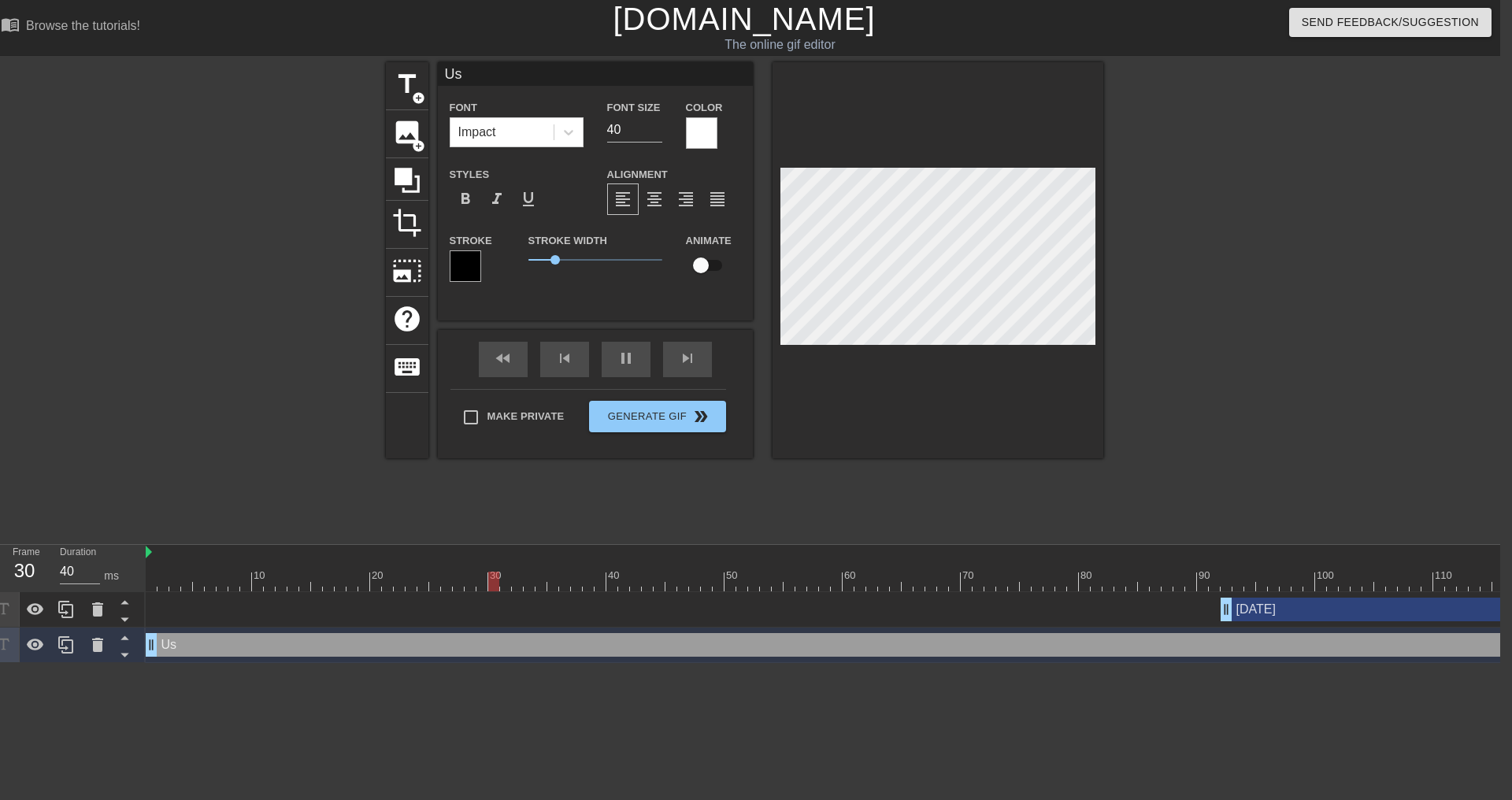
click at [1230, 363] on div at bounding box center [1240, 298] width 236 height 473
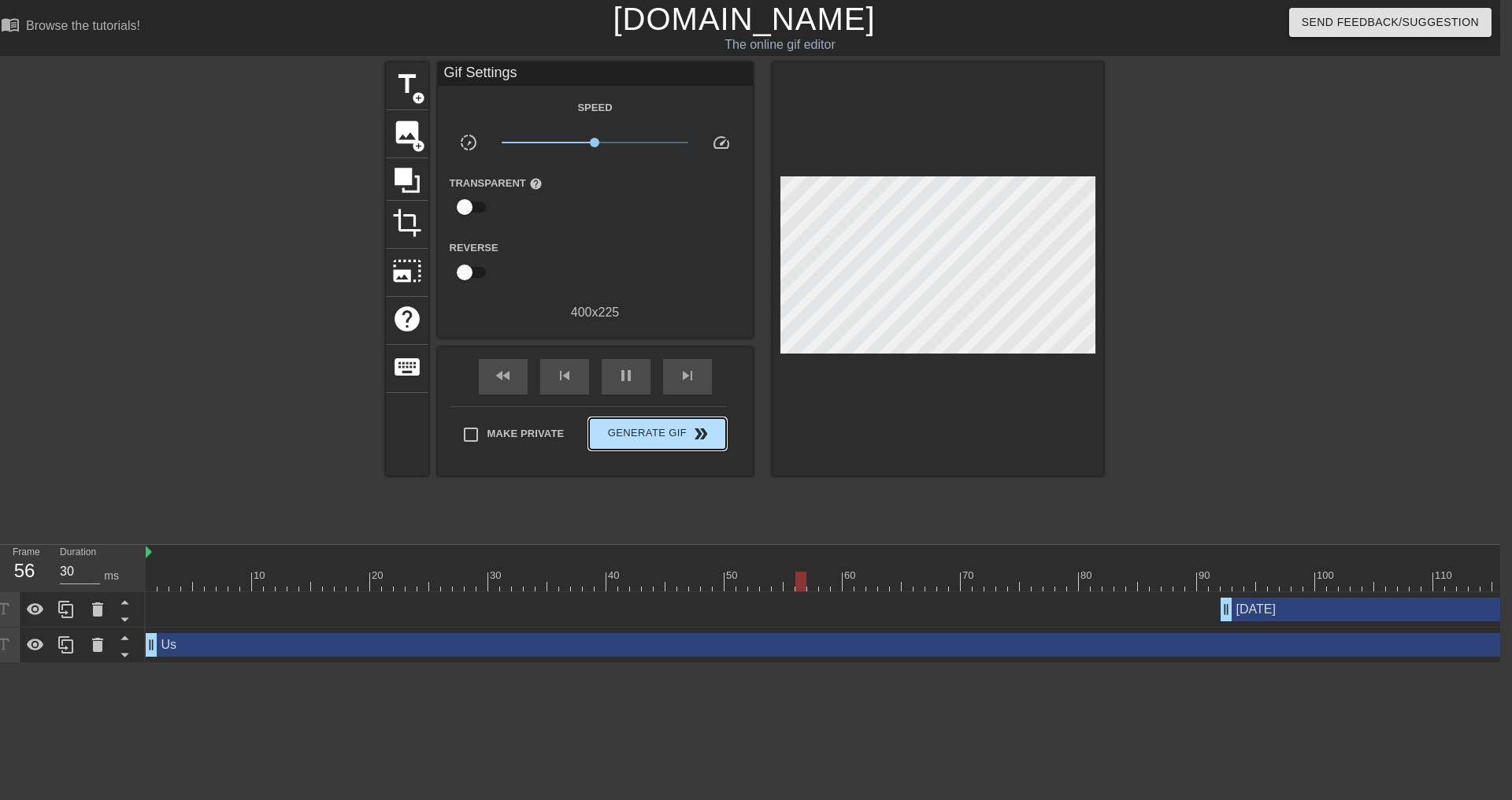
type input "40"
click at [663, 421] on button "Generate Gif double_arrow" at bounding box center [657, 434] width 136 height 31
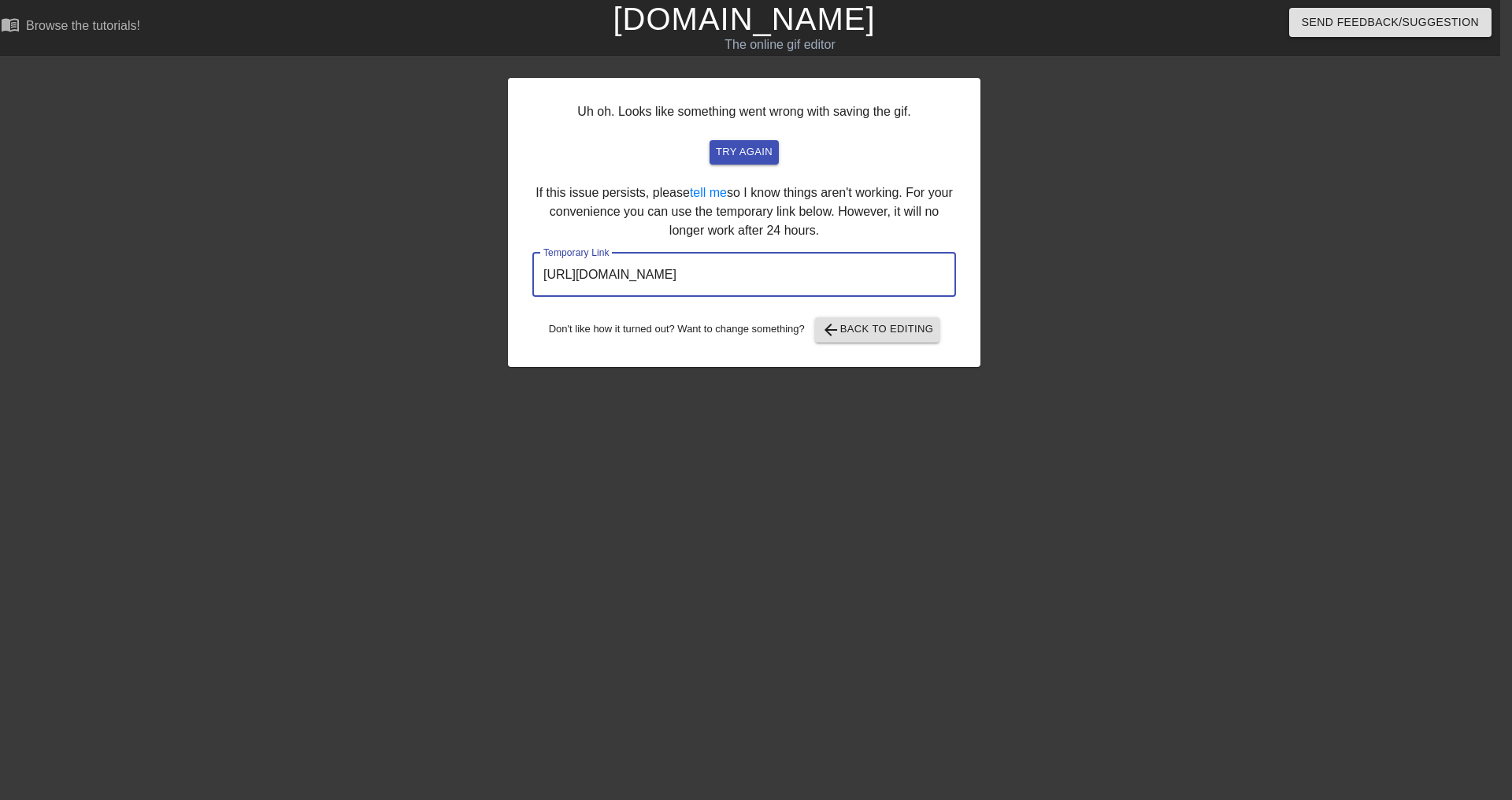
drag, startPoint x: 872, startPoint y: 273, endPoint x: 471, endPoint y: 271, distance: 401.0
click at [471, 271] on div "Uh oh. Looks like something went wrong with saving the gif. try again If this i…" at bounding box center [744, 298] width 1512 height 473
click at [881, 335] on span "arrow_back Back to Editing" at bounding box center [877, 330] width 113 height 19
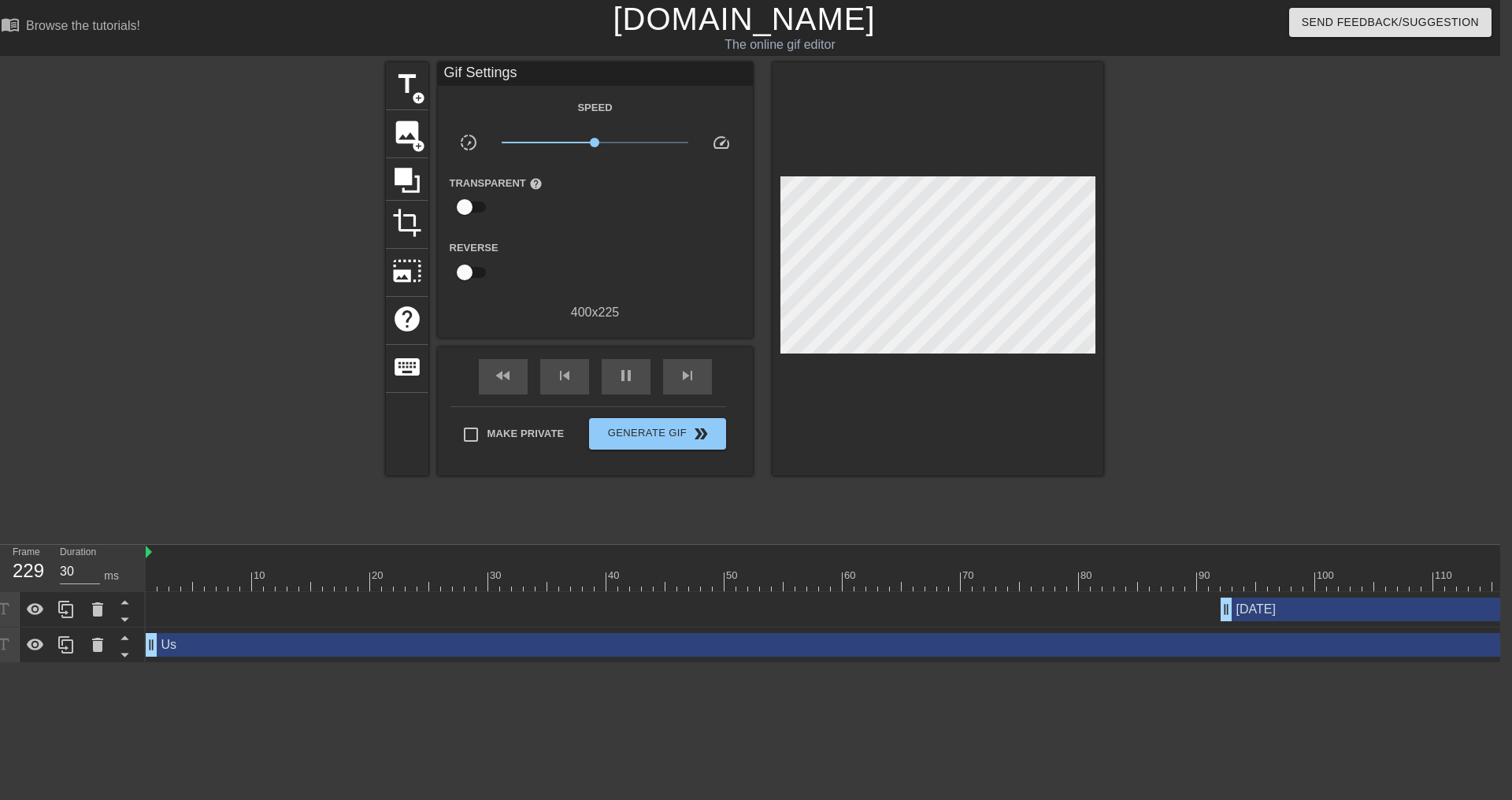
click at [242, 648] on div "Us drag_handle drag_handle" at bounding box center [1120, 645] width 1949 height 24
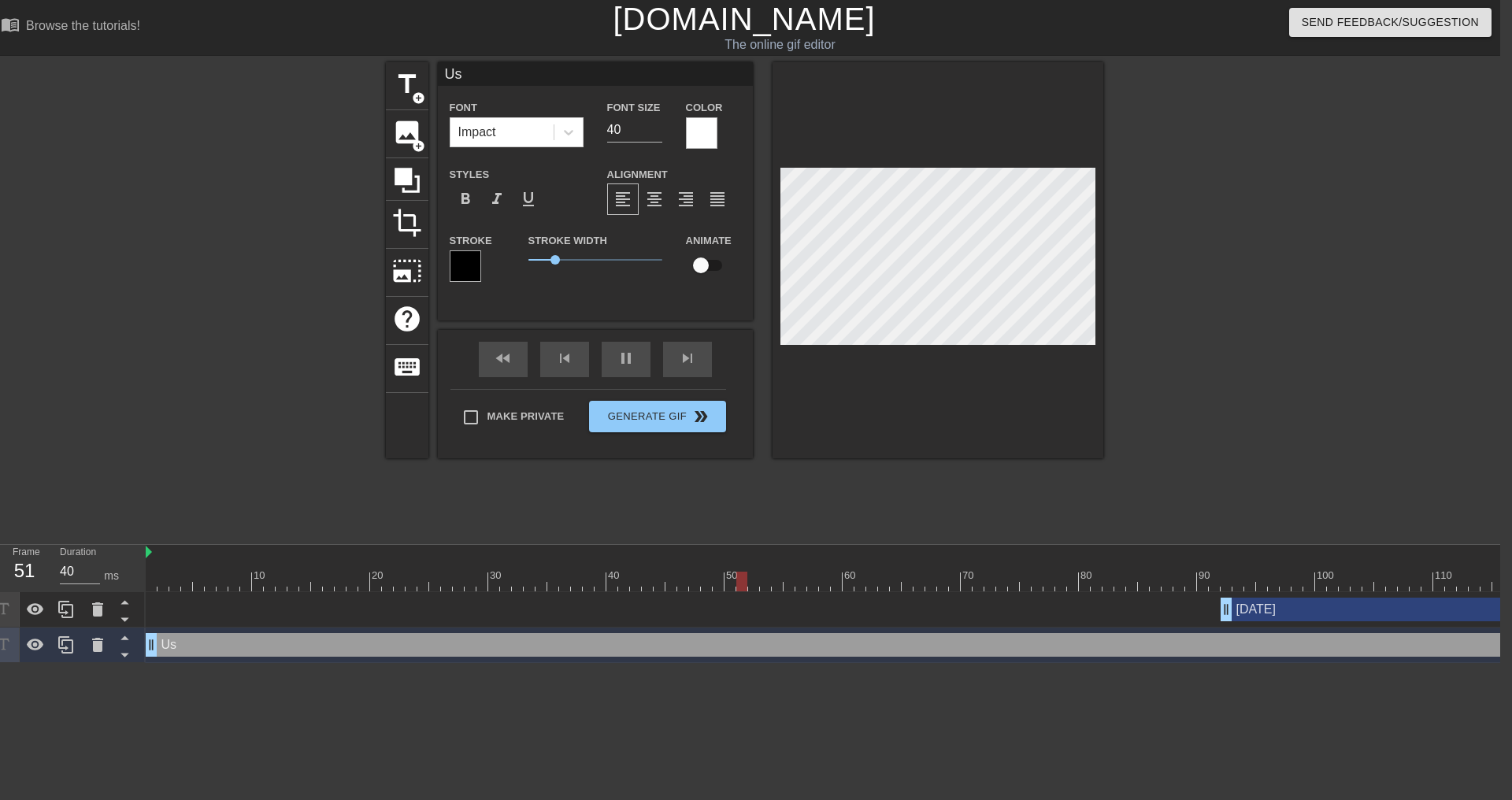
type input "30"
type input "[DATE]"
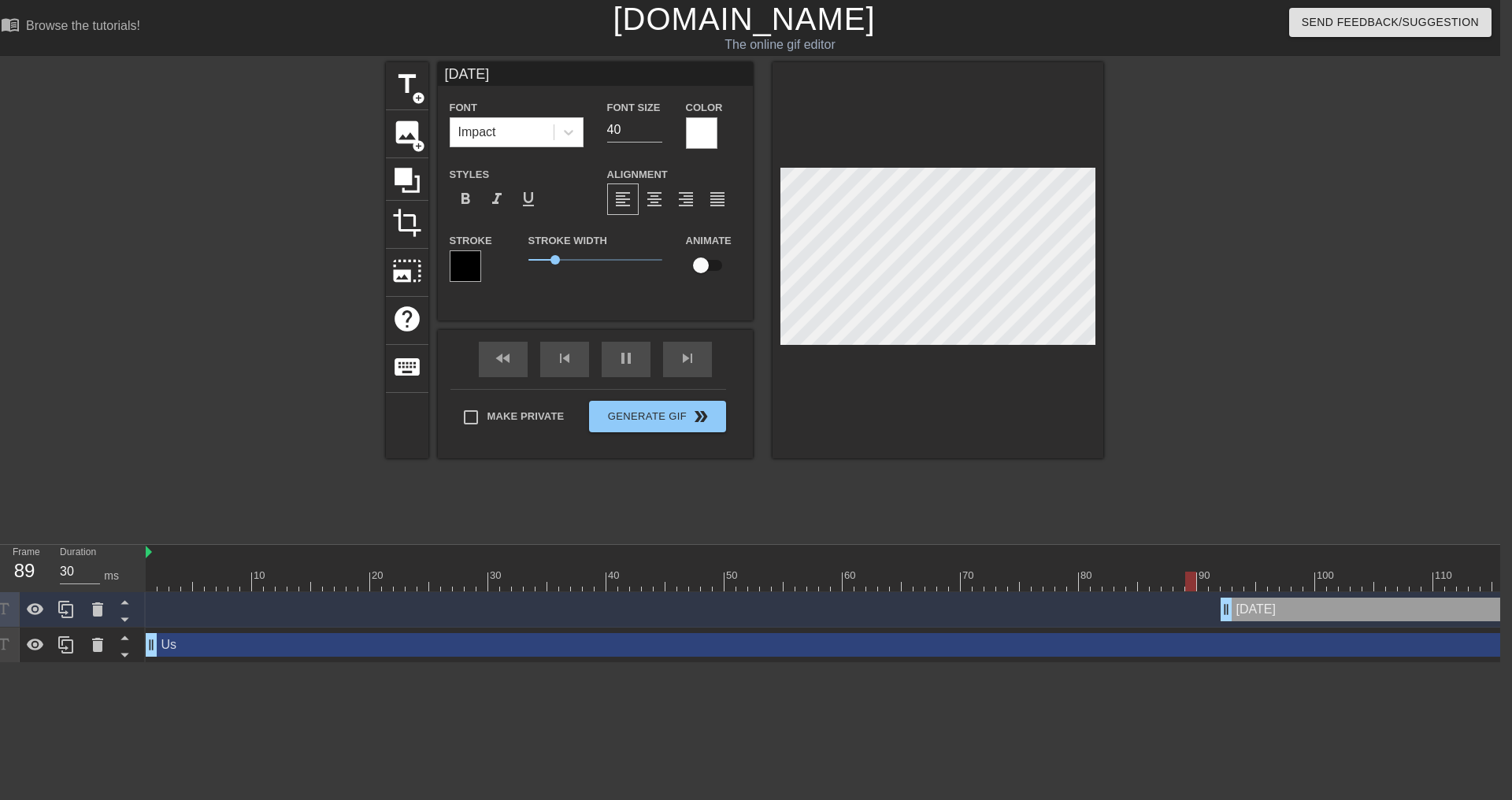
type input "30"
type input "B"
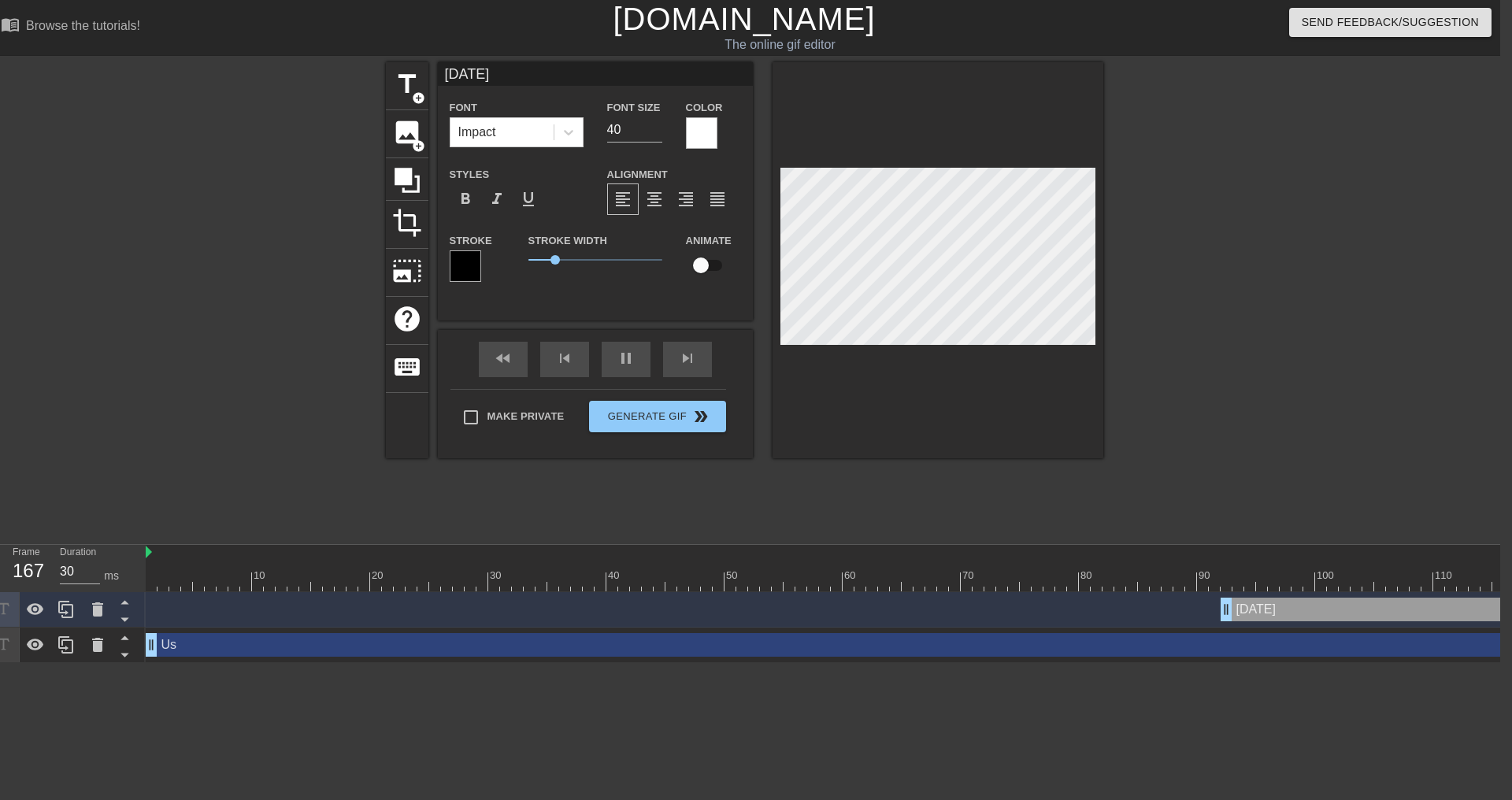
type textarea "B"
type input "30"
type input "Ba"
type textarea "Ba"
type input "30"
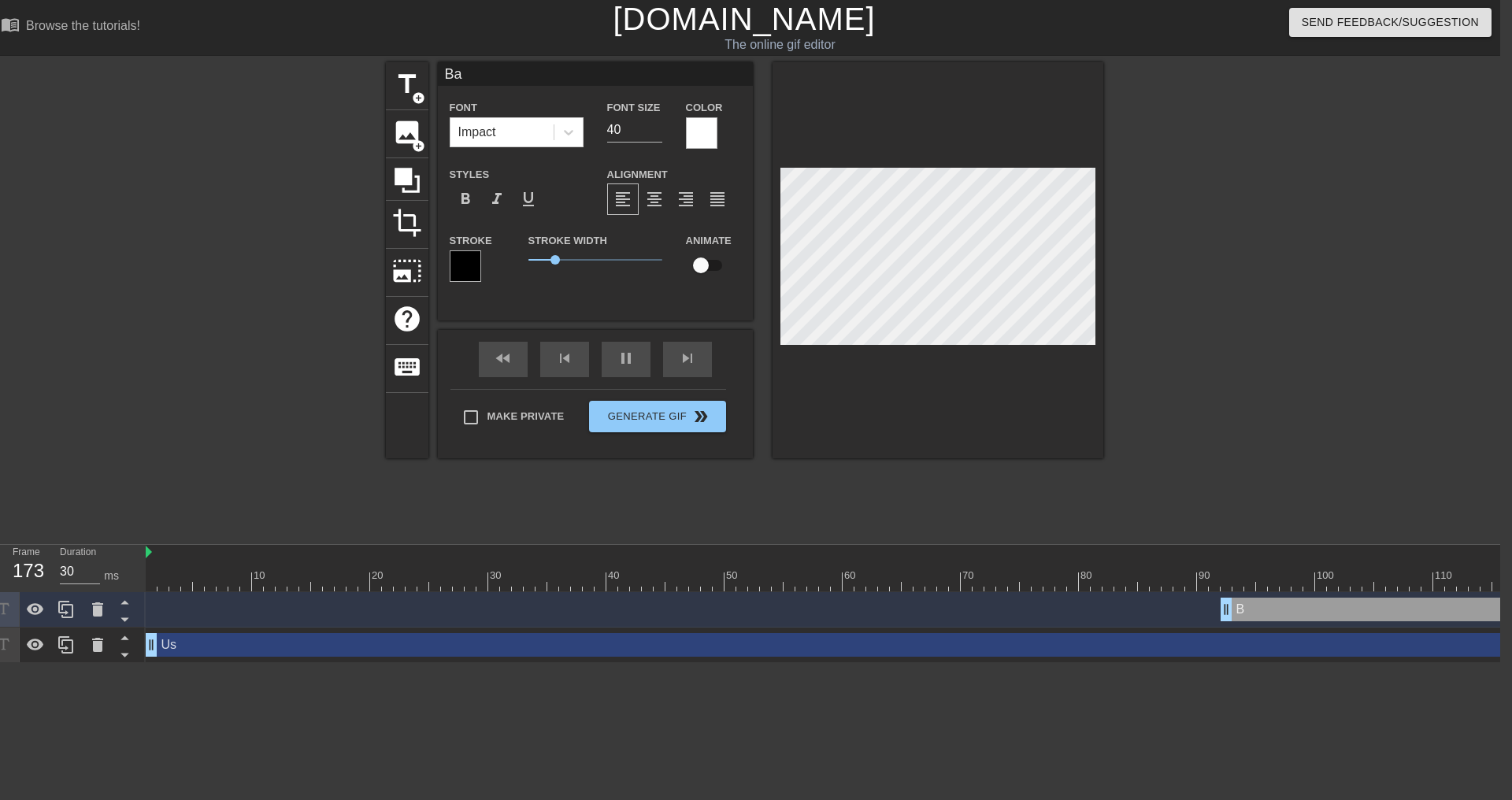
type input "Bac"
type textarea "Bac"
type input "40"
type input "Back"
type textarea "Back"
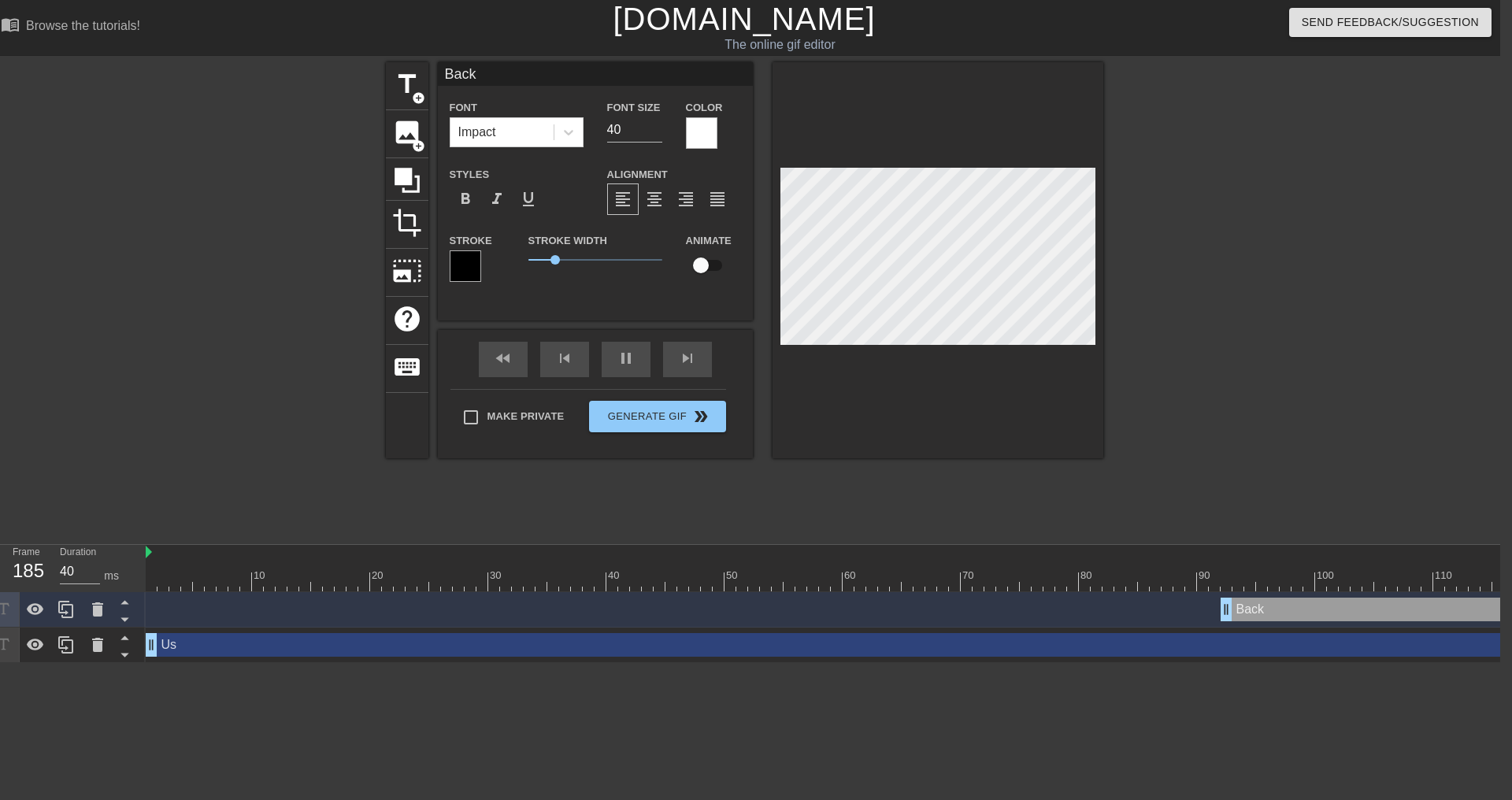
type input "30"
type input "Backl"
type textarea "Backl"
type input "40"
type input "Backlo"
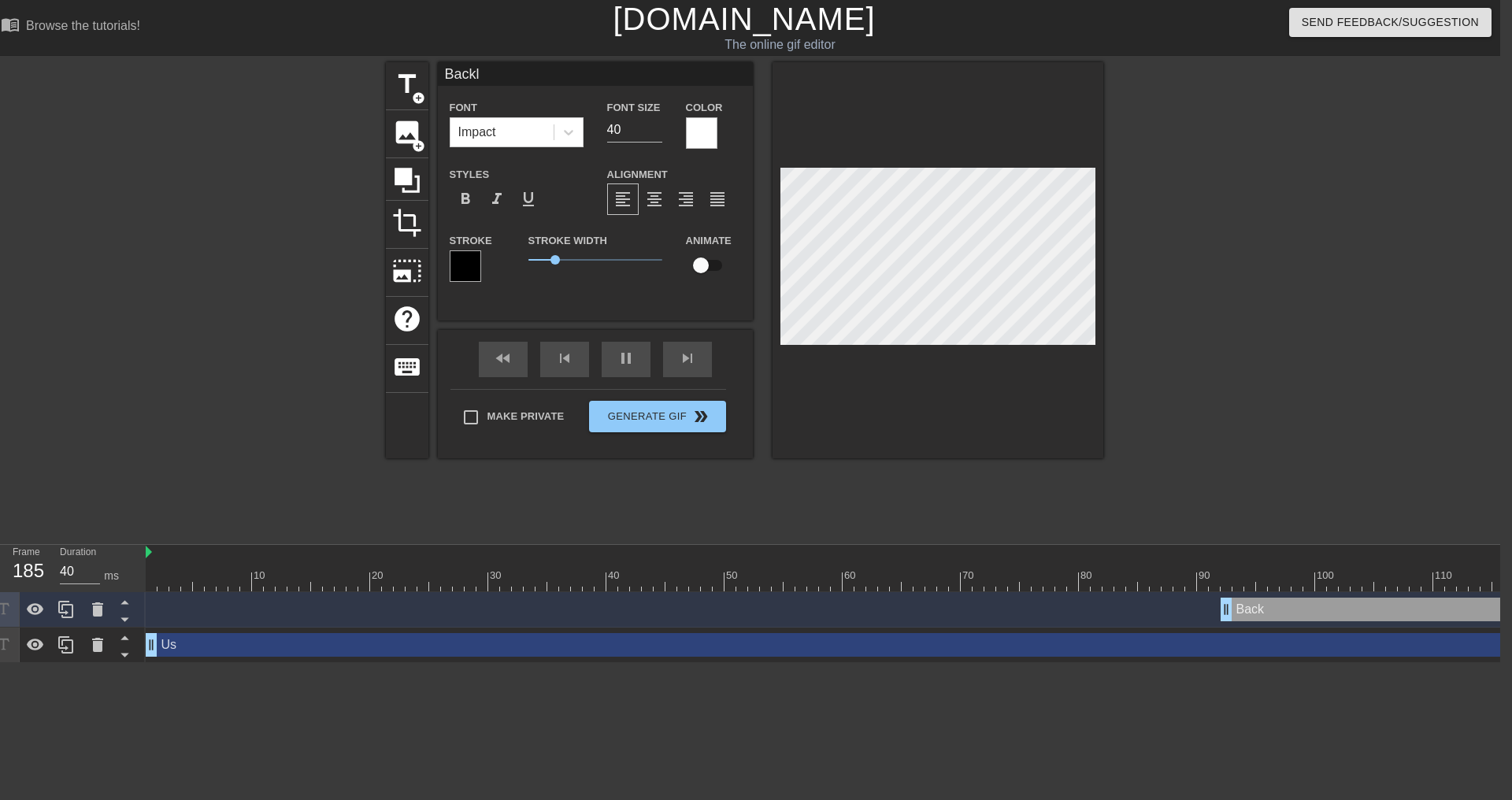
type textarea "Backlo"
type input "30"
type input "Backlog"
type textarea "Backlog"
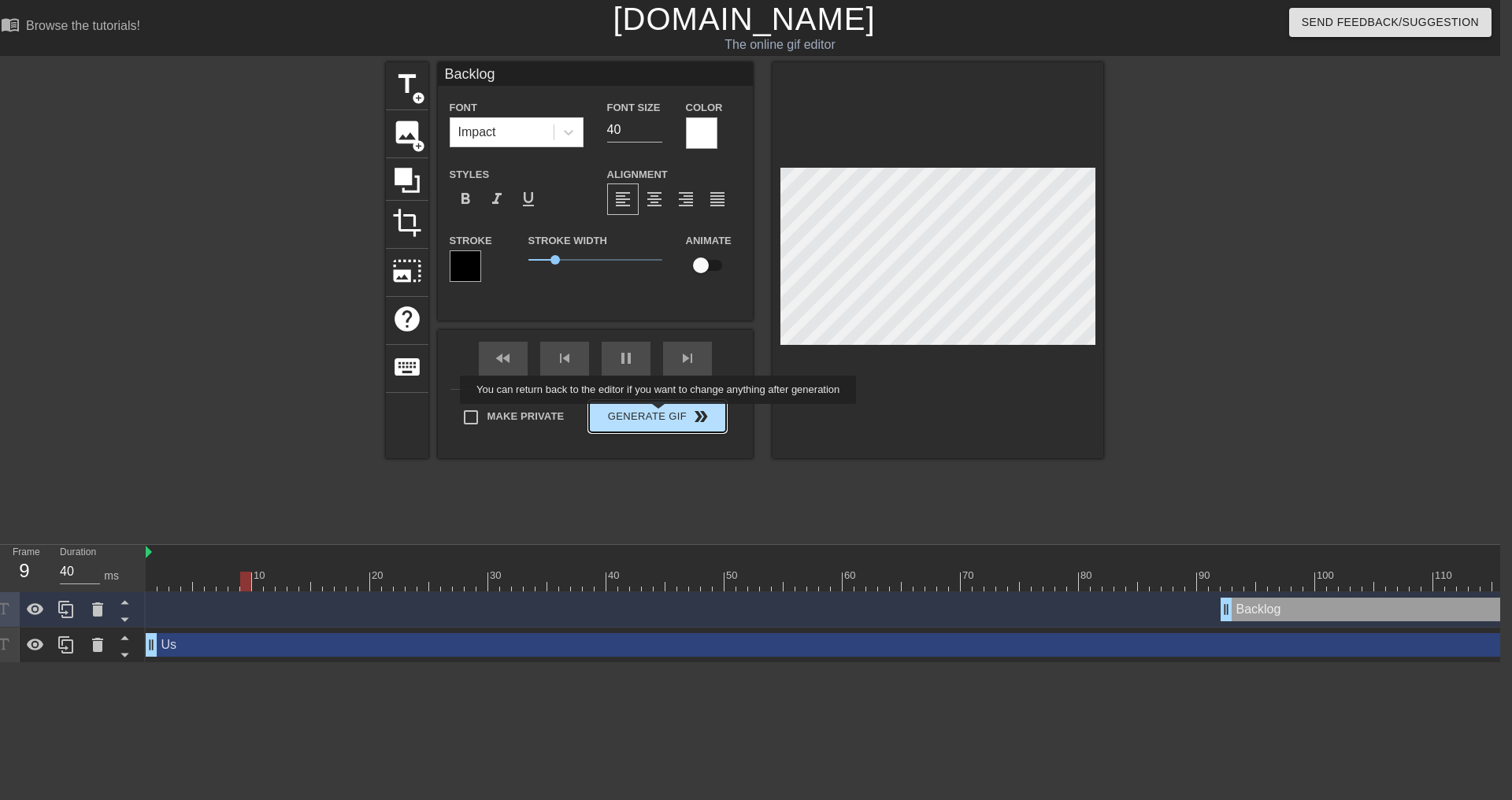
click at [660, 415] on div "Make Private Generate Gif double_arrow" at bounding box center [588, 420] width 275 height 62
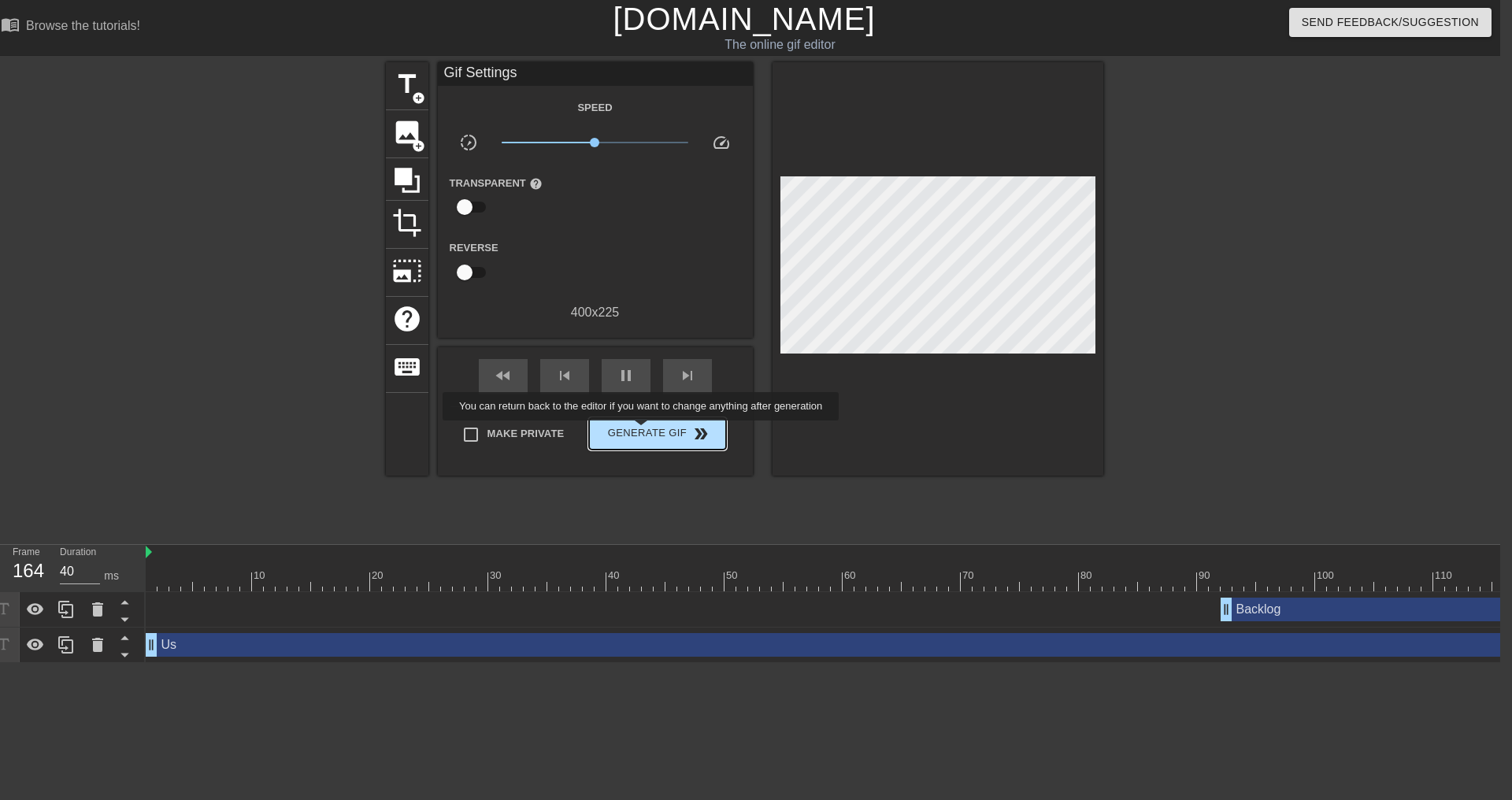
type input "30"
click at [643, 432] on span "Generate Gif double_arrow" at bounding box center [657, 433] width 123 height 19
